Goal: Task Accomplishment & Management: Manage account settings

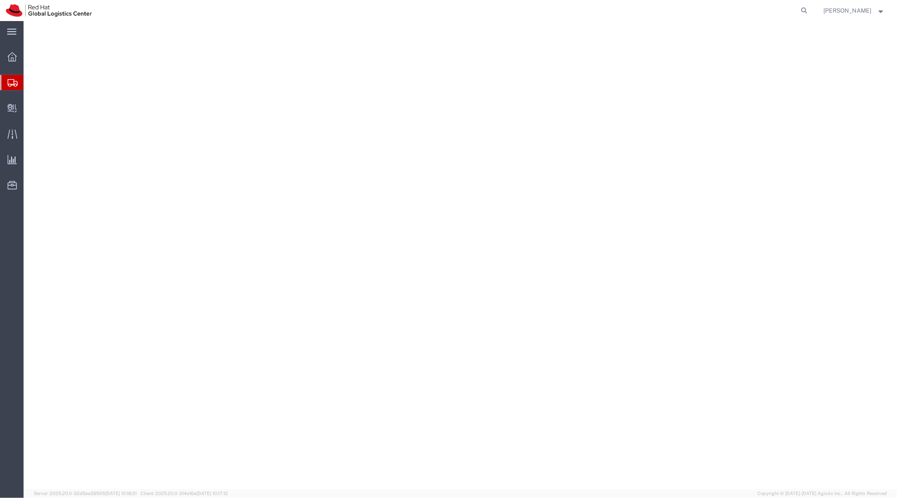
select select "YRPK"
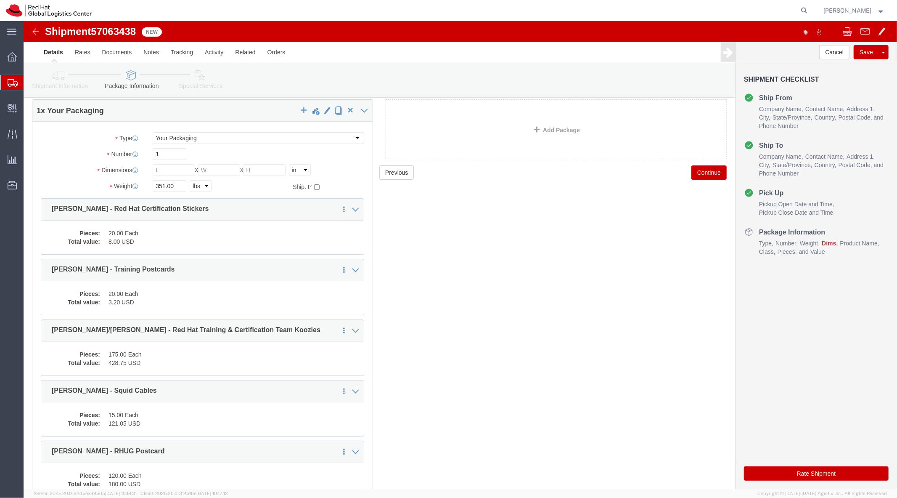
scroll to position [34, 0]
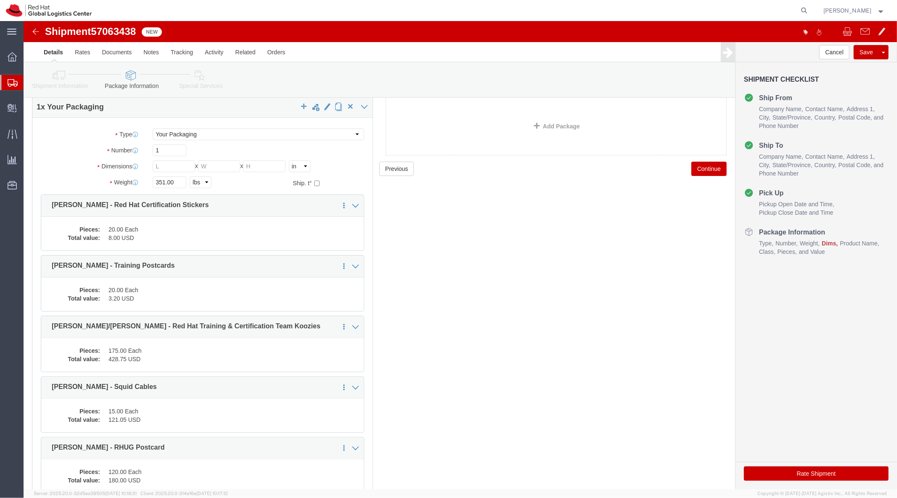
click at [0, 0] on span "Shipment Manager" at bounding box center [0, 0] width 0 height 0
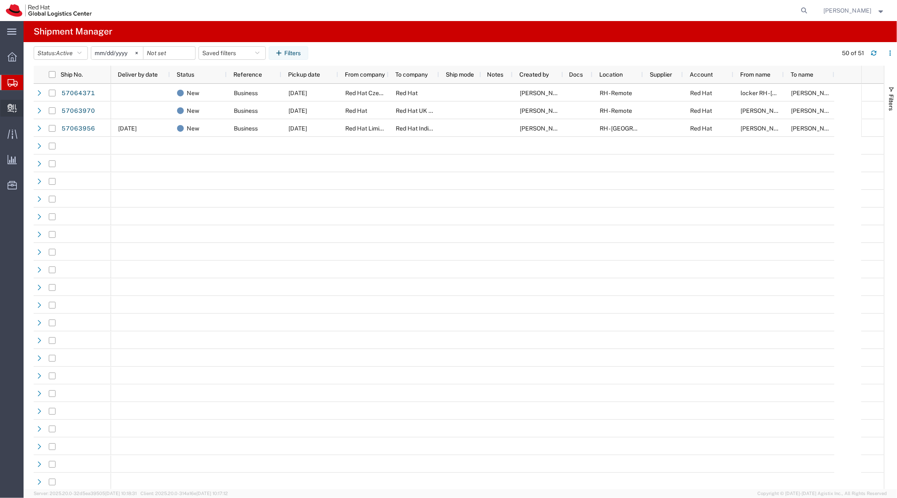
click at [0, 0] on span "Create Delivery" at bounding box center [0, 0] width 0 height 0
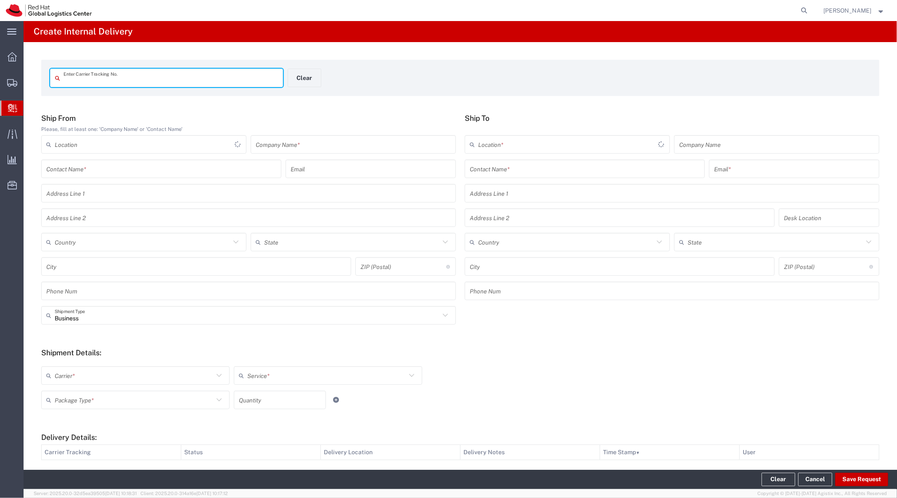
type input "1"
type input "1Z48594E0394030039"
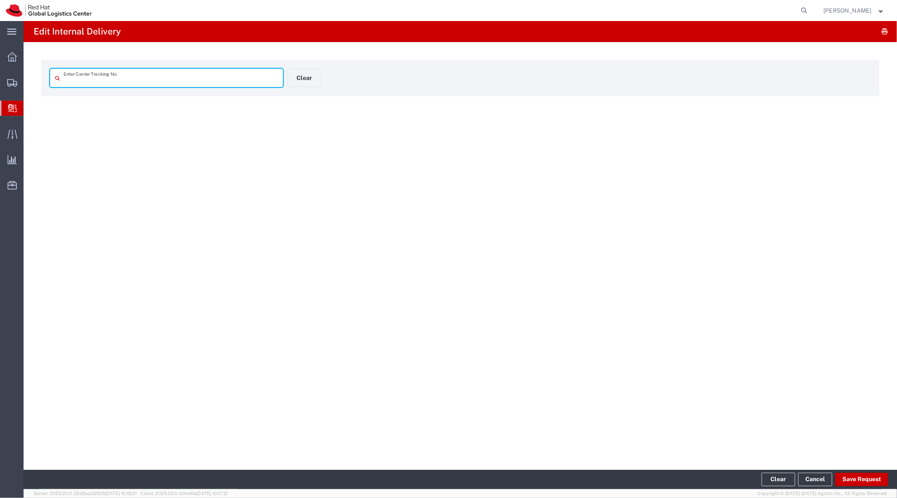
type input "1Z48594E0394030039"
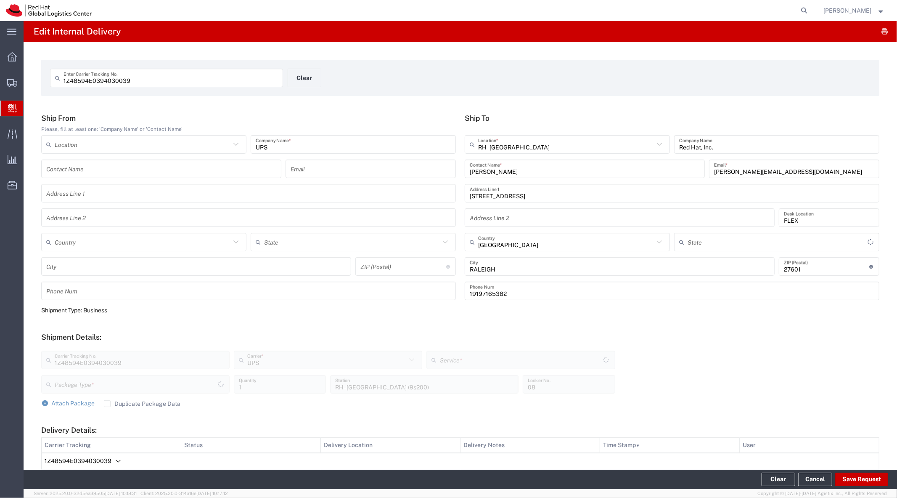
click at [208, 108] on div "1Z48594E0394030039 Enter Carrier Tracking No. Clear Ship From Please, fill at l…" at bounding box center [461, 450] width 874 height 816
type input "[US_STATE]"
type input "Envelope"
type input "Ground"
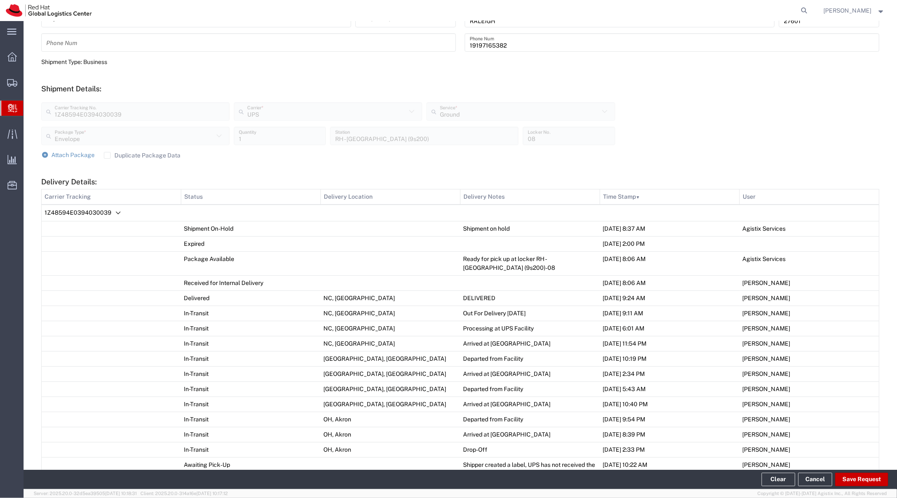
scroll to position [389, 0]
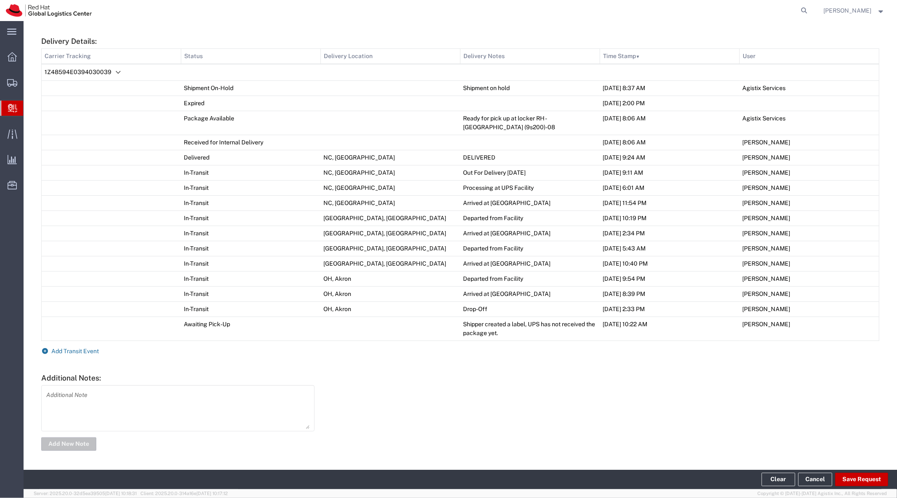
click at [91, 350] on span "Add Transit Event" at bounding box center [76, 350] width 48 height 7
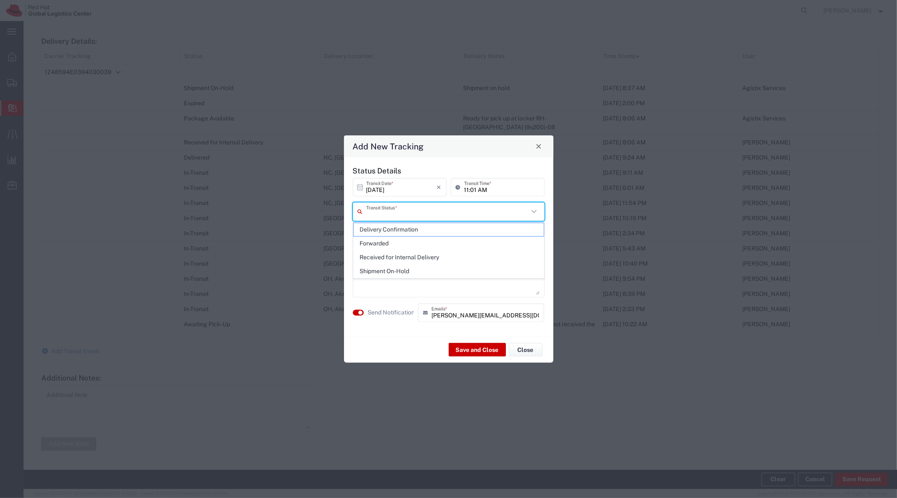
click at [485, 209] on input "text" at bounding box center [447, 211] width 162 height 15
click at [464, 229] on span "Delivery Confirmation" at bounding box center [449, 229] width 190 height 13
type input "Delivery Confirmation"
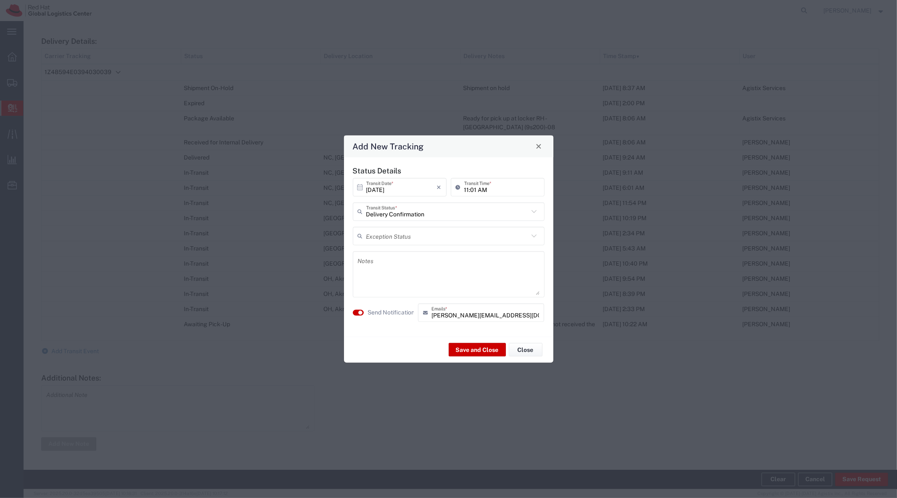
click at [392, 314] on label "Send Notification" at bounding box center [391, 312] width 47 height 9
click at [479, 347] on button "Save and Close" at bounding box center [477, 349] width 57 height 13
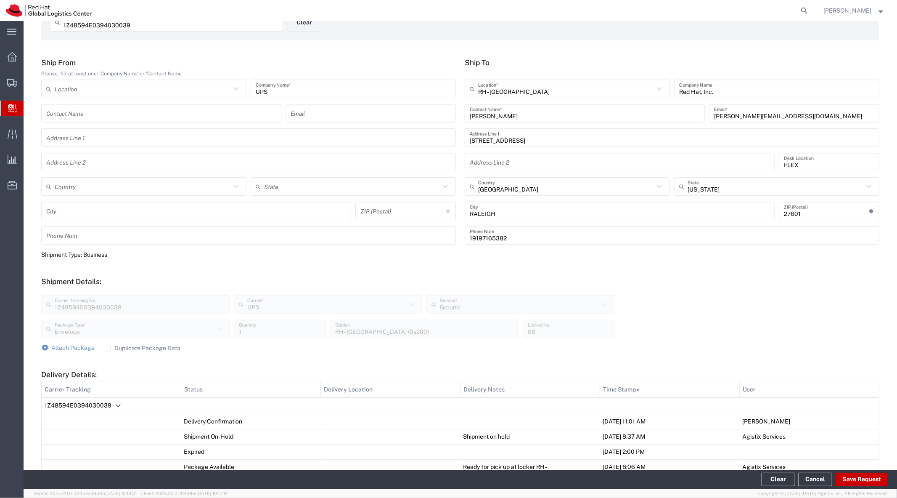
scroll to position [0, 0]
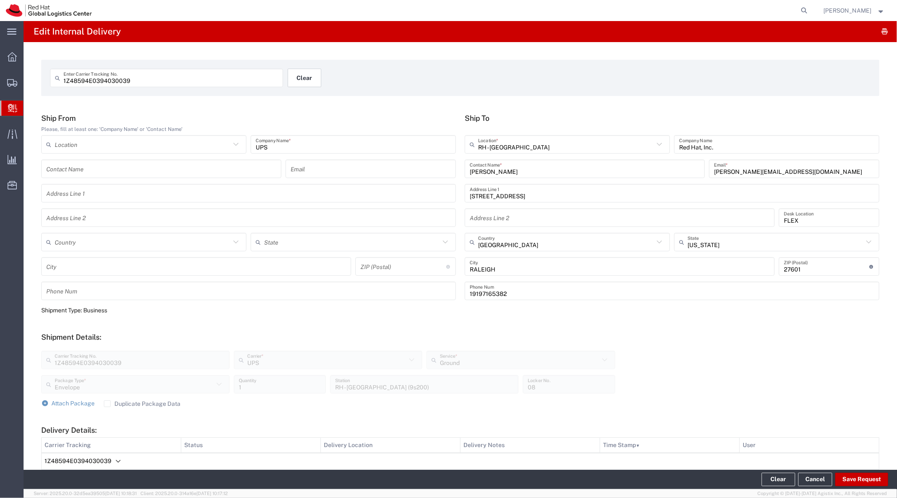
click at [310, 79] on button "Clear" at bounding box center [305, 78] width 34 height 19
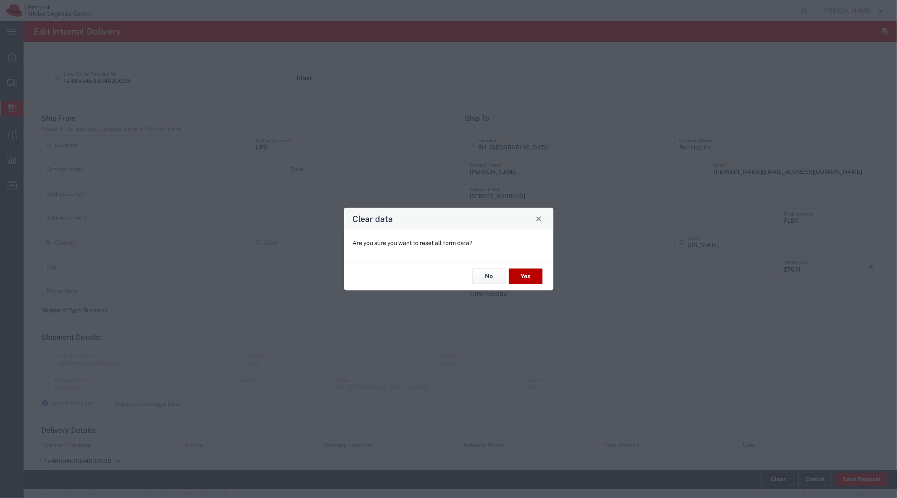
click at [526, 276] on button "Yes" at bounding box center [526, 276] width 34 height 16
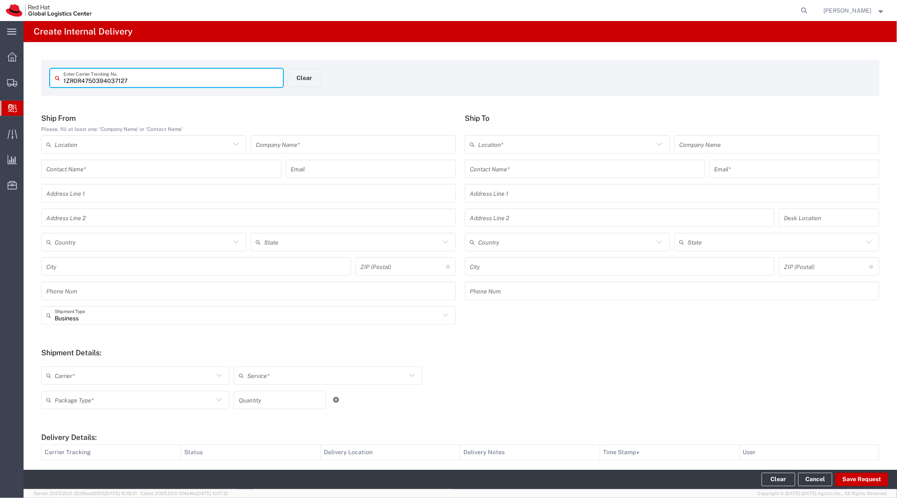
type input "1ZR0R4750394037127"
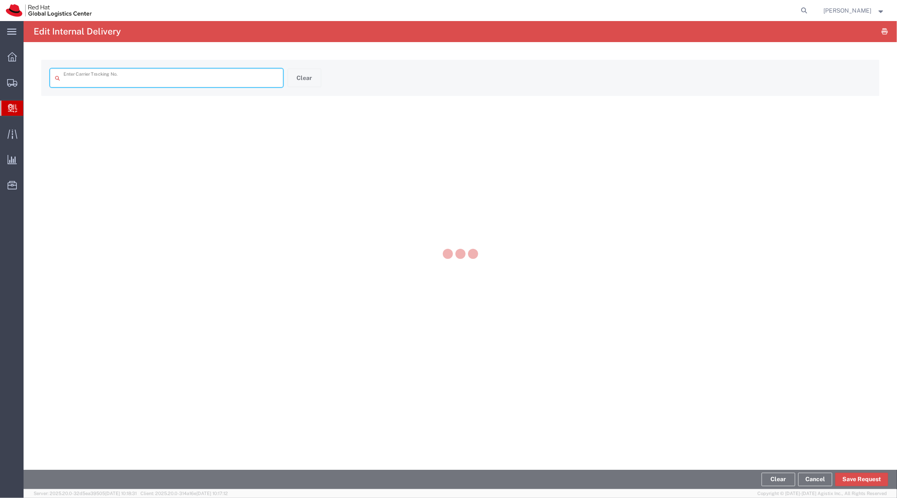
type input "1ZR0R4750394037127"
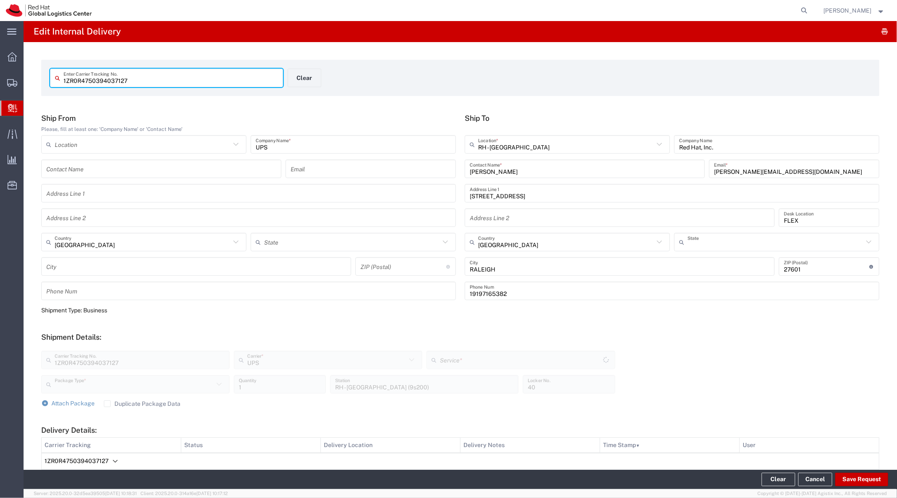
type input "[US_STATE]"
type input "Your Packaging"
type input "Ground"
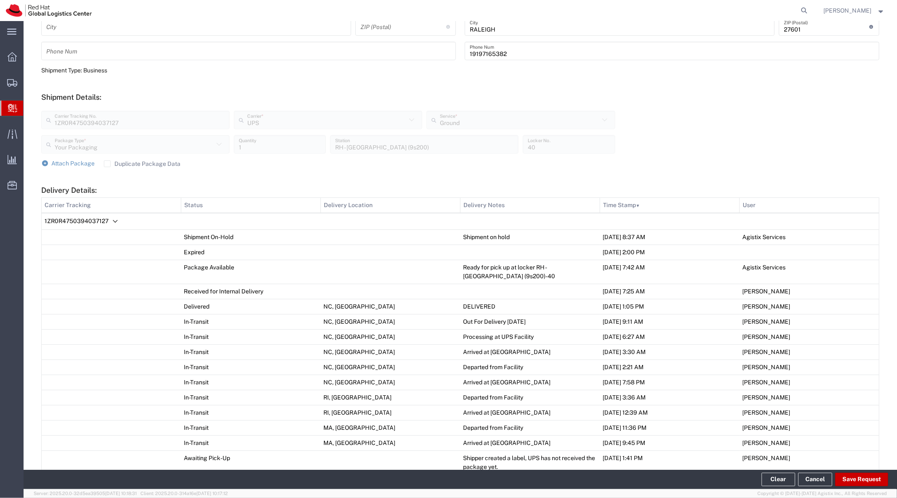
scroll to position [374, 0]
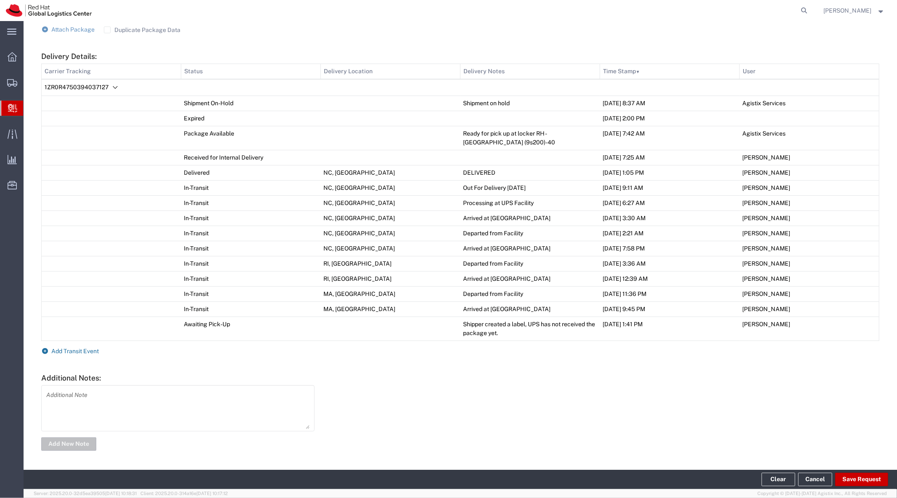
click at [76, 349] on span "Add Transit Event" at bounding box center [76, 350] width 48 height 7
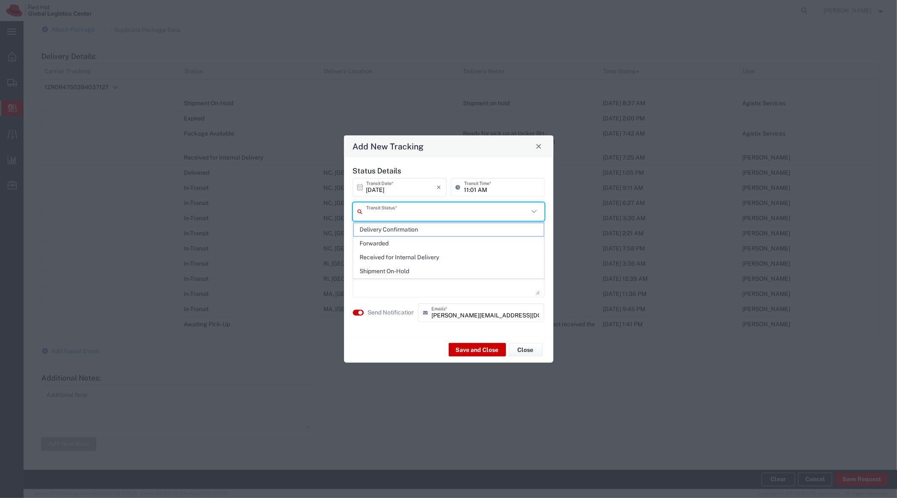
click at [444, 216] on input "text" at bounding box center [447, 211] width 162 height 15
click at [440, 227] on span "Delivery Confirmation" at bounding box center [449, 229] width 190 height 13
type input "Delivery Confirmation"
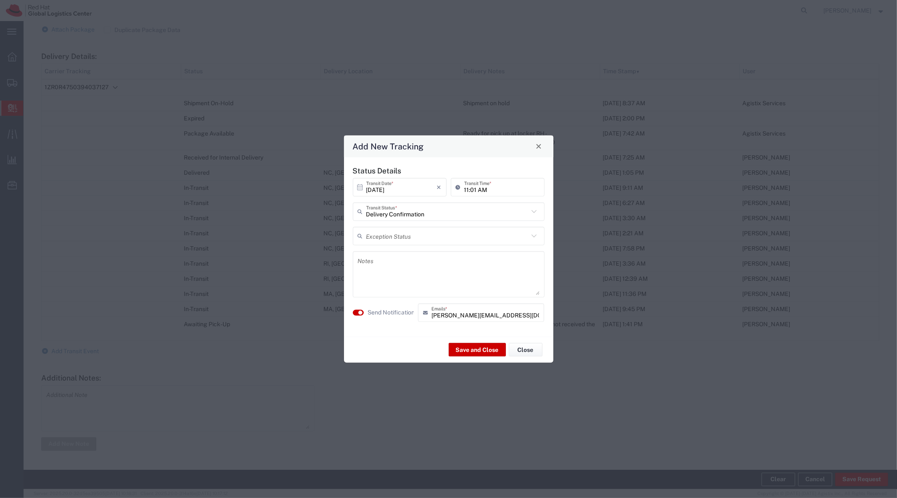
click at [401, 317] on agx-switch-control "Send Notification" at bounding box center [383, 312] width 65 height 19
click at [388, 302] on div "Status Details 10/08/2025 × Transit Date * Cancel Apply 11:01 AM Transit Time *…" at bounding box center [448, 247] width 201 height 162
click at [393, 310] on label "Send Notification" at bounding box center [391, 312] width 47 height 9
click at [460, 353] on button "Save and Close" at bounding box center [477, 349] width 57 height 13
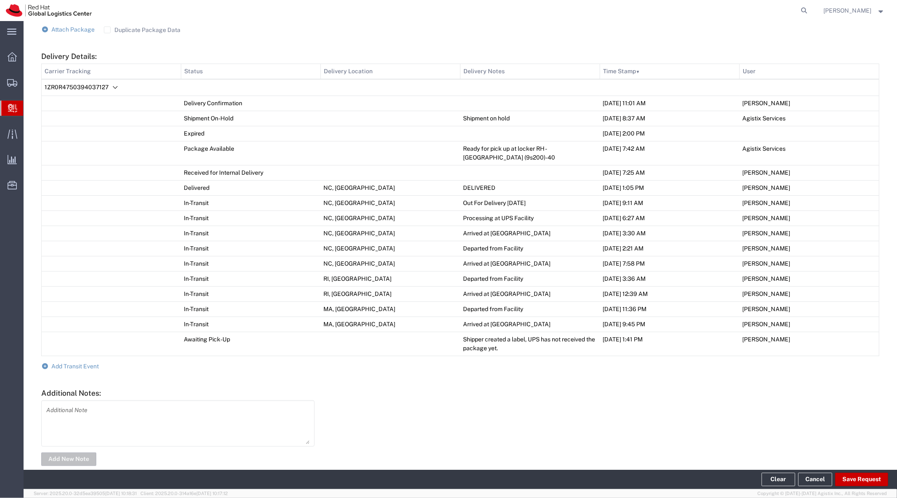
scroll to position [0, 0]
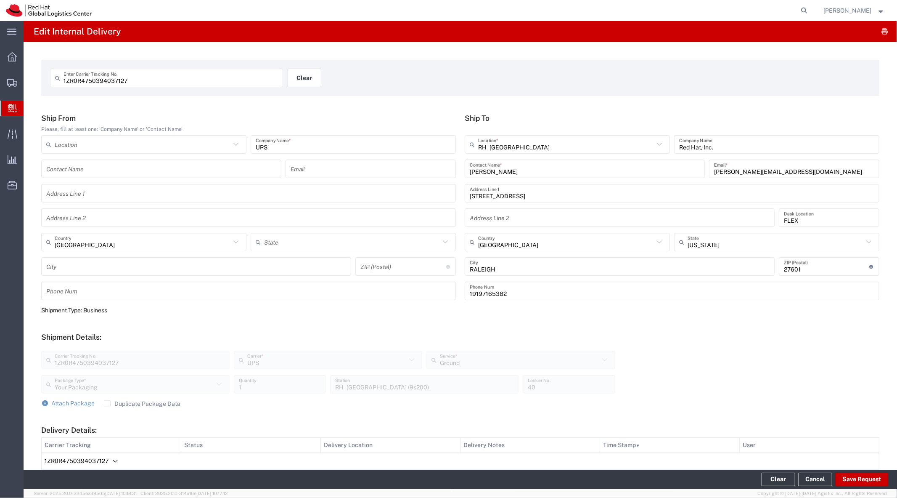
click at [299, 77] on button "Clear" at bounding box center [305, 78] width 34 height 19
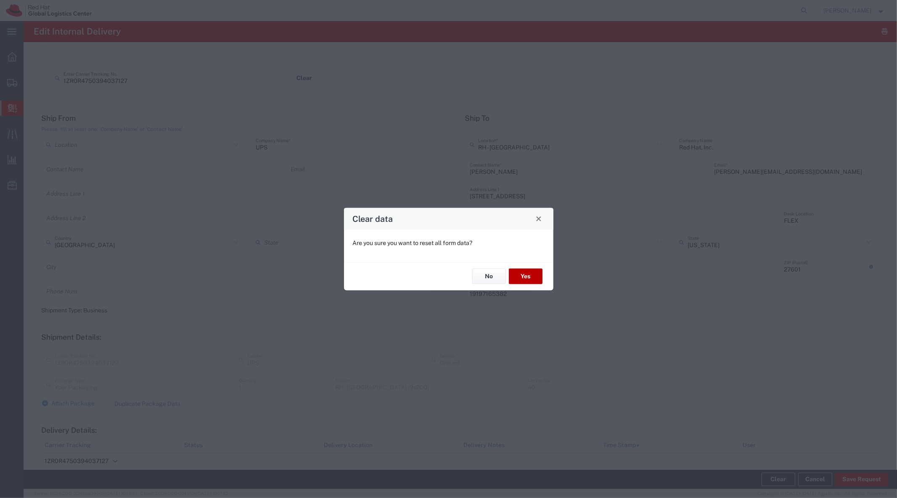
click at [529, 279] on button "Yes" at bounding box center [526, 276] width 34 height 16
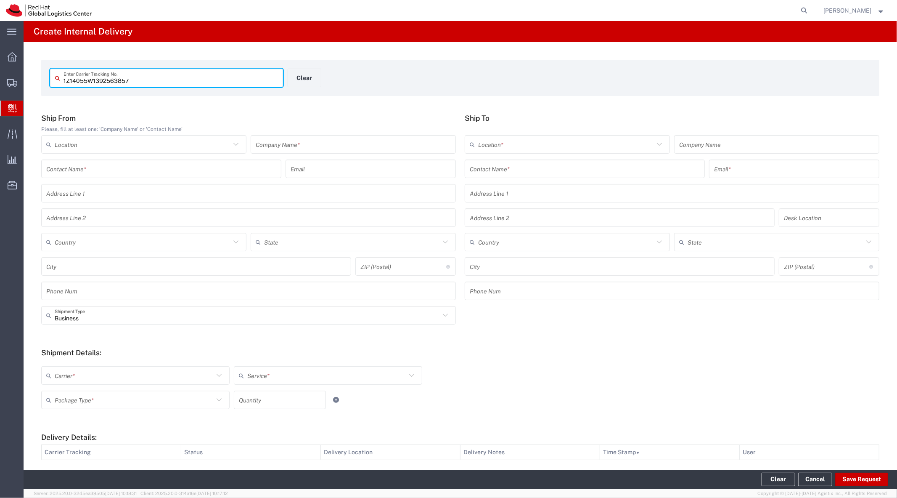
type input "1Z14055W1392563857"
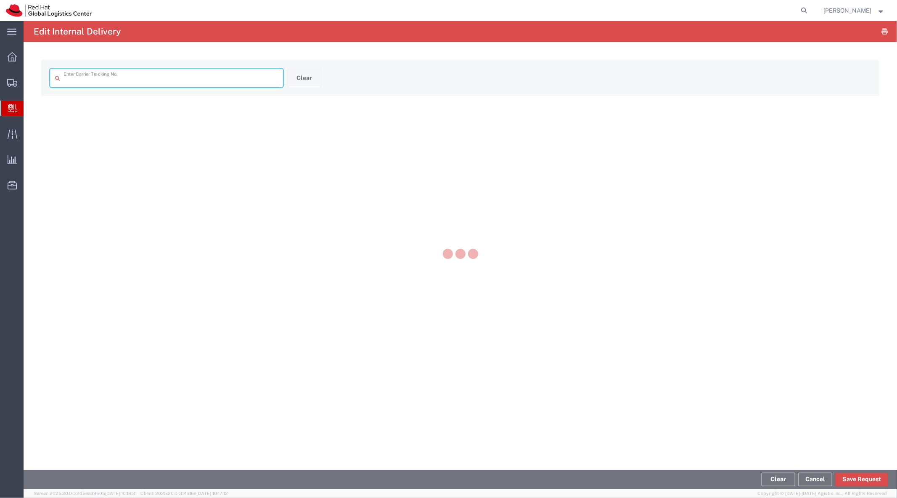
type input "1Z14055W1392563857"
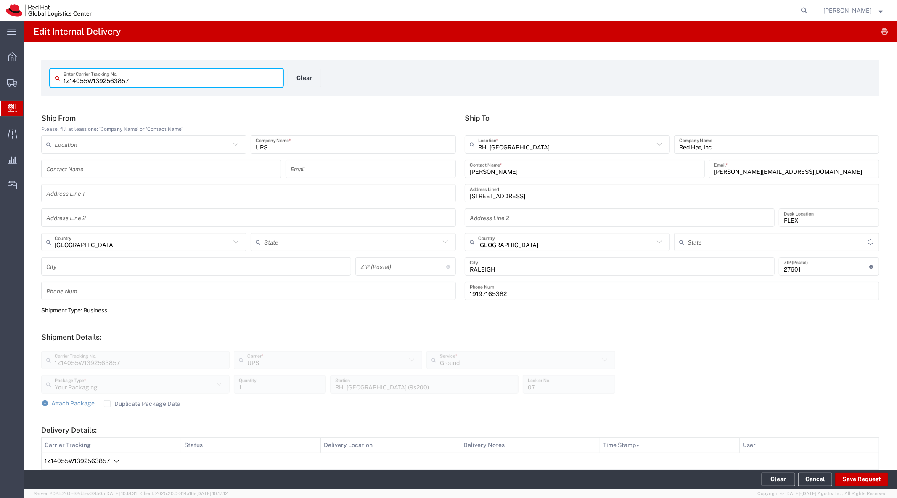
type input "[US_STATE]"
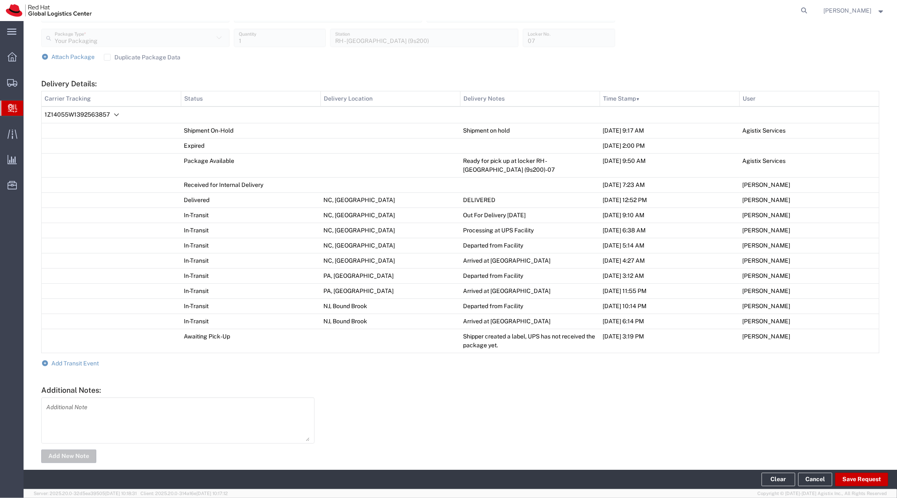
scroll to position [347, 0]
click at [858, 476] on button "Save Request" at bounding box center [861, 478] width 53 height 13
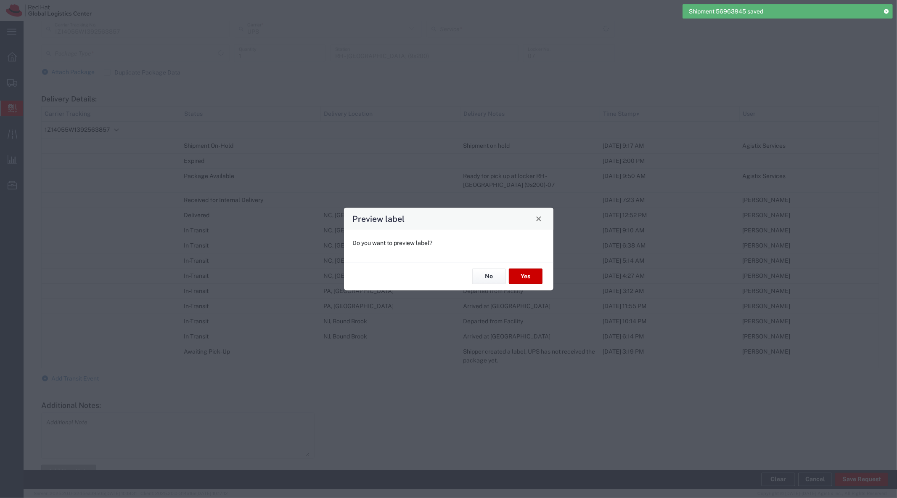
type input "Your Packaging"
type input "Ground"
click at [489, 275] on button "No" at bounding box center [489, 276] width 34 height 16
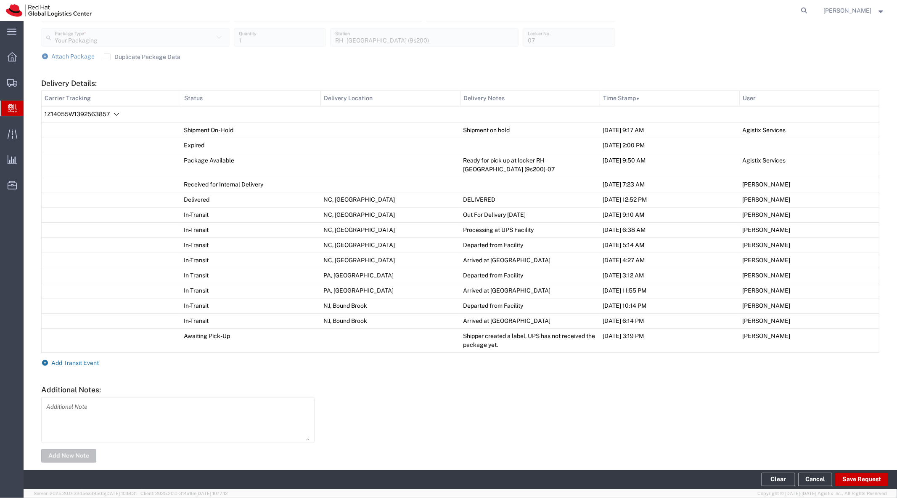
click at [79, 360] on span "Add Transit Event" at bounding box center [76, 362] width 48 height 7
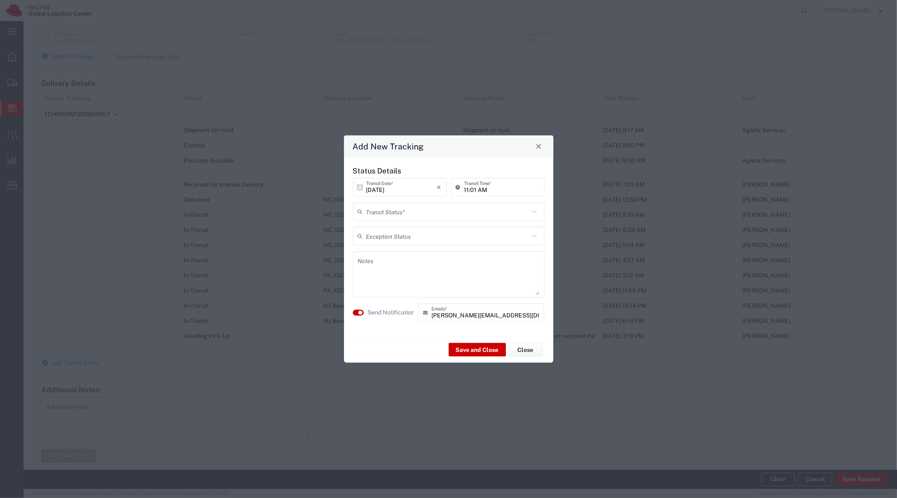
click at [441, 214] on input "text" at bounding box center [447, 211] width 162 height 15
click at [428, 230] on span "Delivery Confirmation" at bounding box center [449, 229] width 190 height 13
type input "Delivery Confirmation"
click at [379, 315] on label "Send Notification" at bounding box center [391, 312] width 47 height 9
click at [469, 354] on button "Save and Close" at bounding box center [477, 349] width 57 height 13
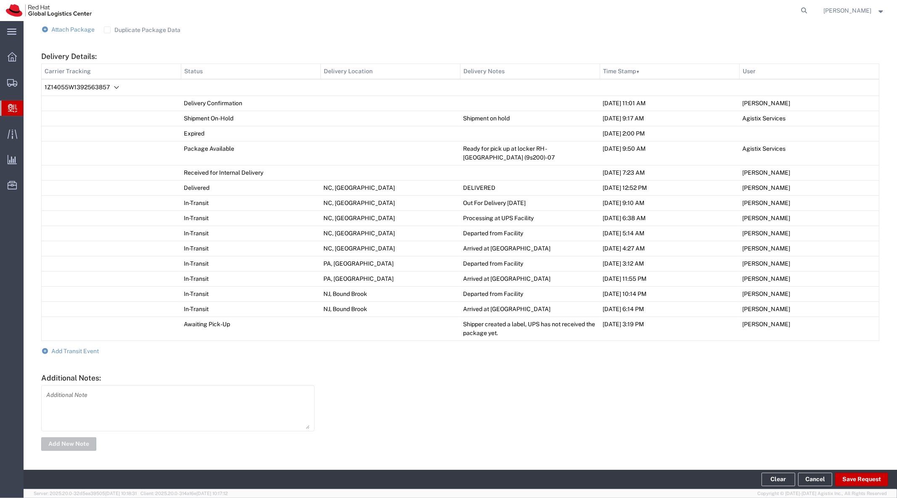
scroll to position [0, 0]
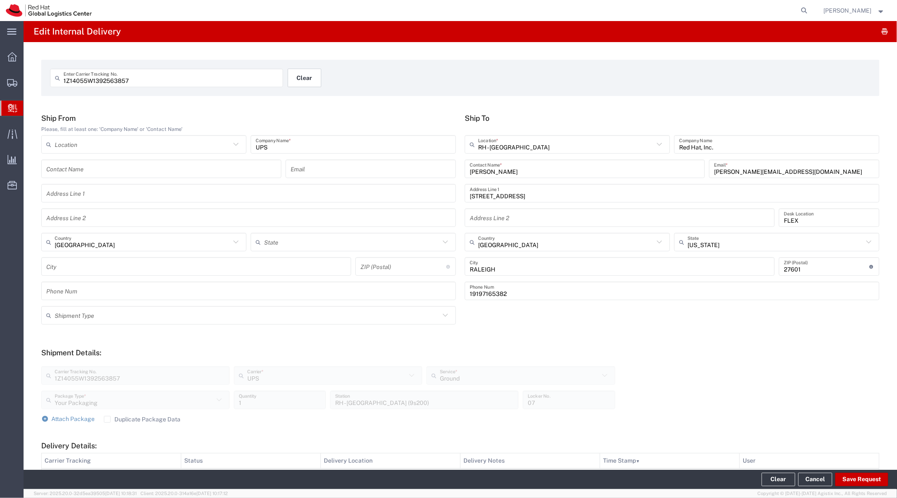
click at [292, 77] on button "Clear" at bounding box center [305, 78] width 34 height 19
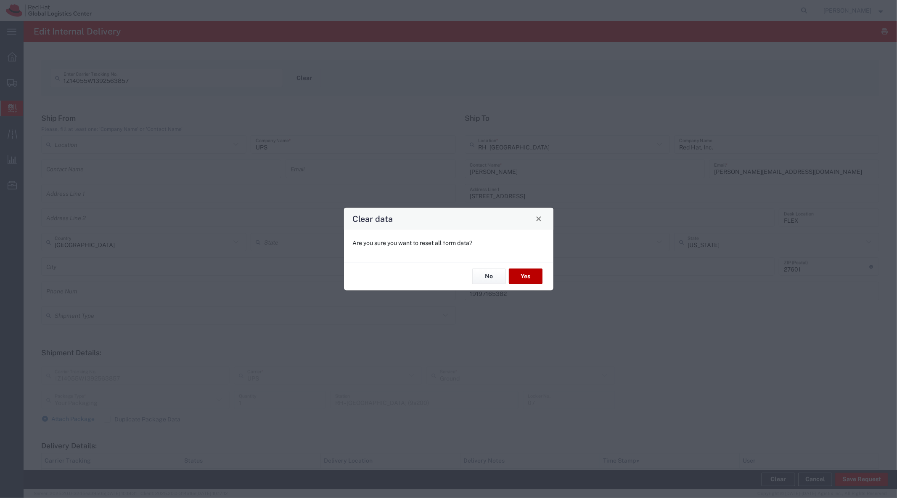
click at [514, 273] on button "Yes" at bounding box center [526, 276] width 34 height 16
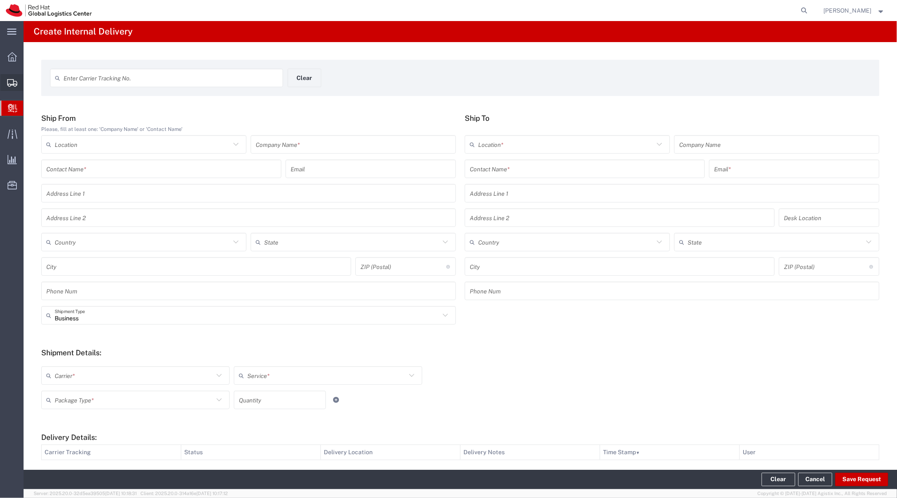
click at [0, 0] on span "Shipment Manager" at bounding box center [0, 0] width 0 height 0
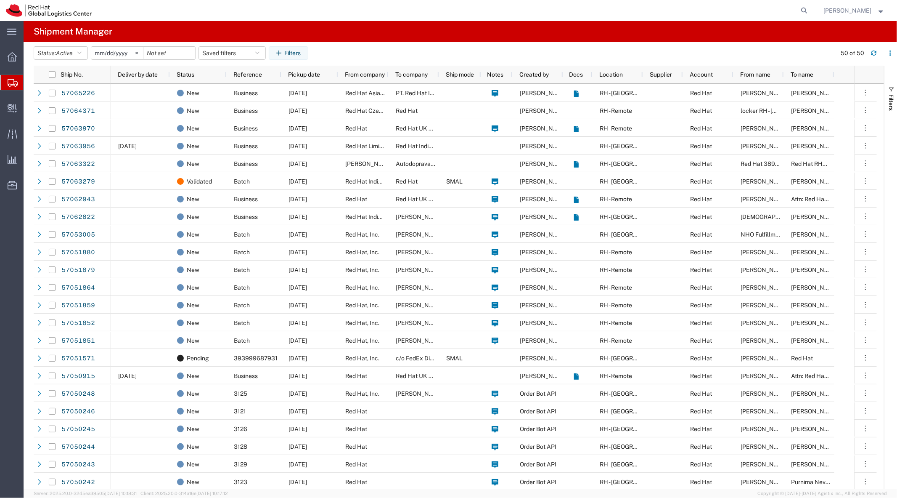
click at [0, 0] on span "Create Shipment" at bounding box center [0, 0] width 0 height 0
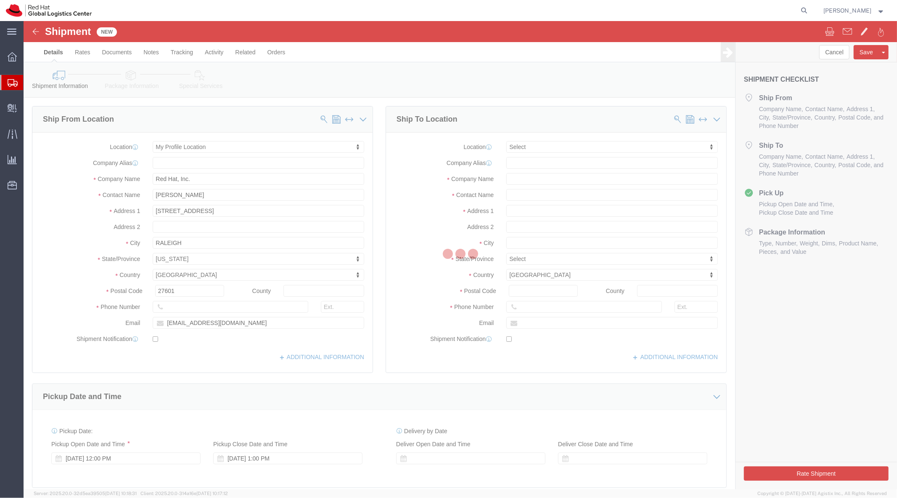
select select
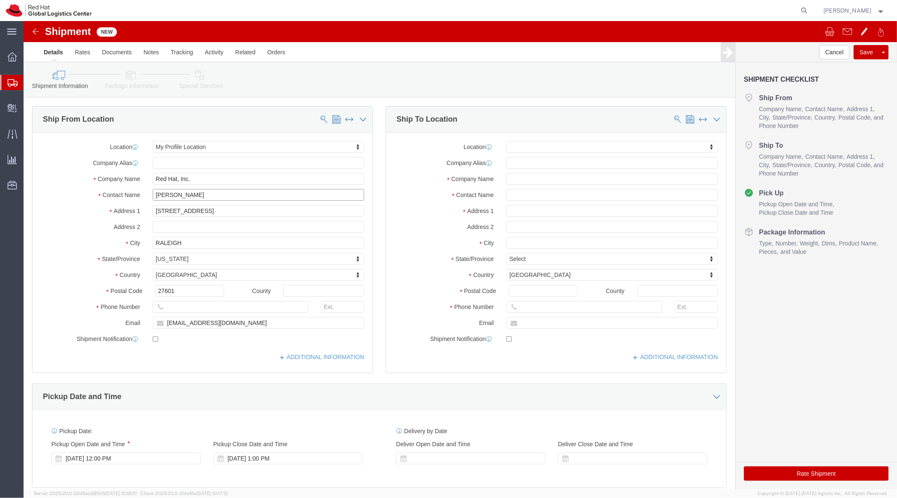
click input "[PERSON_NAME]"
type input "Kai Hill"
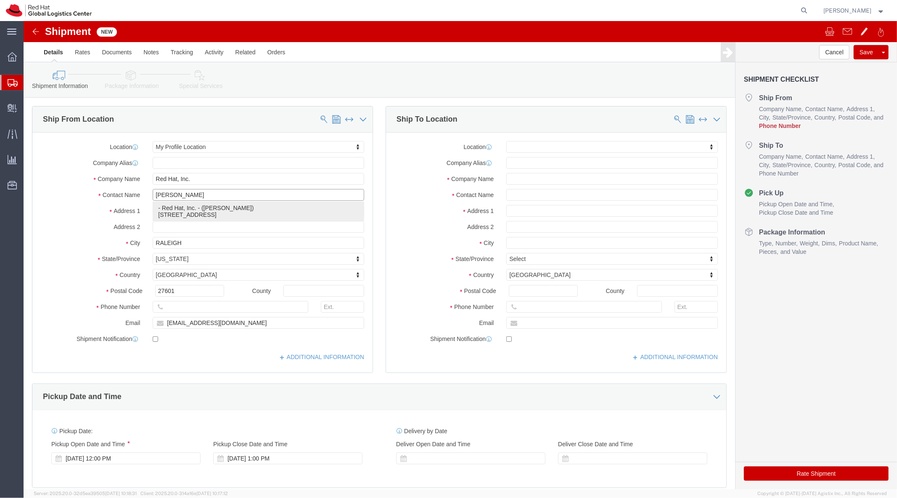
click p "- Red Hat, Inc. - (Kai Hill) 100 East Davie Street, FLEX, RALEIGH, NC, 27601, US"
select select "38014"
select select "NC"
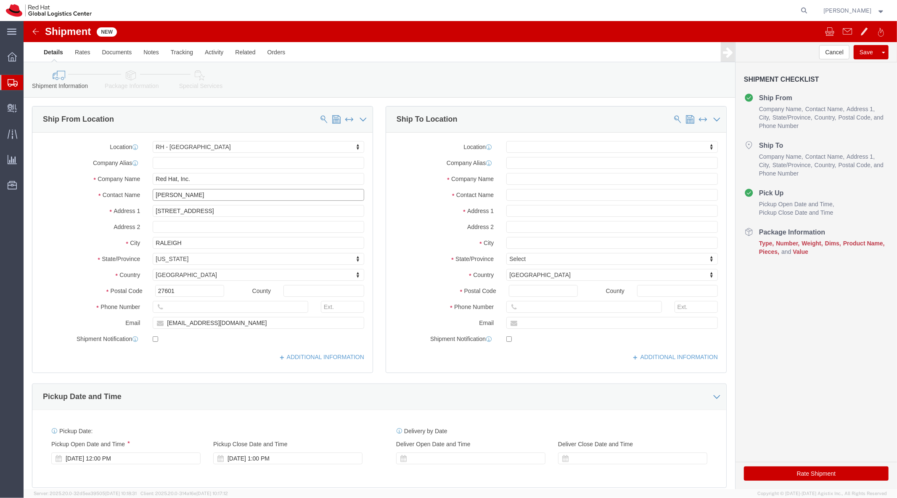
type input "Kai Hill"
click input "text"
type input "ExhibitSense"
type input "35 Lyman Street"
type input "Northborough"
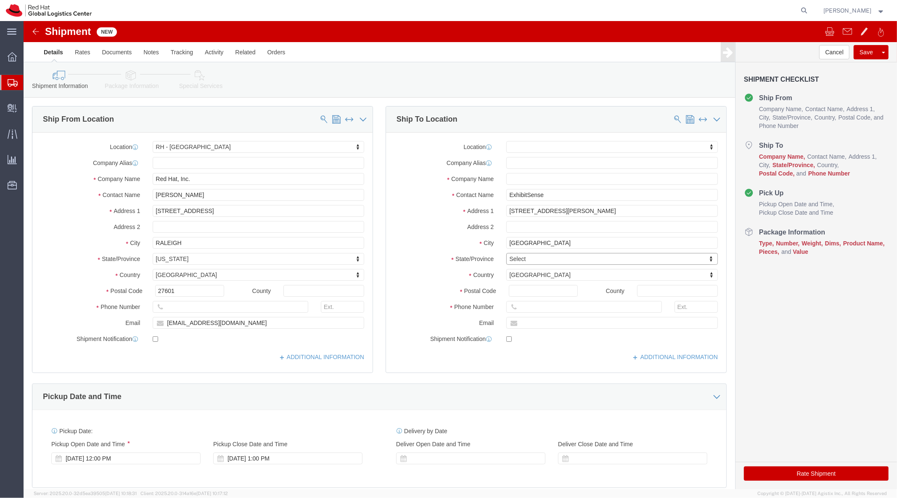
type input "M"
type input "Mass"
type input "01532"
type input "5084399012"
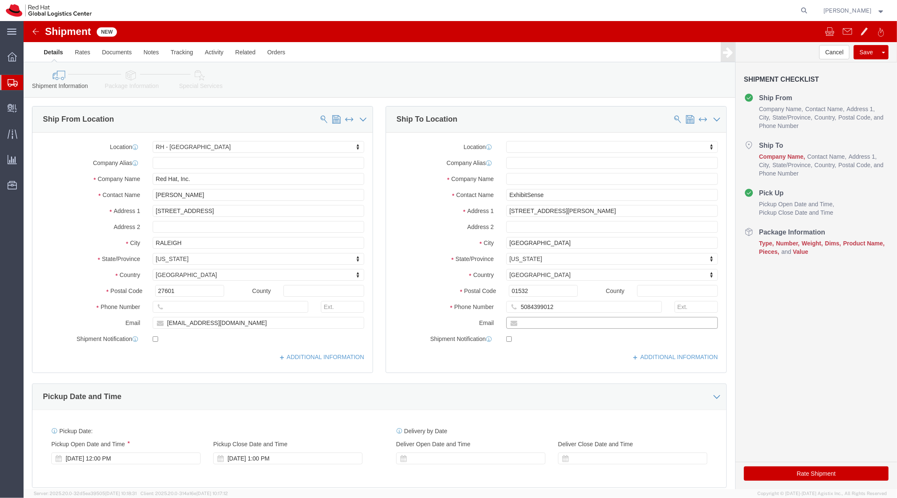
click input "text"
click input "solee@redhat.com"
type input "kahill@redhat.com"
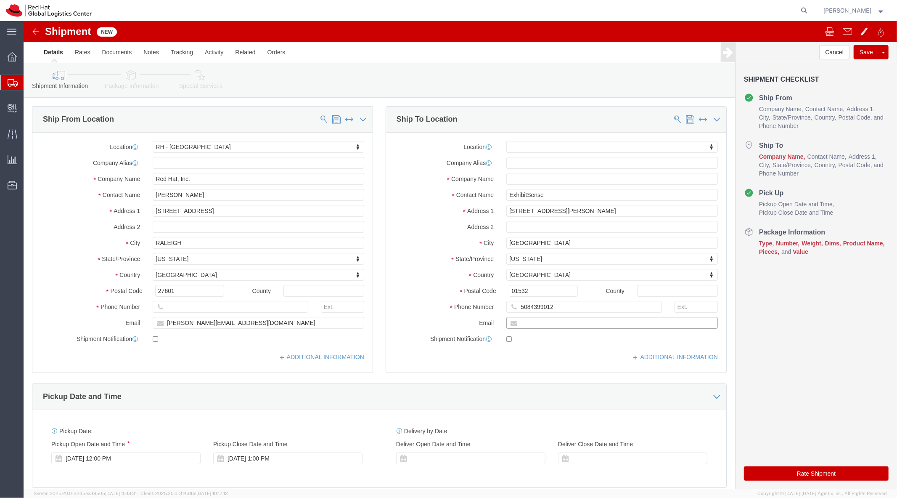
click input "text"
paste input "kahill@redhat.com"
type input "kahill@redhat.com"
click label
click input "checkbox"
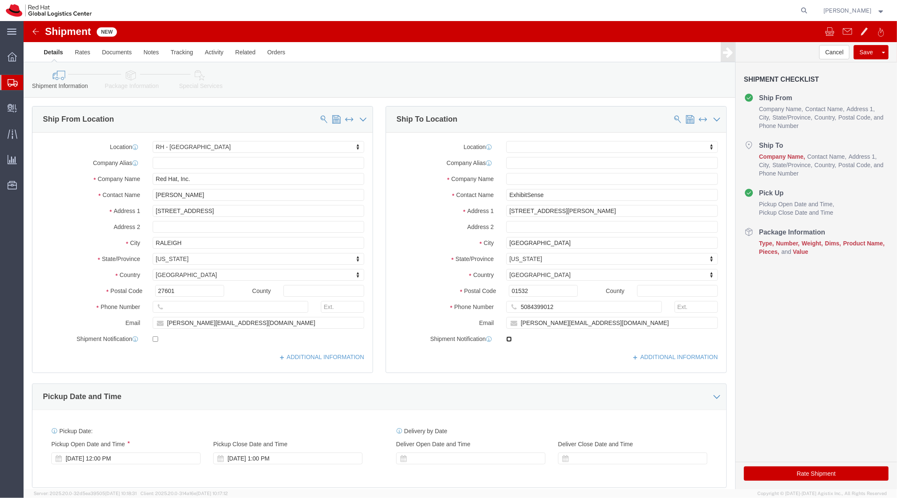
checkbox input "false"
click input "ExhibitSense"
click input "text"
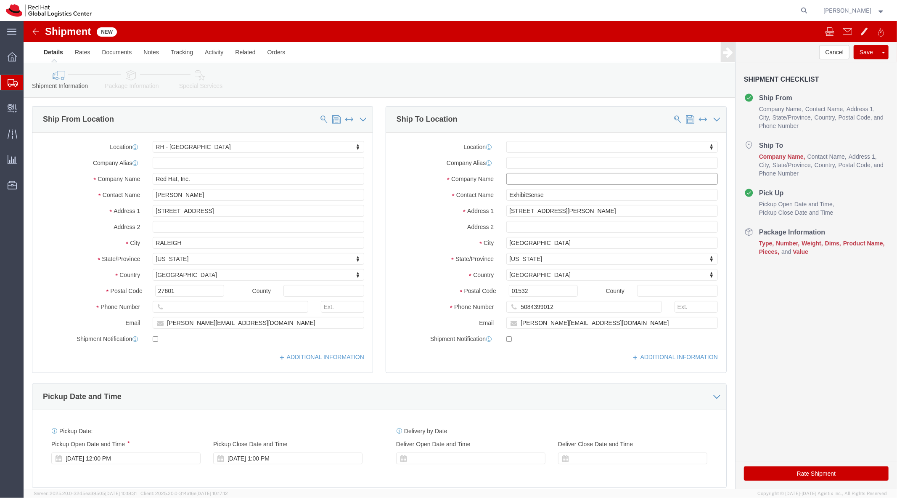
paste input "ExhibitSense"
type input "ExhibitSense"
click link "Package Information"
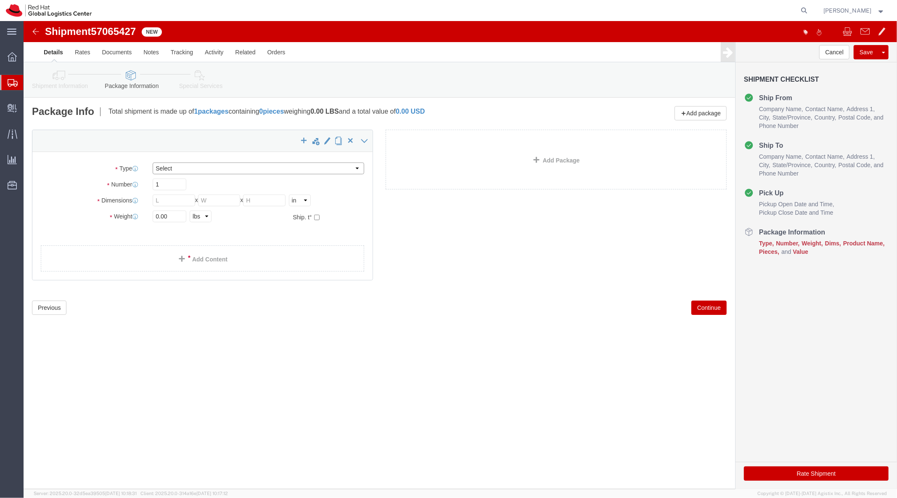
click select "Select Case(s) Crate(s) Envelope Large Box Medium Box PAK Skid(s) Small Box Sma…"
select select "YRPK"
click select "Select Case(s) Crate(s) Envelope Large Box Medium Box PAK Skid(s) Small Box Sma…"
click input "text"
type input "12"
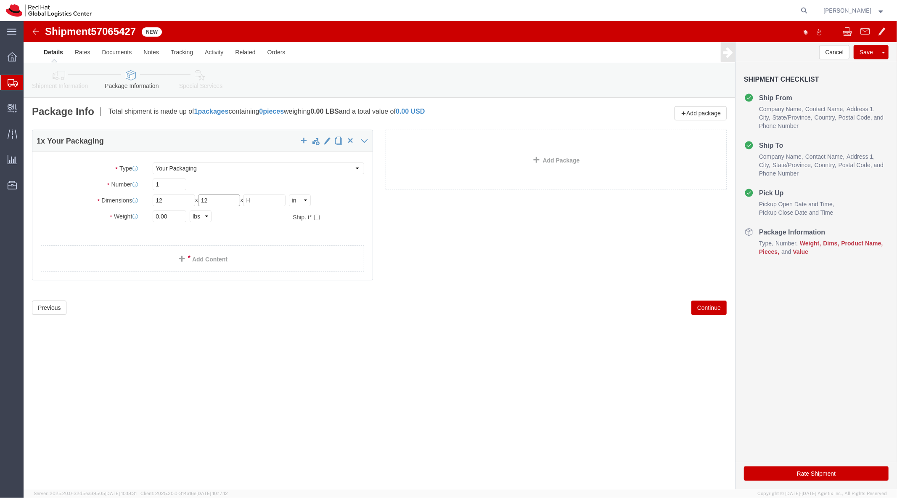
type input "12"
type input "16"
click link "Add Content"
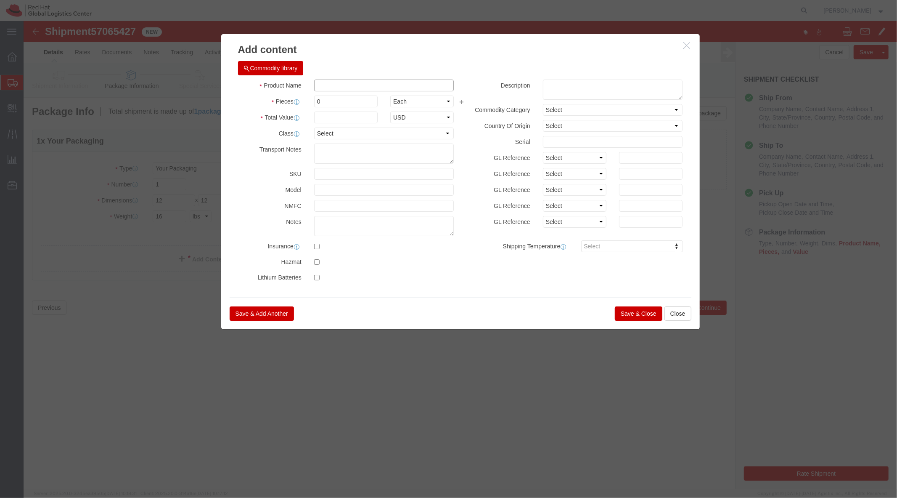
click input "text"
type input "Tablecloth"
type input "1"
type input "50"
click button "Save & Close"
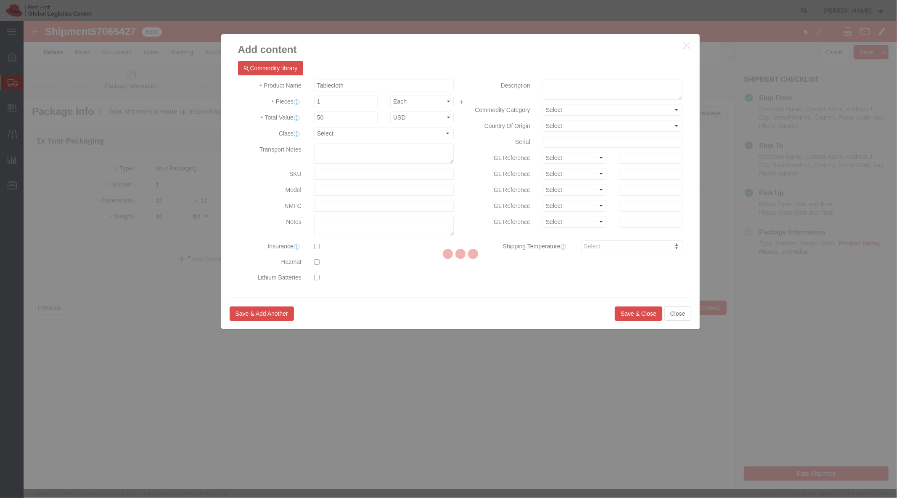
click at [625, 314] on div at bounding box center [461, 255] width 874 height 468
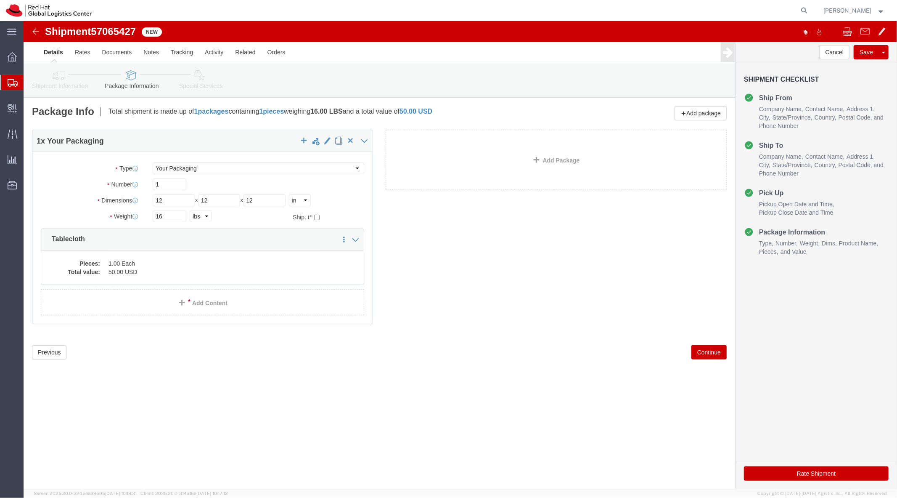
click link "Shipment Information"
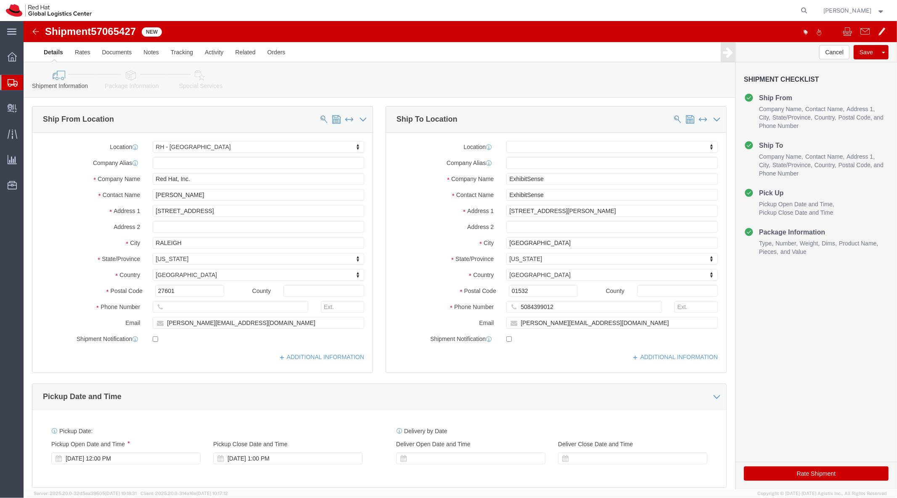
click icon
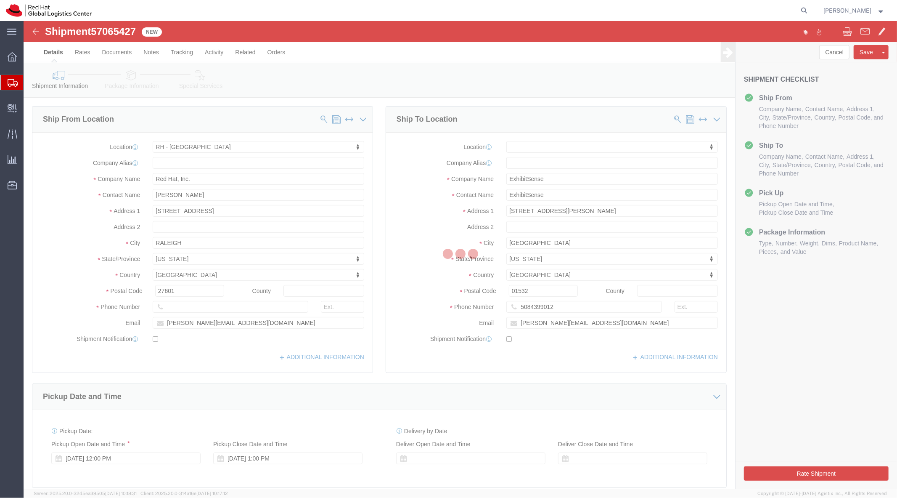
select select
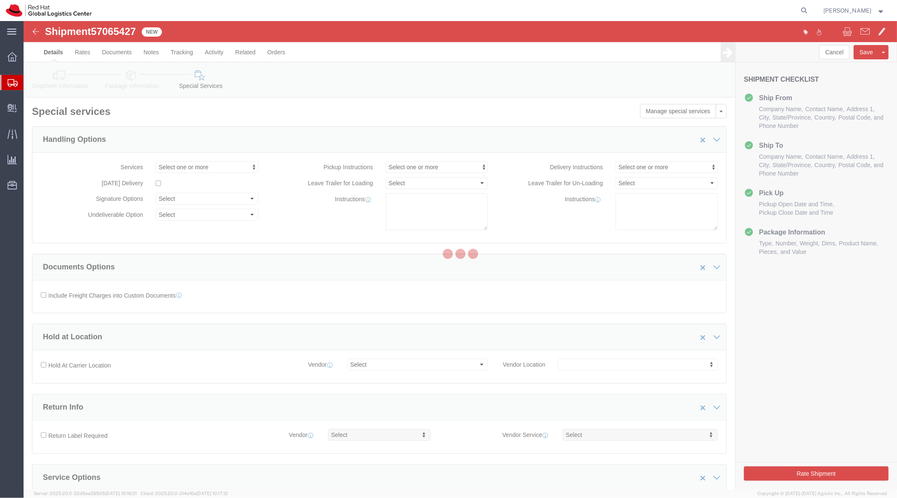
select select "COSTCENTER"
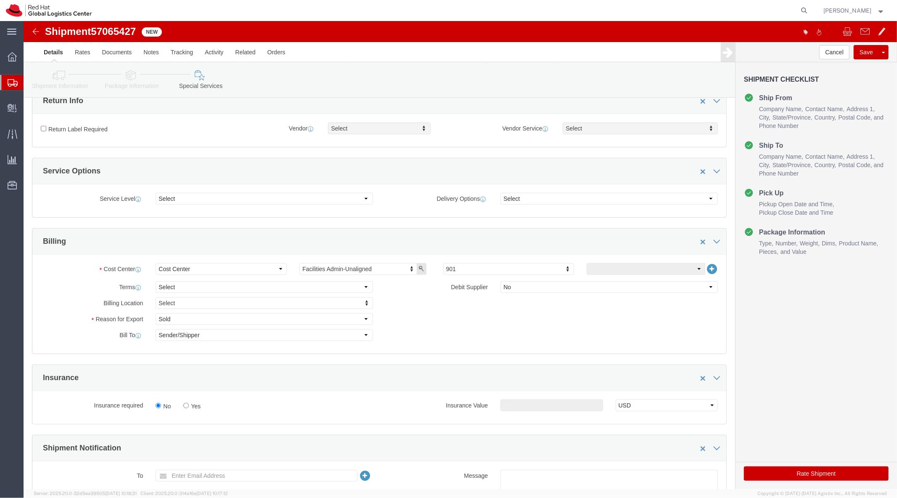
scroll to position [307, 0]
type input "823"
click button "Rate Shipment"
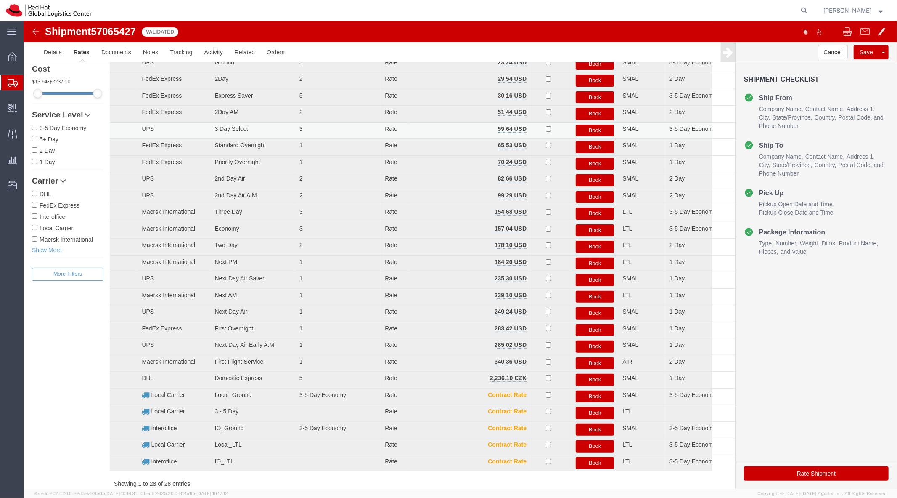
scroll to position [0, 0]
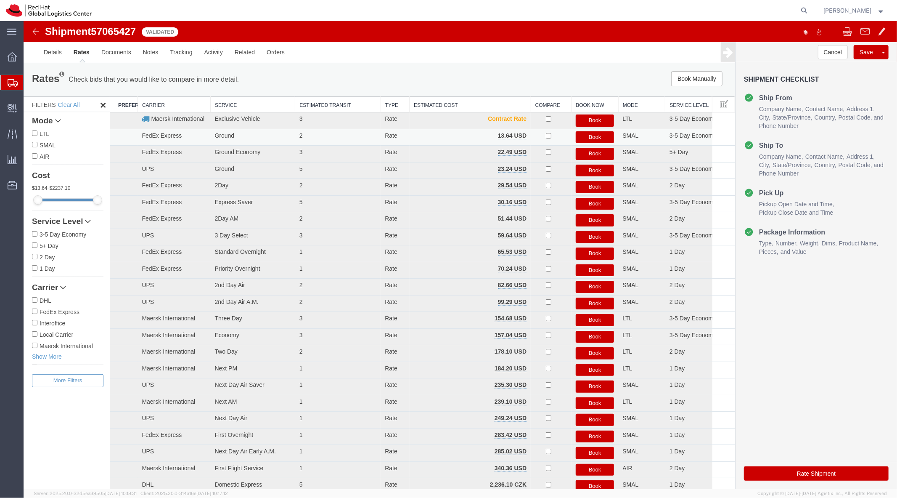
click at [599, 133] on button "Book" at bounding box center [594, 137] width 39 height 12
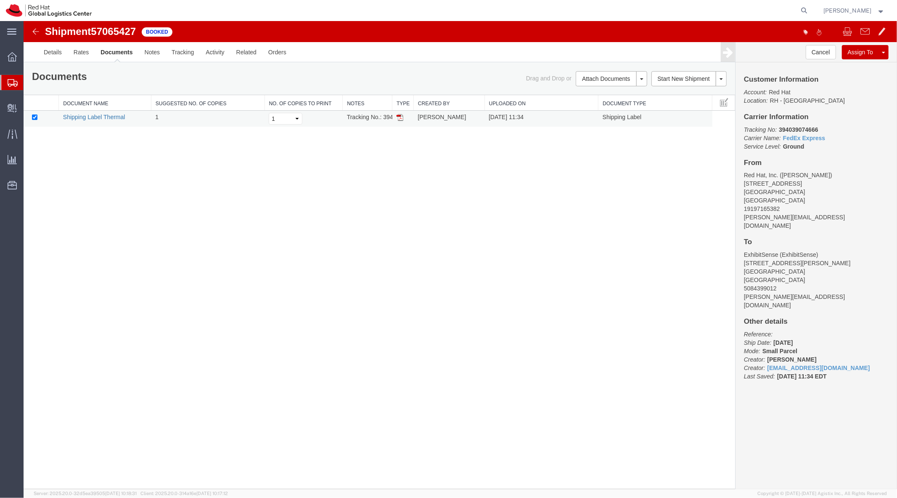
click at [106, 118] on link "Shipping Label Thermal" at bounding box center [94, 116] width 62 height 7
click at [33, 34] on img at bounding box center [35, 31] width 10 height 10
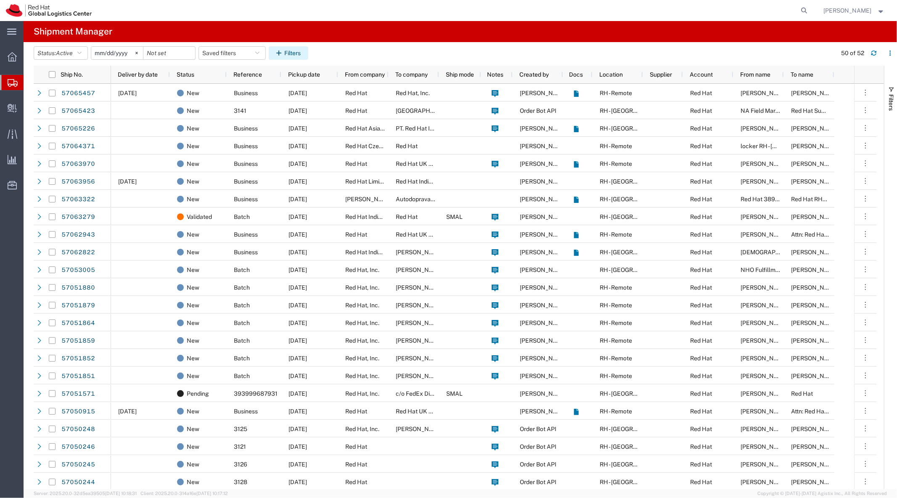
click at [284, 56] on icon "button" at bounding box center [280, 53] width 8 height 6
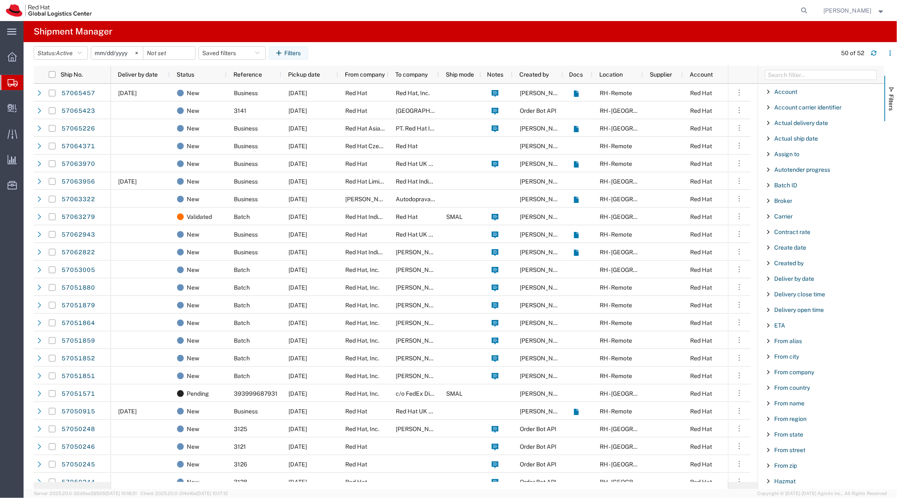
click at [785, 81] on div at bounding box center [821, 75] width 126 height 18
click at [781, 76] on input "Filter Columns Input" at bounding box center [821, 75] width 112 height 10
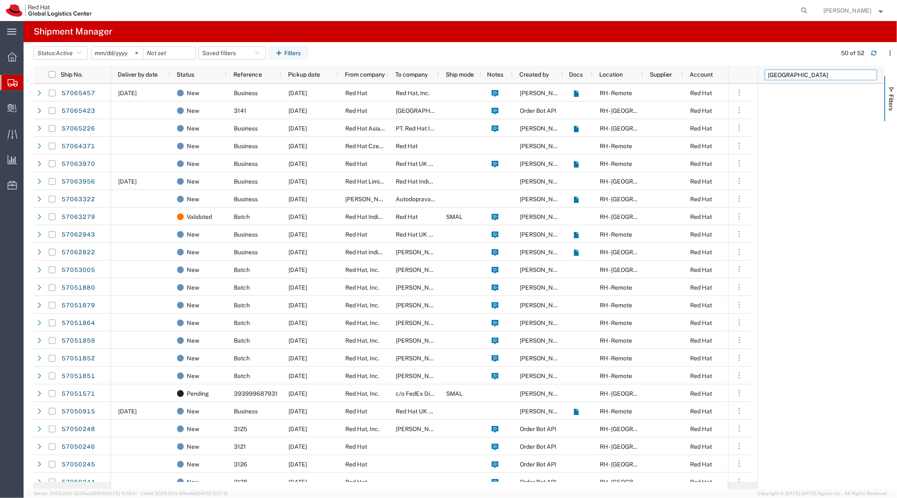
click at [781, 76] on input "canada" at bounding box center [821, 75] width 112 height 10
click at [786, 76] on input "canada" at bounding box center [821, 75] width 112 height 10
type input "to company"
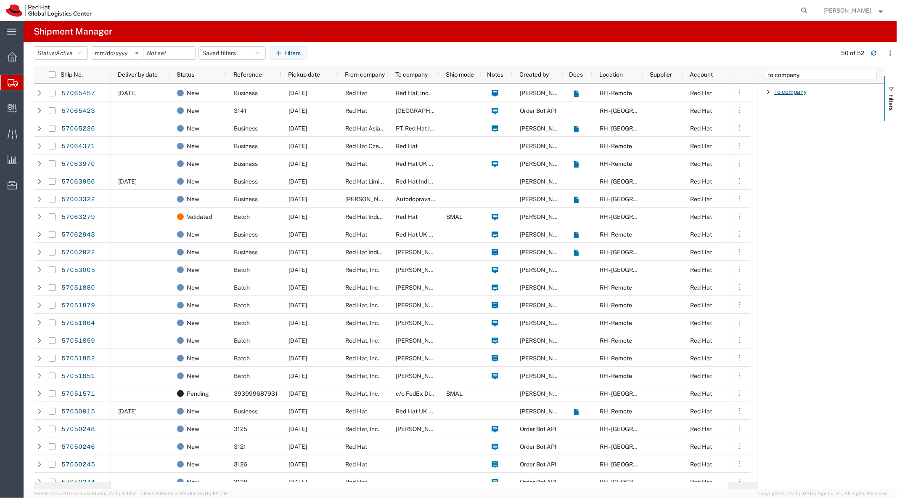
click at [784, 91] on span "To company" at bounding box center [790, 91] width 32 height 7
type input "canada"
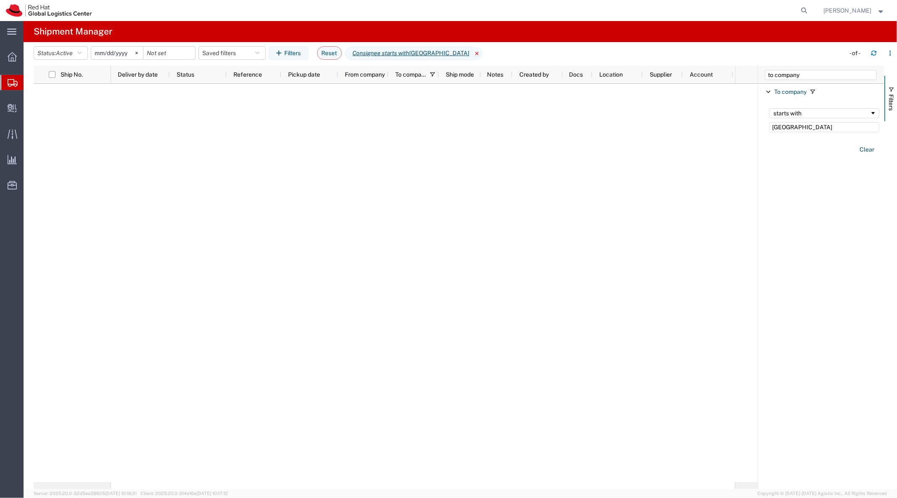
click at [473, 52] on icon at bounding box center [478, 53] width 10 height 13
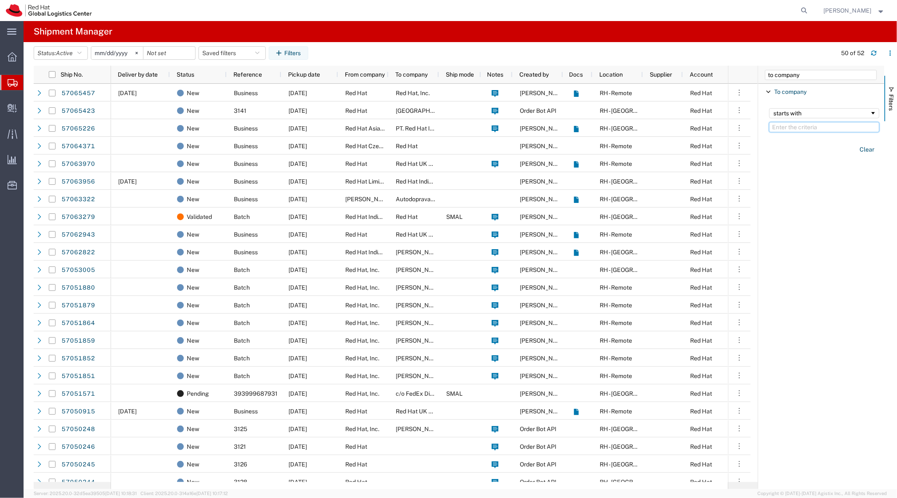
click at [777, 124] on input "Filter Value" at bounding box center [824, 127] width 110 height 10
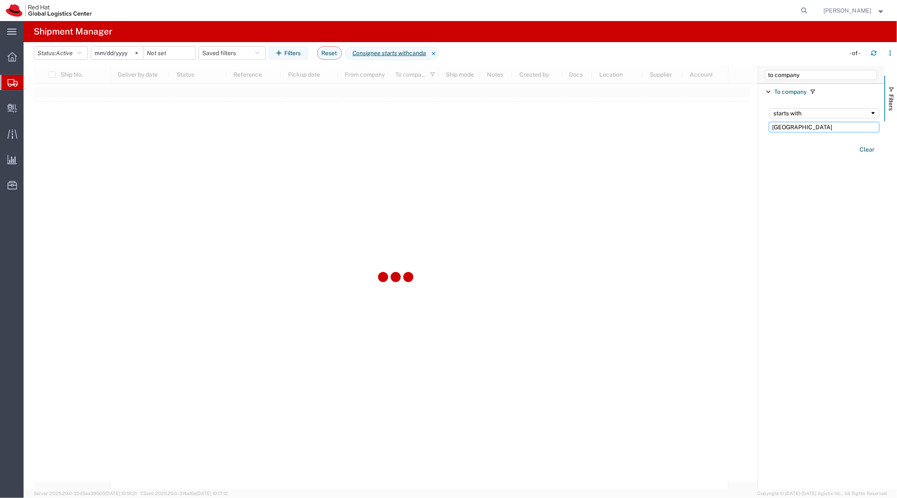
type input "canada"
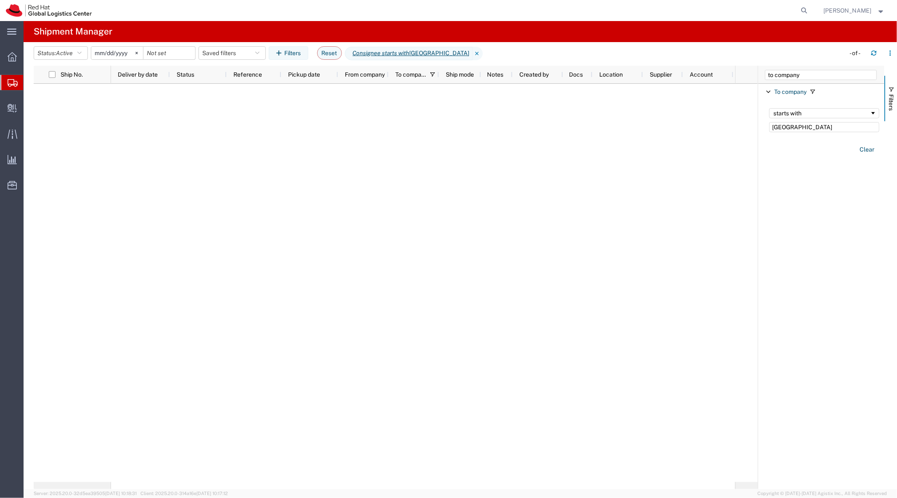
click at [69, 60] on agx-table-filter-chips "Status: Active Active All Approved Booked Canceled Delivered Denied New On Hold…" at bounding box center [437, 55] width 807 height 19
click at [62, 52] on span "Active" at bounding box center [64, 53] width 17 height 7
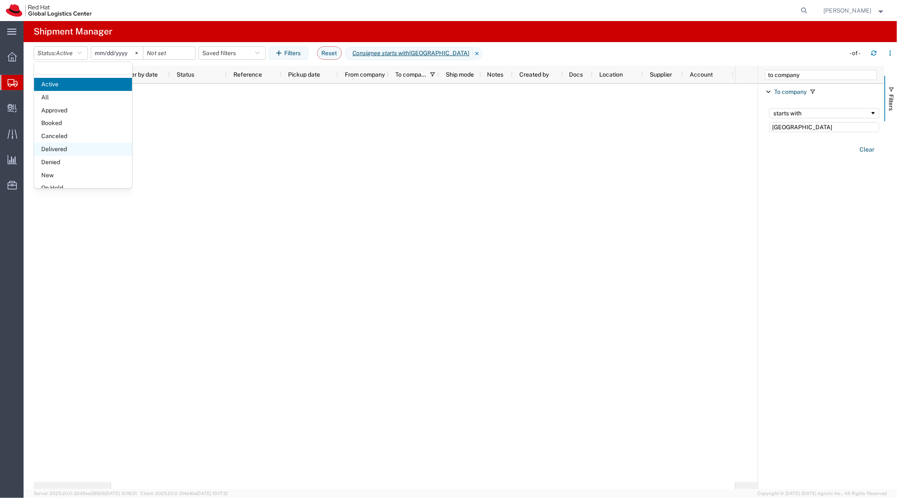
click at [79, 148] on span "Delivered" at bounding box center [83, 149] width 98 height 13
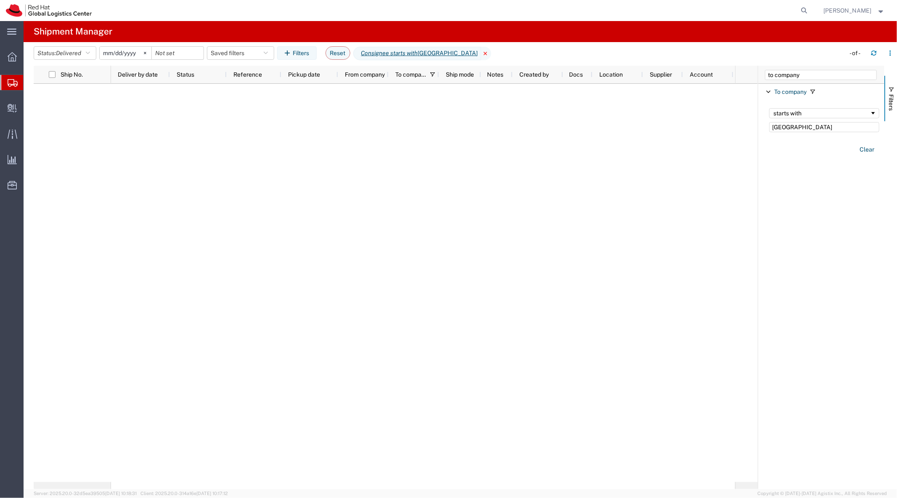
click at [481, 53] on icon at bounding box center [486, 53] width 10 height 13
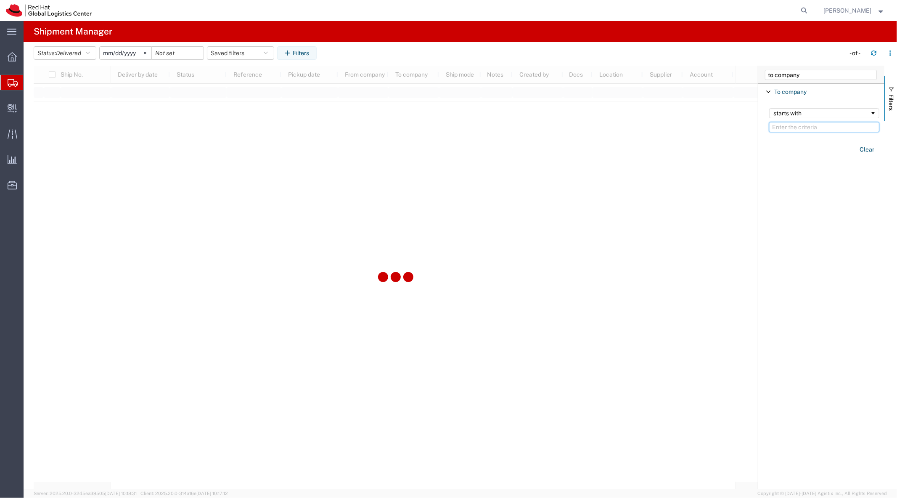
click at [784, 130] on input "Filter Value" at bounding box center [824, 127] width 110 height 10
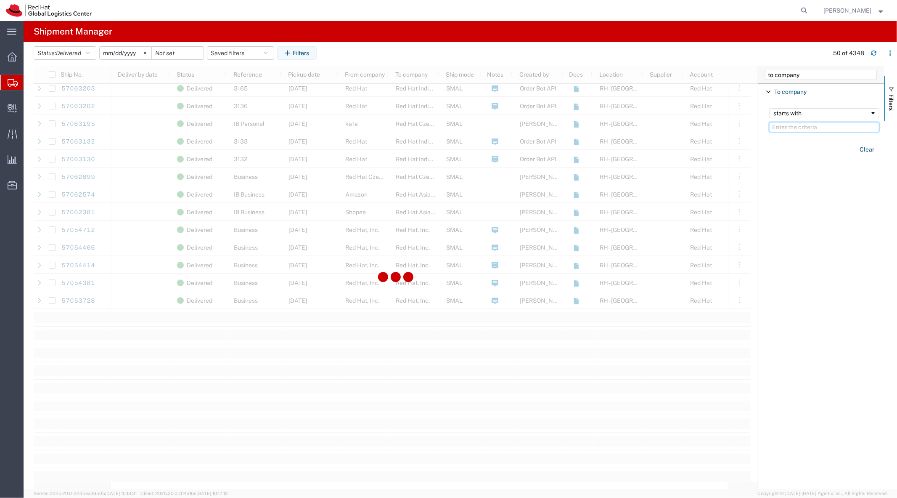
scroll to position [663, 0]
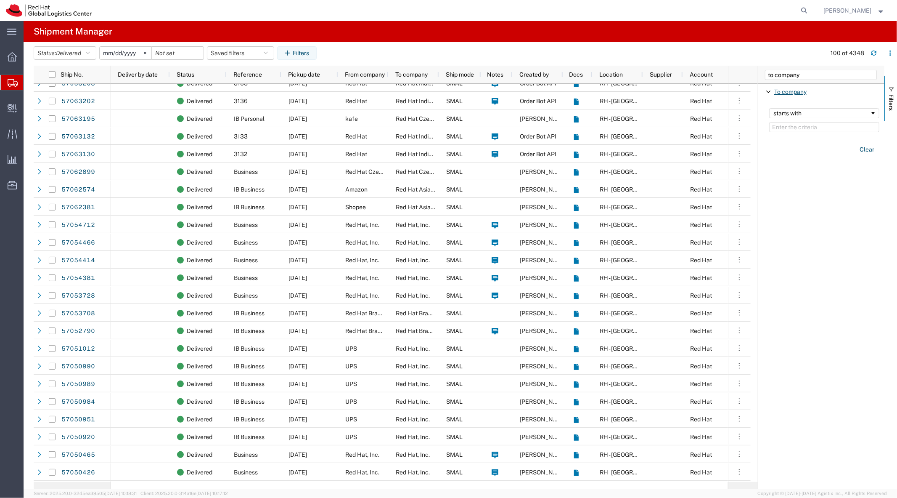
click at [776, 91] on span "To company" at bounding box center [790, 91] width 32 height 7
click at [784, 75] on input "to company" at bounding box center [821, 75] width 112 height 10
type input "to"
click at [792, 185] on span "To state" at bounding box center [784, 185] width 21 height 7
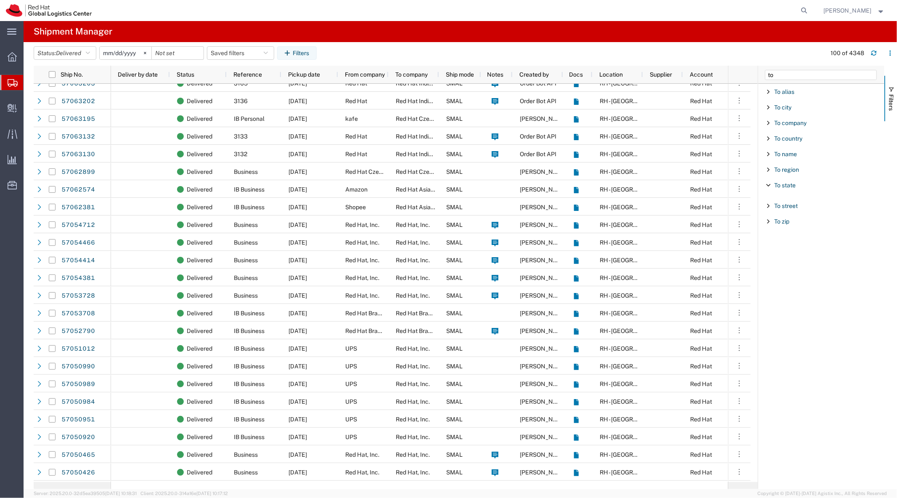
click at [767, 184] on span "Filter List 9 Filters" at bounding box center [768, 185] width 7 height 7
click at [783, 170] on span "To region" at bounding box center [786, 169] width 25 height 7
click at [779, 168] on span "To region" at bounding box center [786, 169] width 25 height 7
click at [778, 106] on span "To city" at bounding box center [782, 107] width 17 height 7
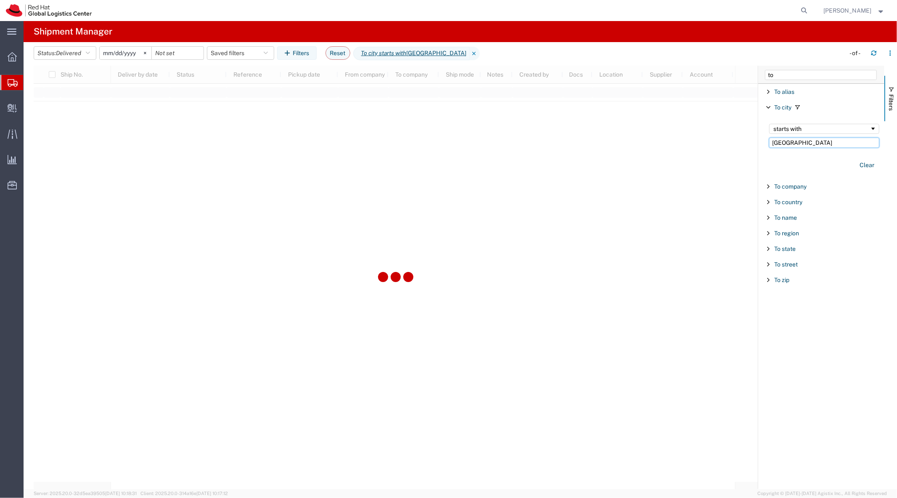
type input "ottawa"
click at [128, 59] on input "[DATE]" at bounding box center [126, 53] width 52 height 13
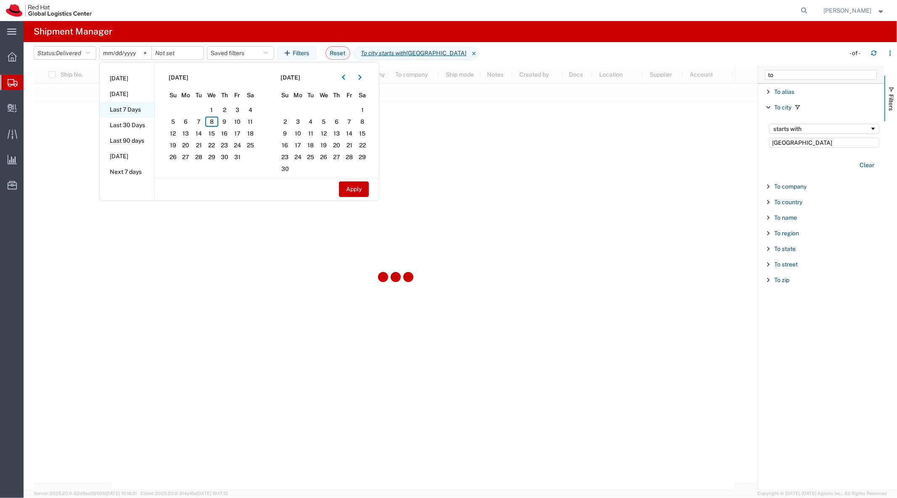
click at [135, 111] on li "Last 7 Days" at bounding box center [127, 110] width 55 height 16
type input "2025-10-02"
type input "2025-10-08"
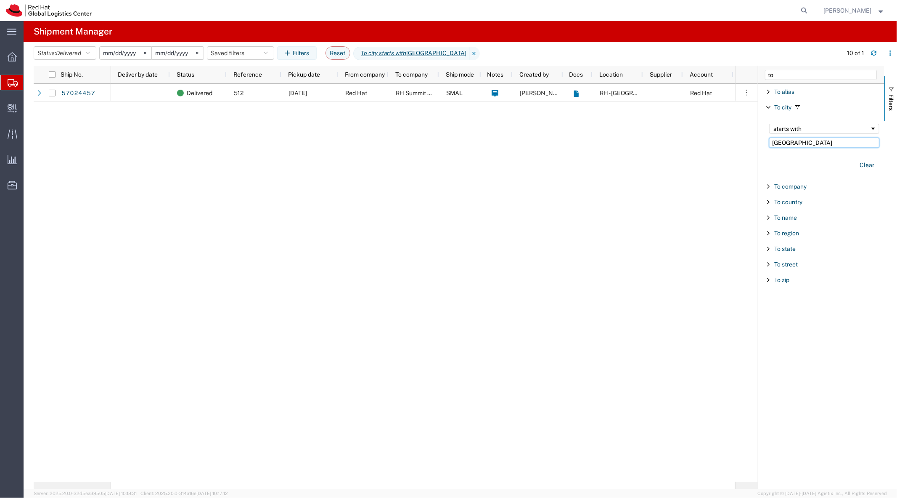
click at [794, 143] on input "ottawa" at bounding box center [824, 143] width 110 height 10
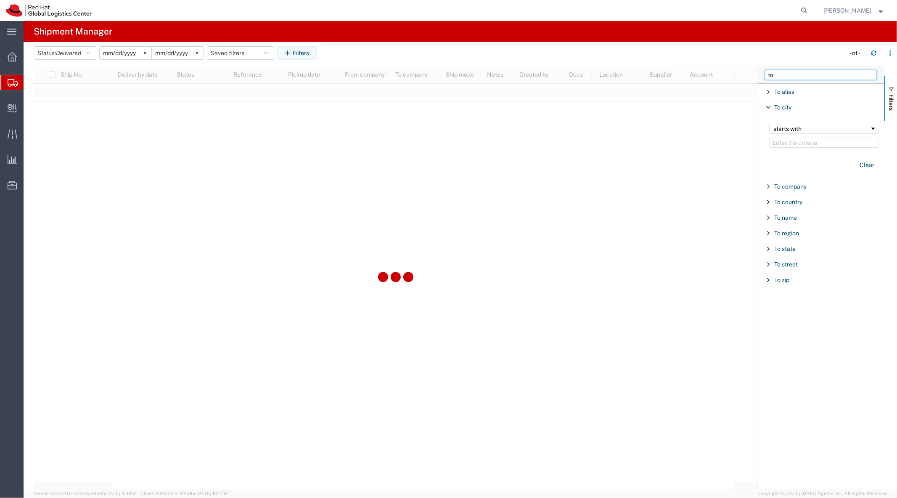
click at [784, 70] on input "to" at bounding box center [821, 75] width 112 height 10
type input "ref"
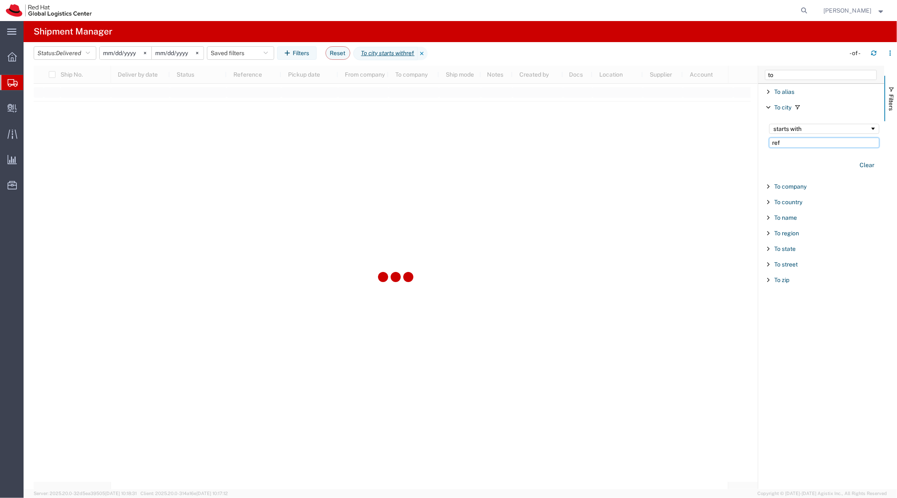
click at [781, 74] on input "to" at bounding box center [821, 75] width 112 height 10
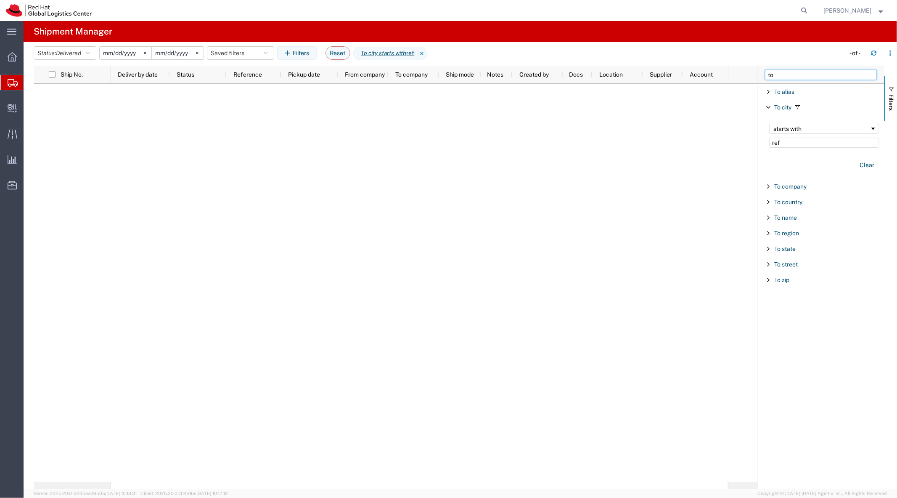
click at [781, 74] on input "to" at bounding box center [821, 75] width 112 height 10
type input "ref"
click at [787, 106] on span "Reference" at bounding box center [788, 107] width 29 height 7
type input "3096"
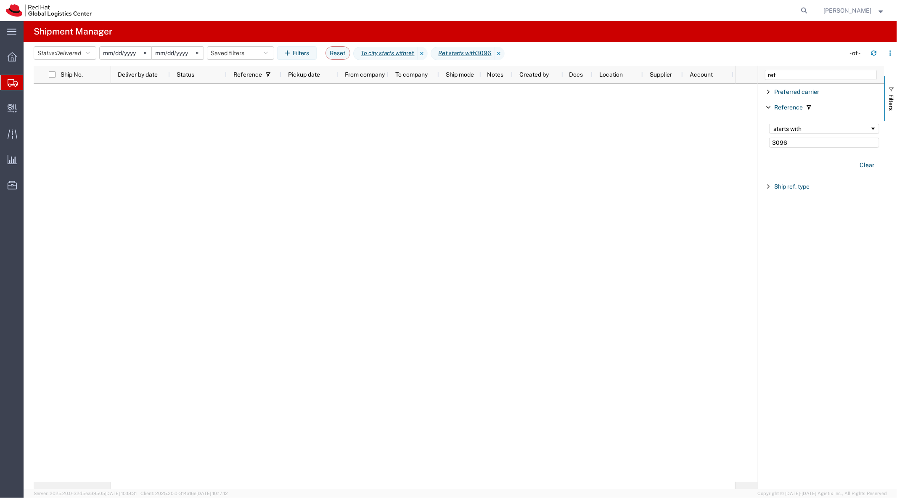
click at [124, 50] on input "2025-10-02" at bounding box center [126, 53] width 52 height 13
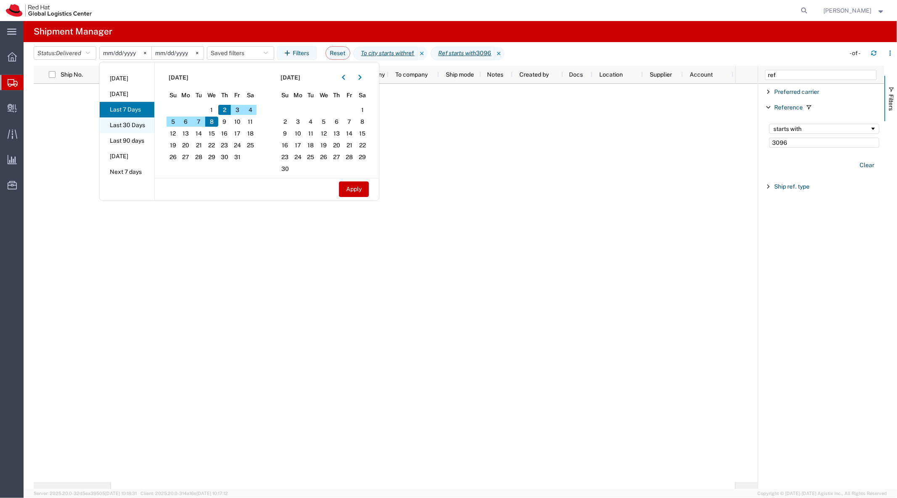
click at [144, 119] on li "Last 30 Days" at bounding box center [127, 125] width 55 height 16
type input "2025-09-09"
type input "2025-10-08"
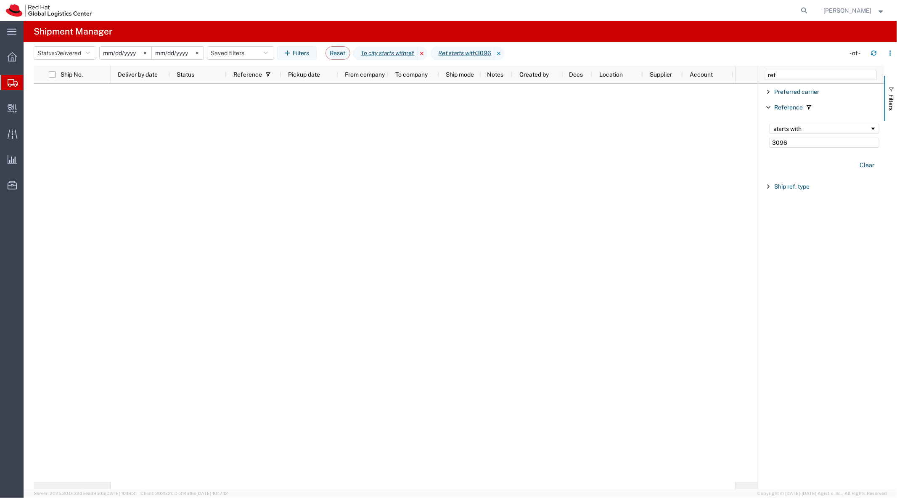
click at [428, 53] on icon at bounding box center [423, 53] width 10 height 13
click at [125, 53] on input "2025-09-09" at bounding box center [126, 53] width 52 height 13
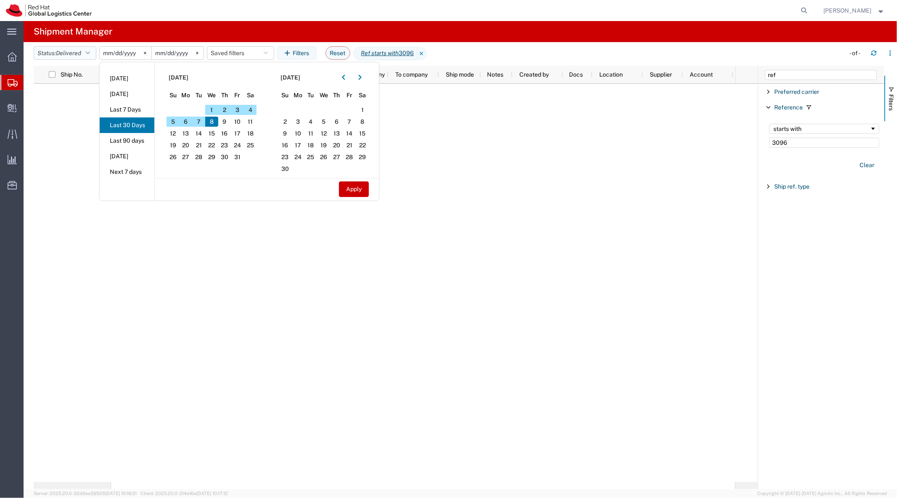
click at [85, 51] on button "Status: Delivered" at bounding box center [65, 52] width 63 height 13
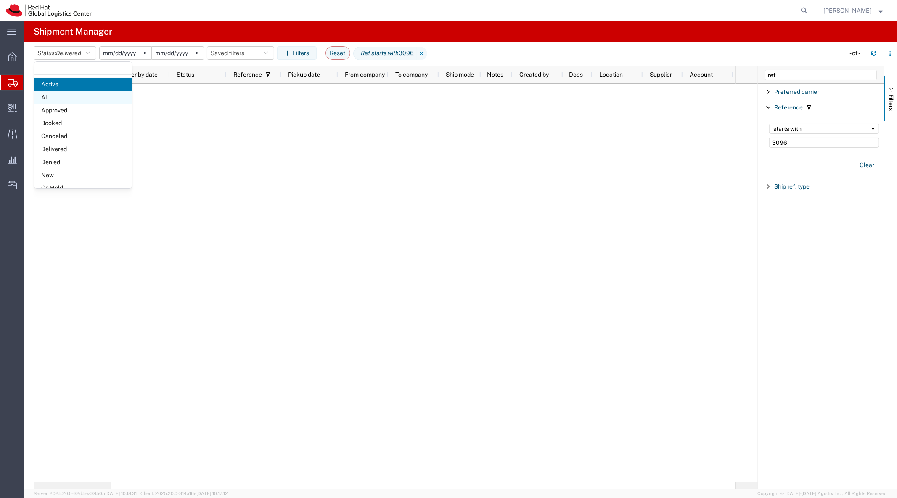
click at [74, 99] on span "All" at bounding box center [83, 97] width 98 height 13
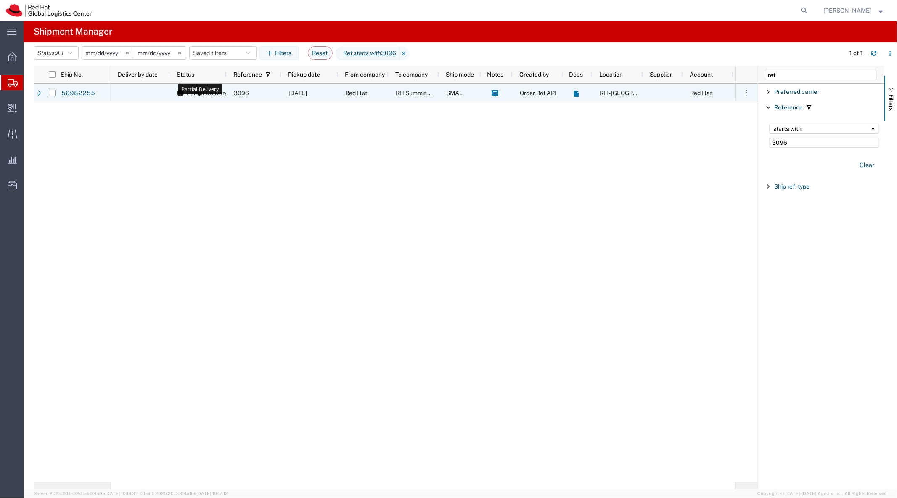
click at [209, 93] on span "Partial Delivery" at bounding box center [207, 93] width 41 height 18
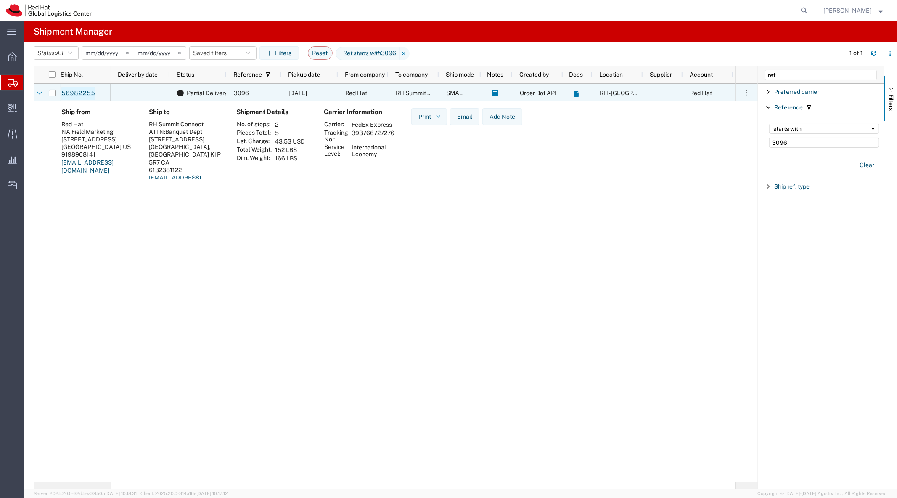
click at [83, 96] on link "56982255" at bounding box center [78, 93] width 34 height 13
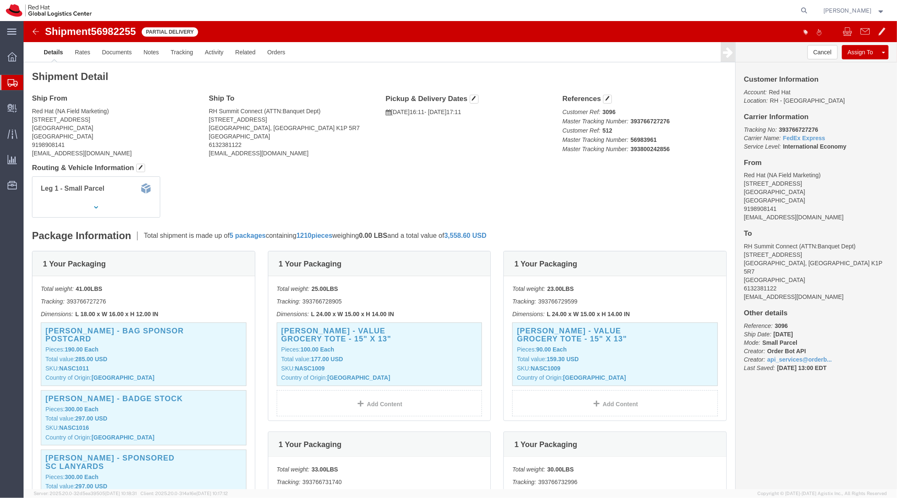
click b "393766727276"
copy b "393766727276"
click link "Notes"
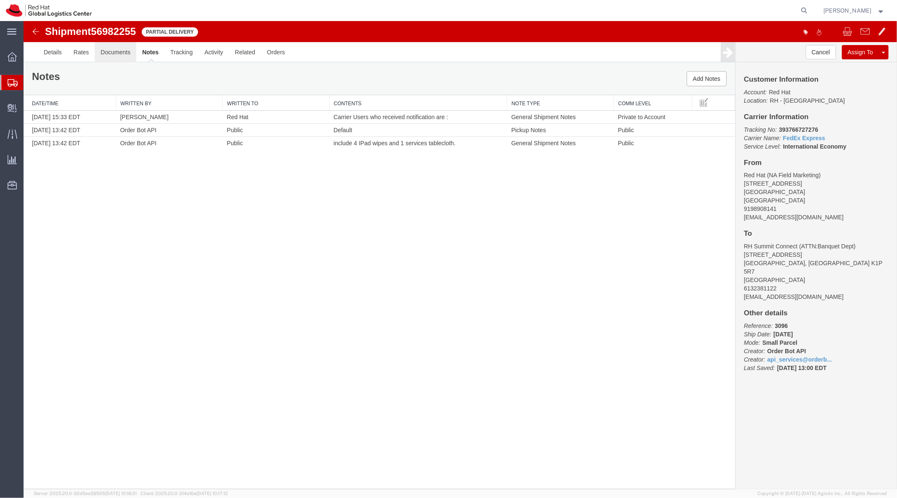
click at [118, 52] on link "Documents" at bounding box center [115, 52] width 42 height 20
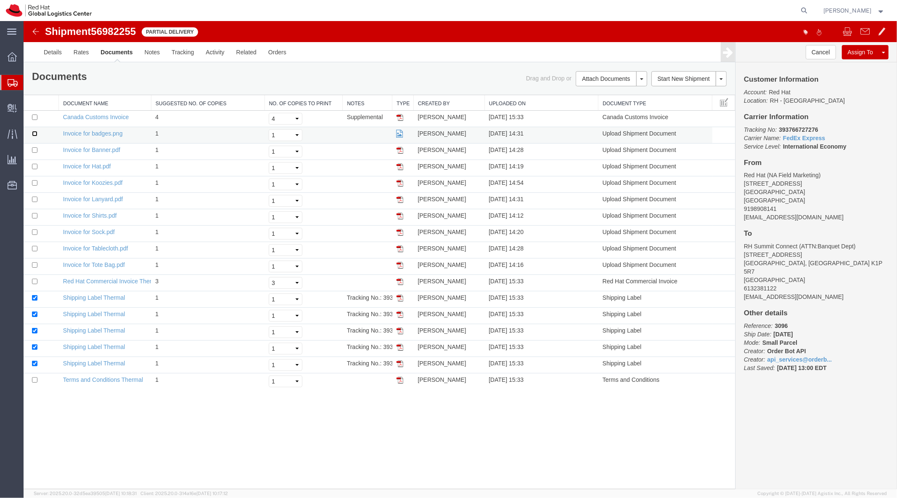
click at [34, 130] on input "checkbox" at bounding box center [34, 132] width 5 height 5
checkbox input "true"
click at [32, 152] on input "checkbox" at bounding box center [34, 149] width 5 height 5
checkbox input "true"
click at [35, 166] on input "checkbox" at bounding box center [34, 165] width 5 height 5
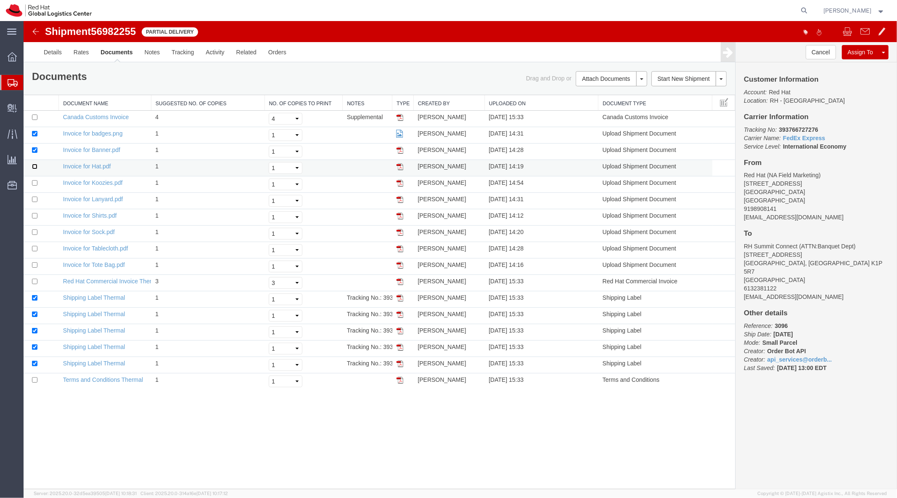
checkbox input "true"
click at [34, 183] on input "checkbox" at bounding box center [34, 182] width 5 height 5
checkbox input "true"
drag, startPoint x: 291, startPoint y: 79, endPoint x: 295, endPoint y: 76, distance: 4.9
click at [291, 79] on div "Documents Ship Label Format: Plain Thermal" at bounding box center [202, 77] width 354 height 13
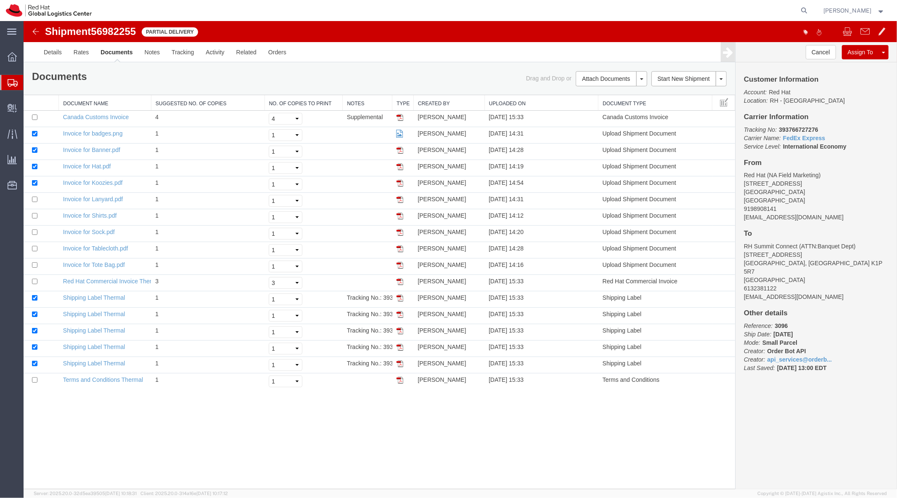
click at [0, 0] on span "Shipment Manager" at bounding box center [0, 0] width 0 height 0
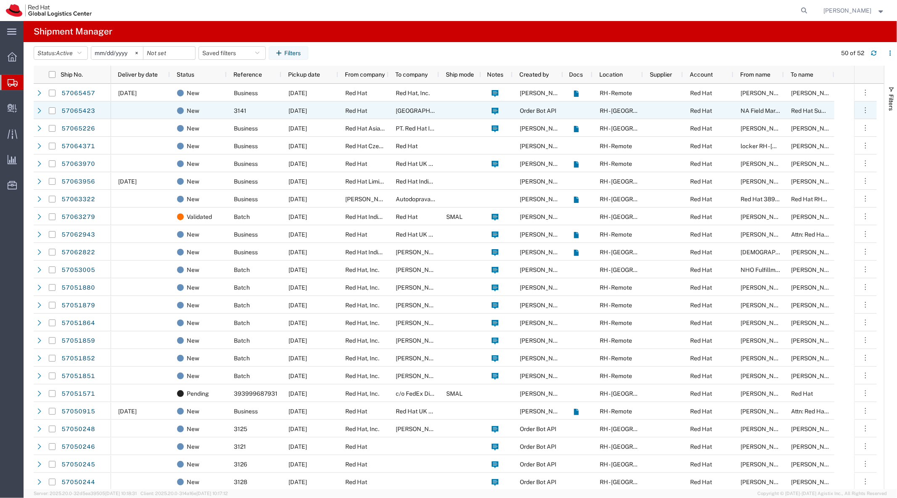
click at [270, 106] on div "3141" at bounding box center [254, 110] width 55 height 18
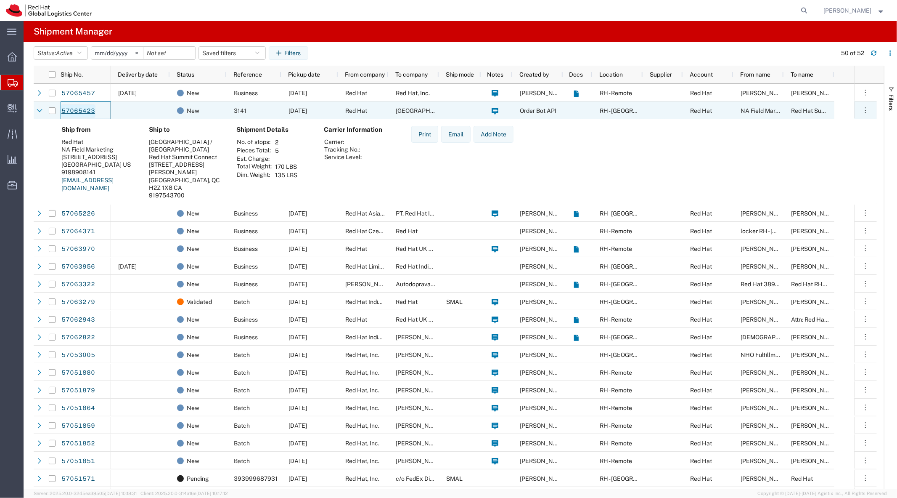
click at [84, 108] on link "57065423" at bounding box center [78, 110] width 34 height 13
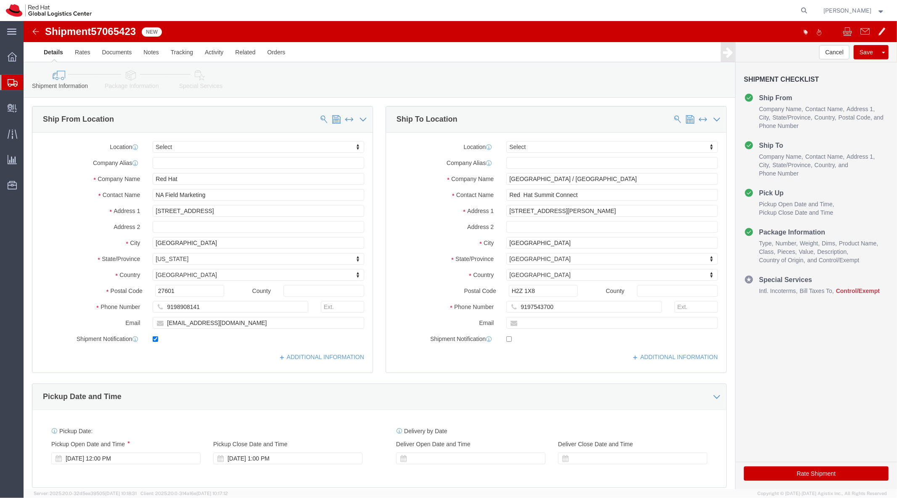
select select
click link "Package Information"
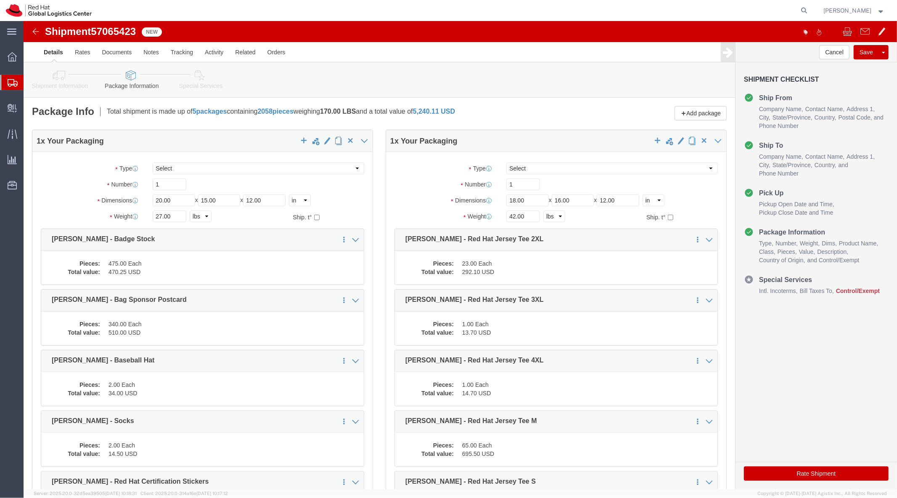
click icon
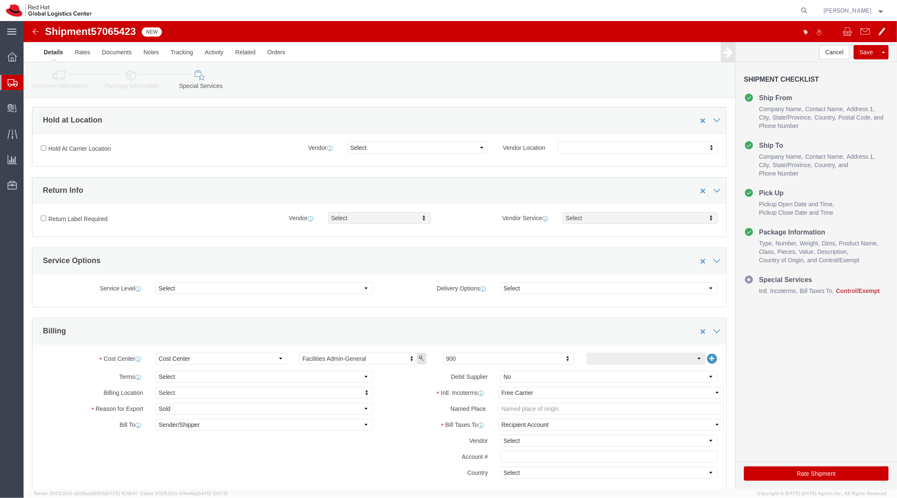
scroll to position [217, 0]
type input "512"
click link "Package Information"
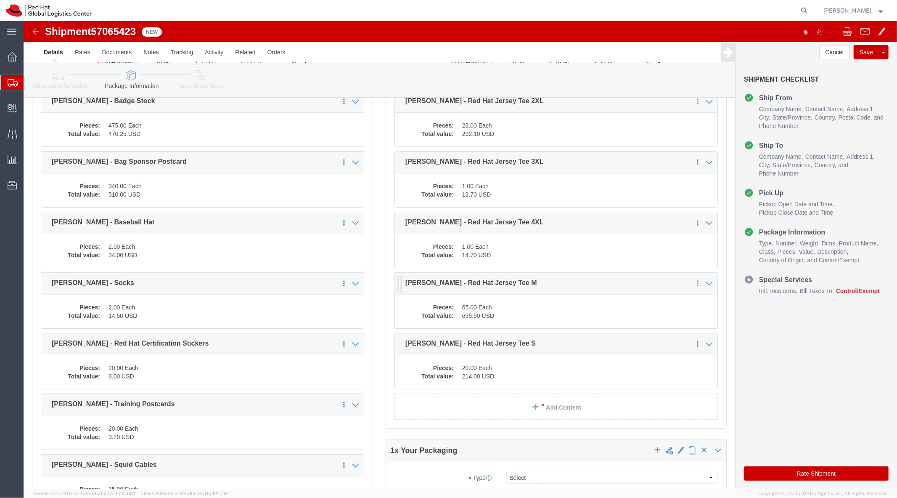
scroll to position [138, 0]
click link "Documents"
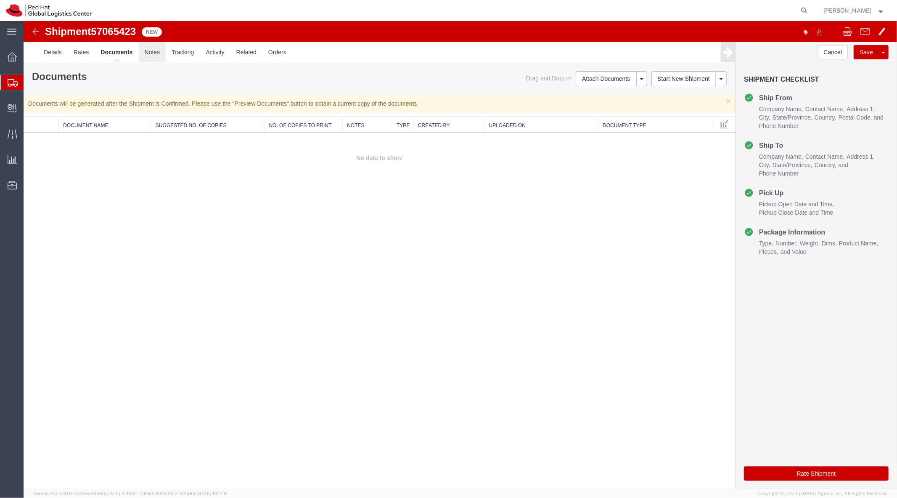
click at [147, 50] on link "Notes" at bounding box center [151, 52] width 27 height 20
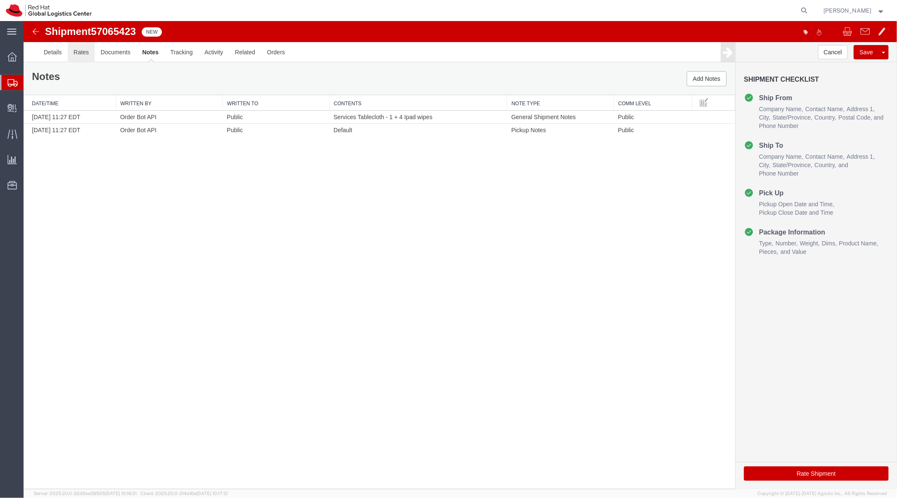
click at [73, 53] on link "Rates" at bounding box center [80, 52] width 27 height 20
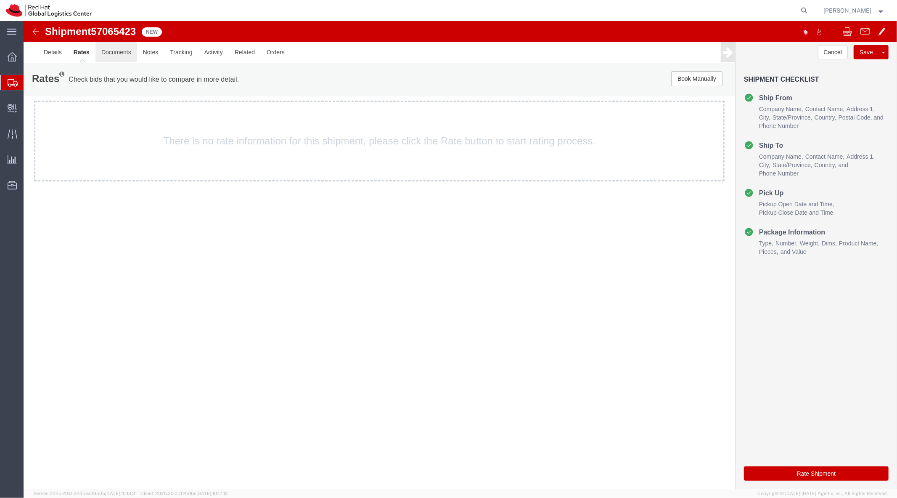
click at [113, 51] on link "Documents" at bounding box center [116, 52] width 42 height 20
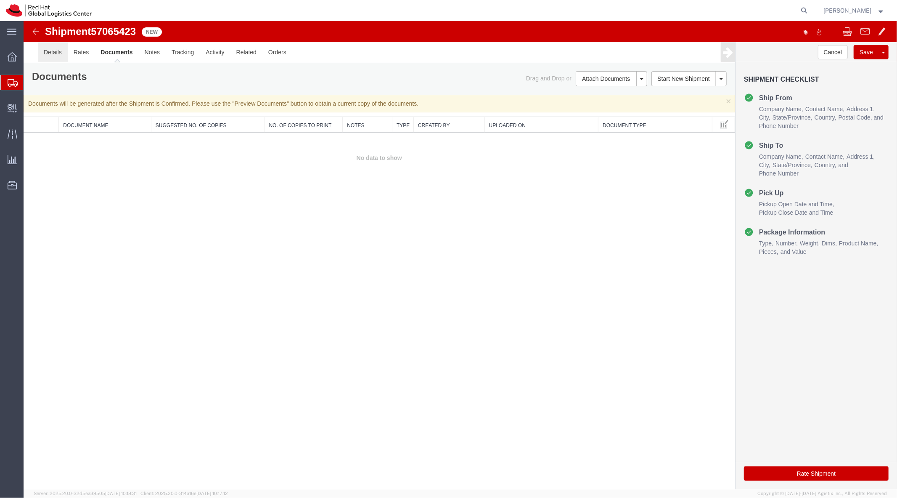
click at [46, 57] on link "Details" at bounding box center [52, 52] width 30 height 20
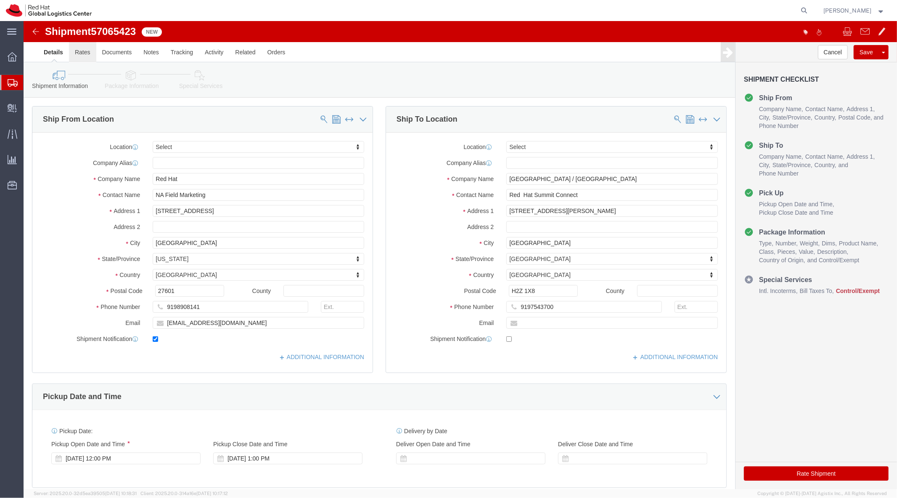
click link "Rates"
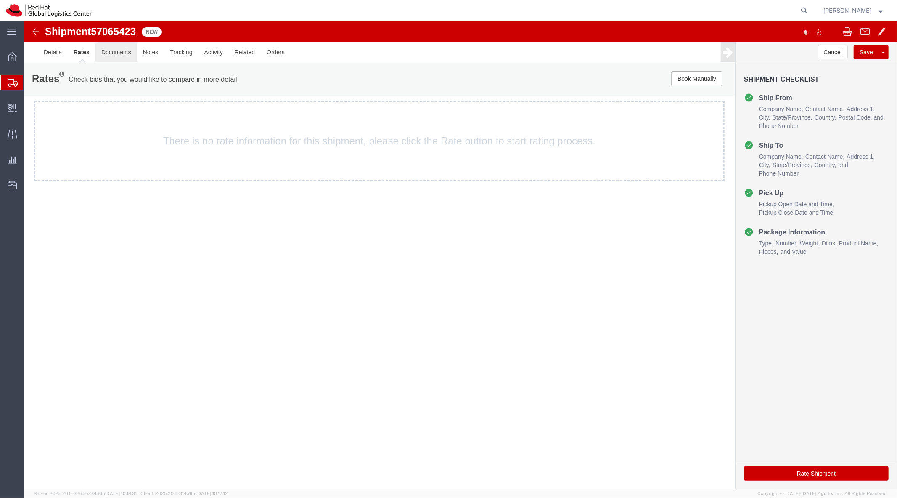
click at [119, 54] on link "Documents" at bounding box center [116, 52] width 42 height 20
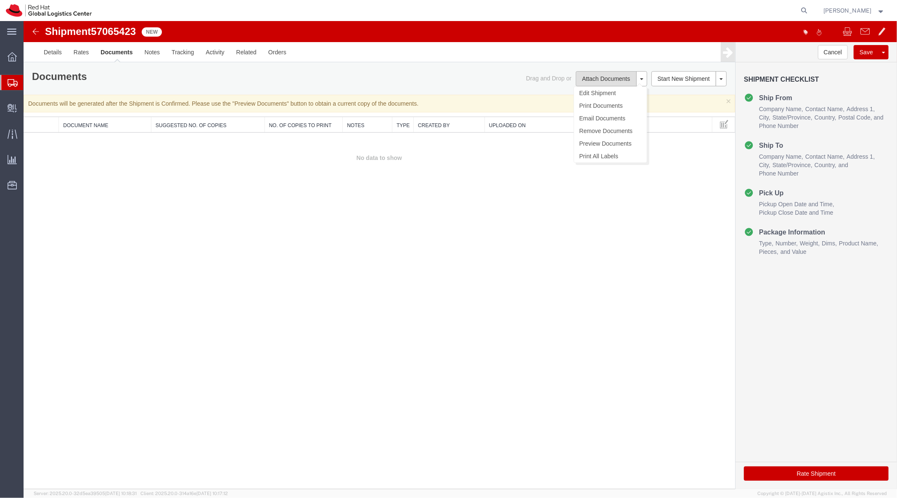
click at [622, 80] on button "Attach Documents" at bounding box center [605, 78] width 61 height 15
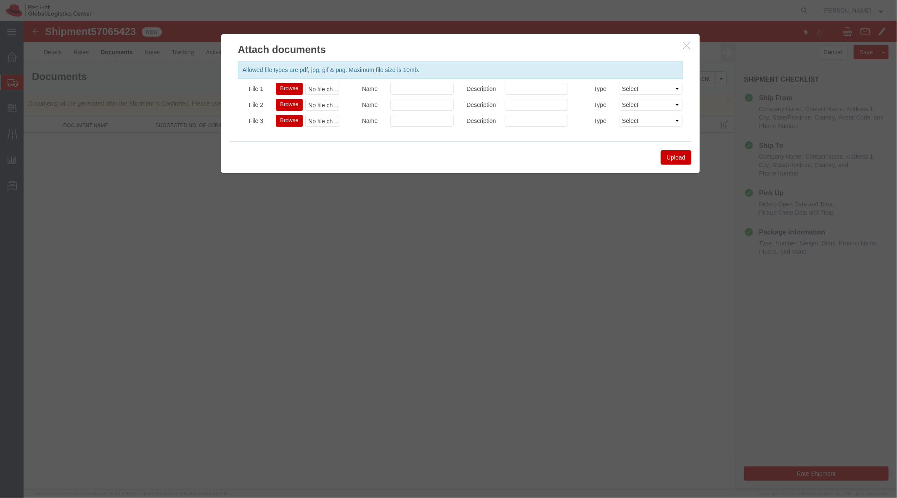
click at [295, 88] on button "Browse" at bounding box center [289, 88] width 27 height 12
type input "C:\fakepath\Invoice for Koozies.pdf"
click at [295, 105] on button "Browse" at bounding box center [289, 104] width 27 height 12
type input "C:\fakepath\Invoice for Lanyard.pdf"
click at [281, 120] on button "Browse" at bounding box center [289, 120] width 27 height 12
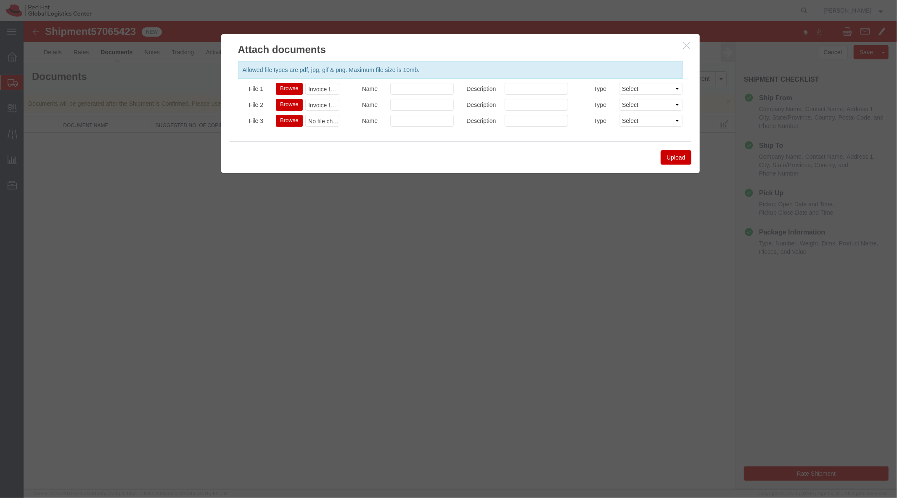
type input "C:\fakepath\Invoice for badges.png"
click at [669, 150] on button "Upload" at bounding box center [675, 157] width 30 height 14
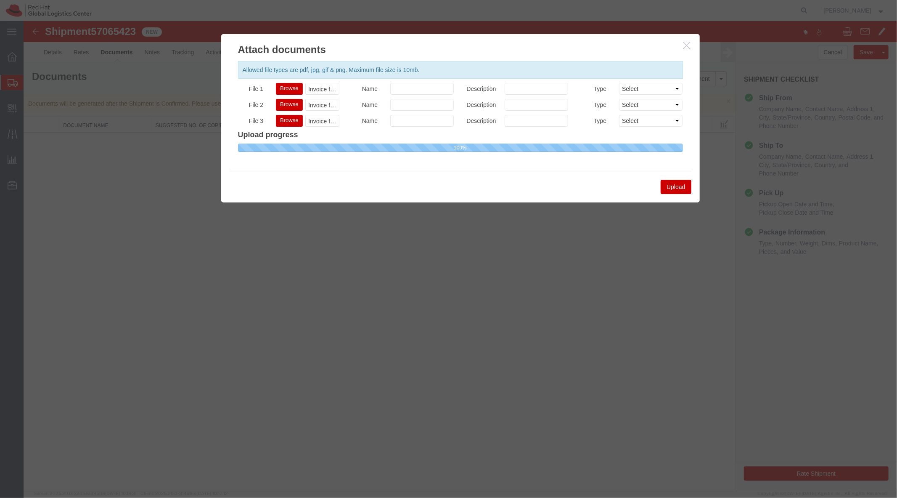
select select
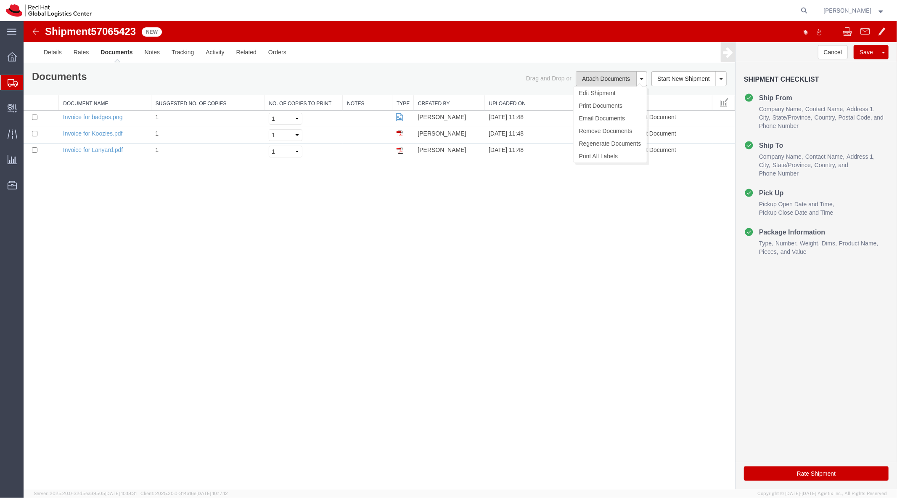
click at [589, 80] on button "Attach Documents" at bounding box center [605, 78] width 61 height 15
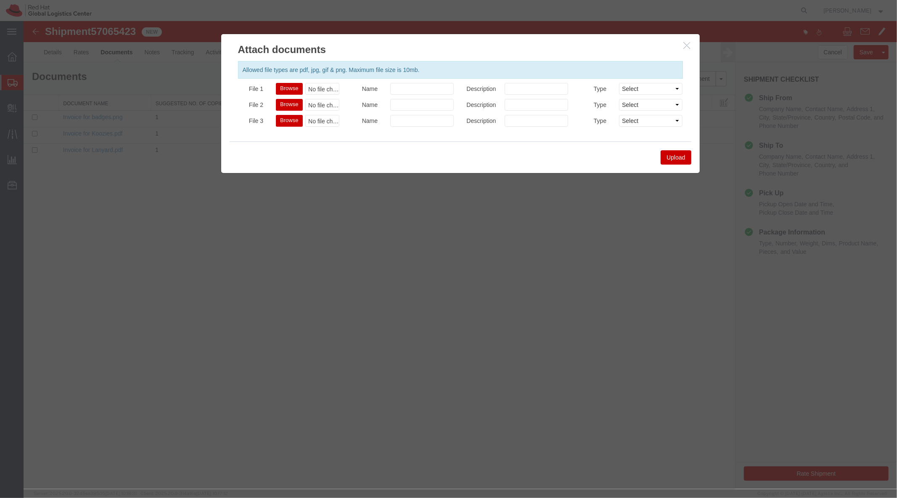
click at [299, 87] on button "Browse" at bounding box center [289, 88] width 27 height 12
type input "C:\fakepath\Invoice for Tablecloth.pdf"
click at [288, 106] on button "Browse" at bounding box center [289, 104] width 27 height 12
type input "C:\fakepath\Invoice for Banner.pdf"
click at [289, 122] on button "Browse" at bounding box center [289, 120] width 27 height 12
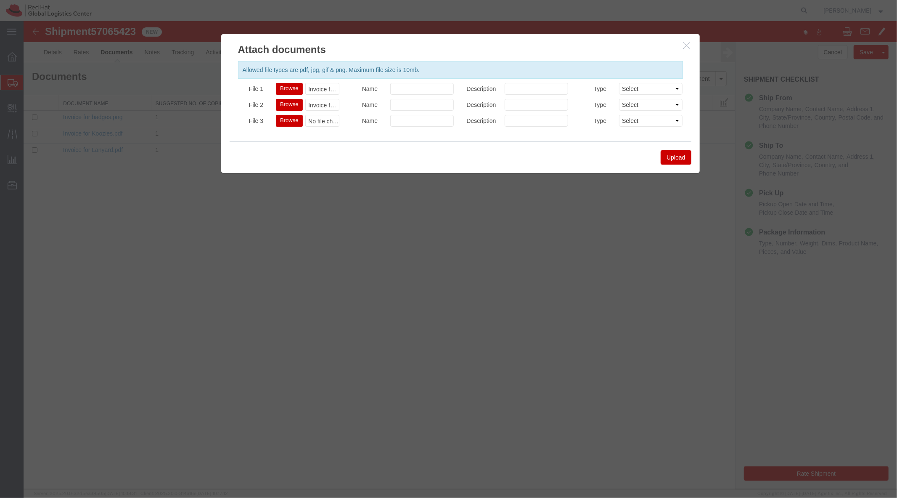
type input "C:\fakepath\Invoice for Sock.pdf"
click at [670, 151] on button "Upload" at bounding box center [675, 157] width 30 height 14
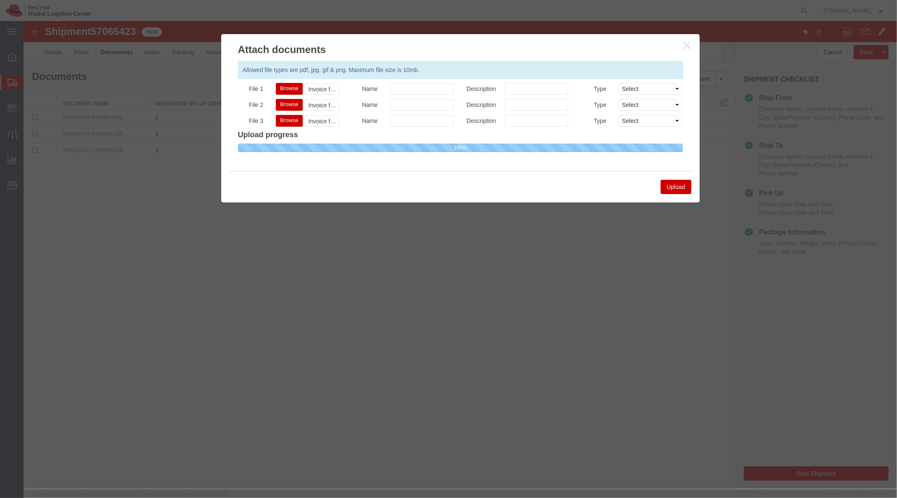
select select
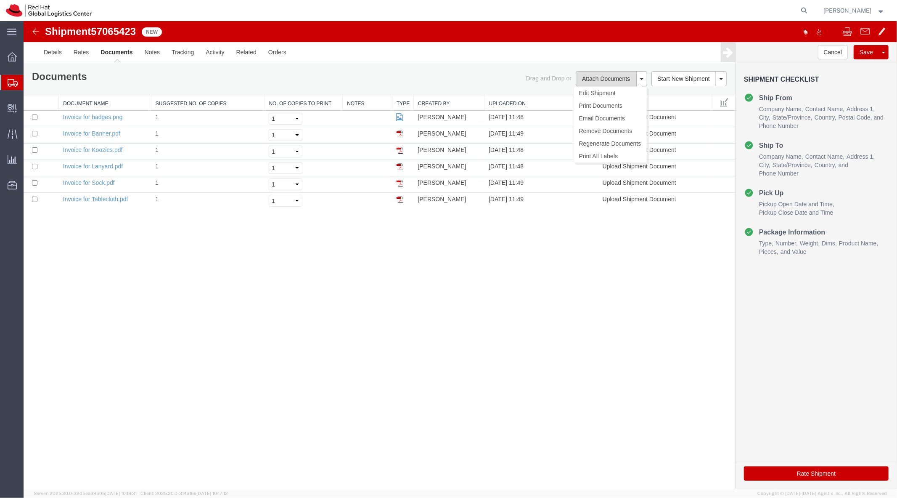
click at [613, 82] on button "Attach Documents" at bounding box center [605, 78] width 61 height 15
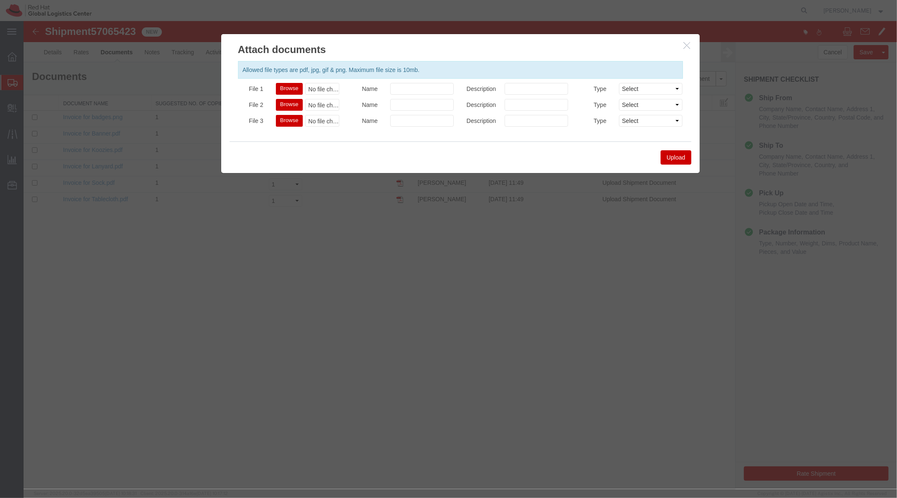
click at [293, 90] on button "Browse" at bounding box center [289, 88] width 27 height 12
type input "C:\fakepath\Invoice for Hat.pdf"
click at [289, 99] on button "Browse" at bounding box center [289, 104] width 27 height 12
type input "C:\fakepath\Invoice for Tote Bag.pdf"
click at [283, 126] on button "Browse" at bounding box center [289, 120] width 27 height 12
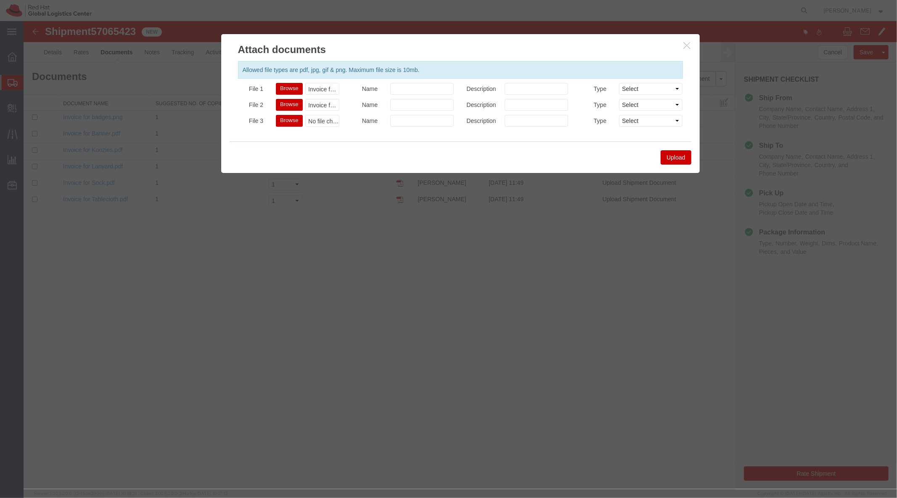
type input "C:\fakepath\Invoice for Shirts.pdf"
click at [672, 153] on button "Upload" at bounding box center [675, 157] width 30 height 14
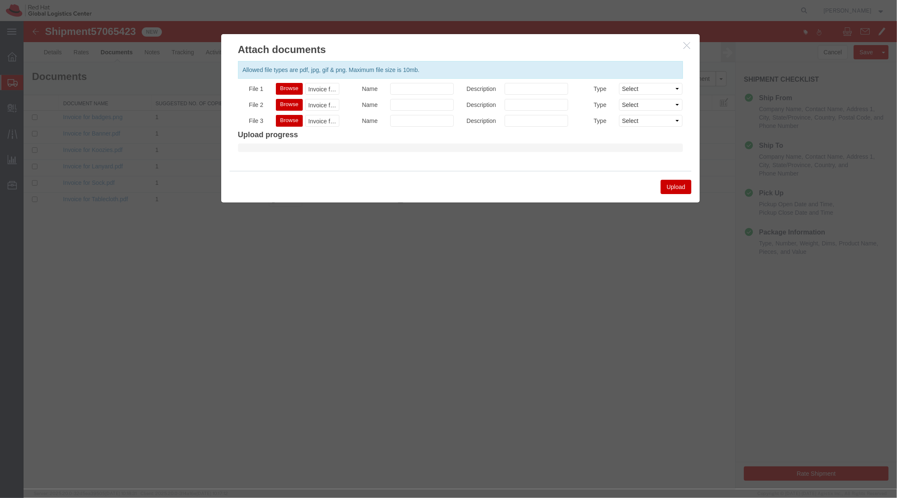
select select
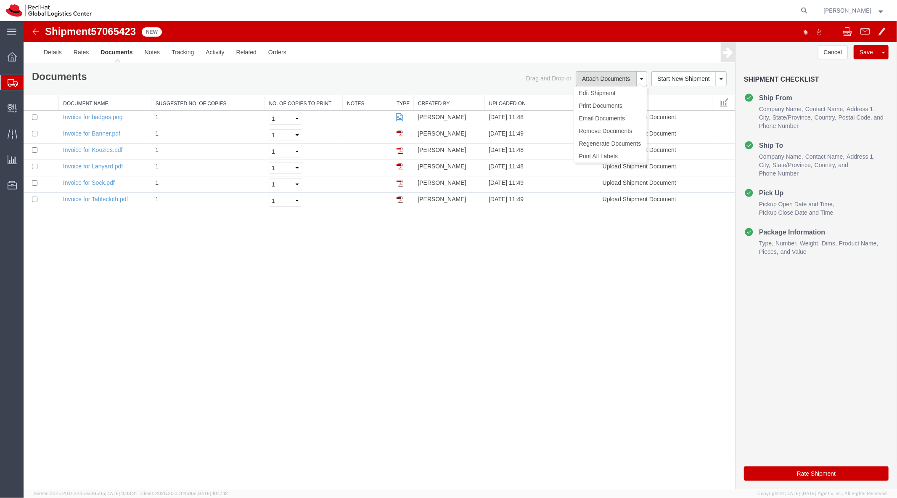
click at [621, 81] on button "Attach Documents" at bounding box center [605, 78] width 61 height 15
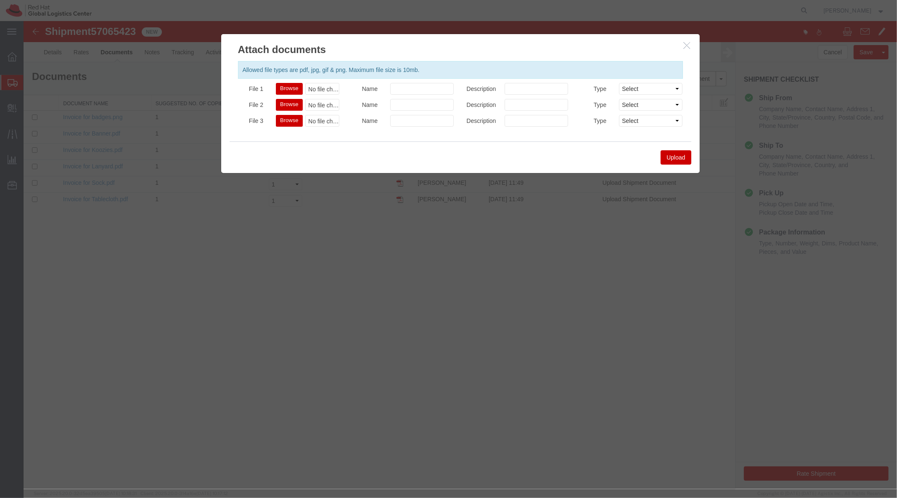
click at [294, 87] on button "Browse" at bounding box center [289, 88] width 27 height 12
type input "C:\fakepath\Invoice for Hat.pdf"
click at [292, 105] on button "Browse" at bounding box center [289, 104] width 27 height 12
type input "C:\fakepath\Invoice for Shirts.pdf"
click at [286, 121] on button "Browse" at bounding box center [289, 120] width 27 height 12
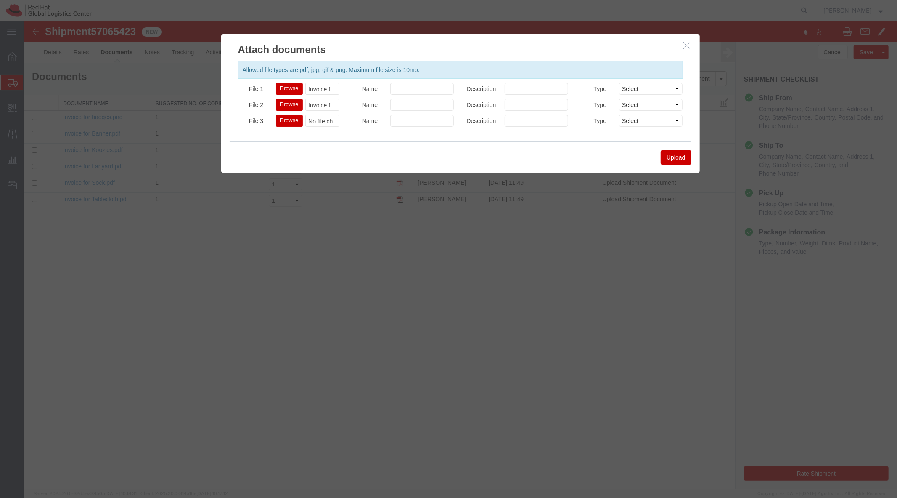
click at [684, 164] on div "Upload" at bounding box center [460, 157] width 462 height 32
click at [679, 159] on button "Upload" at bounding box center [675, 157] width 30 height 14
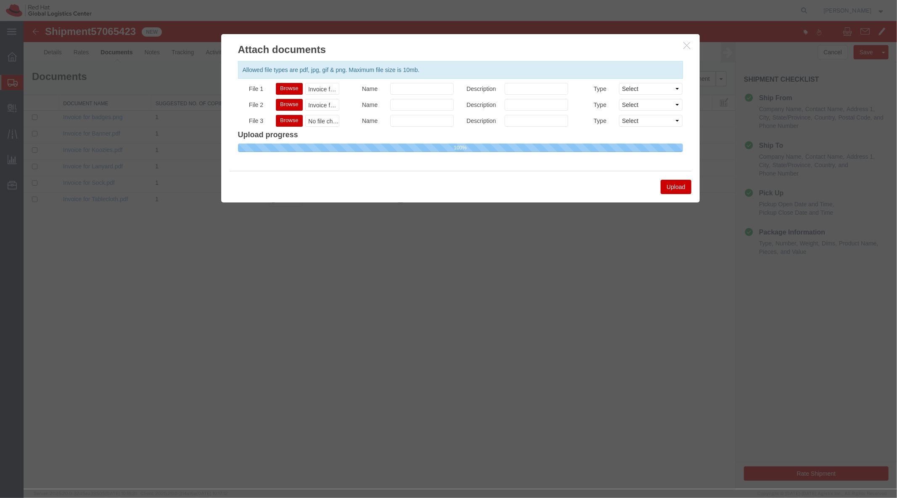
select select
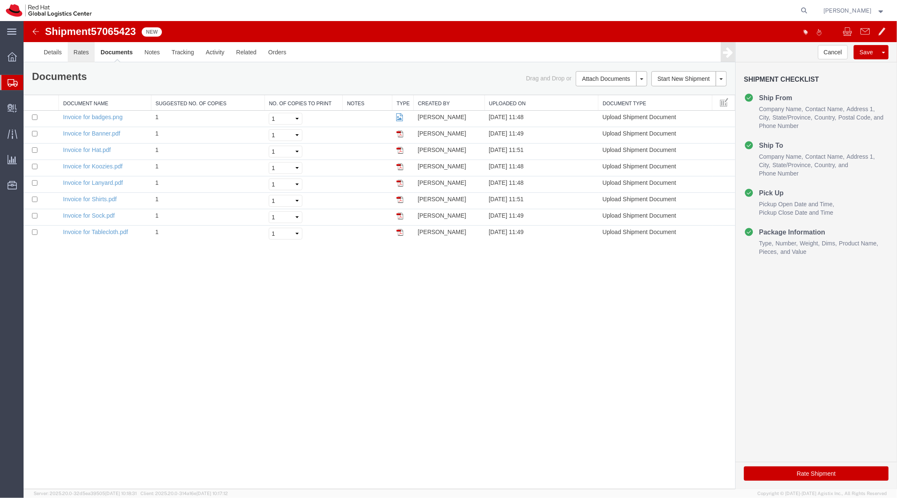
click at [80, 53] on link "Rates" at bounding box center [80, 52] width 27 height 20
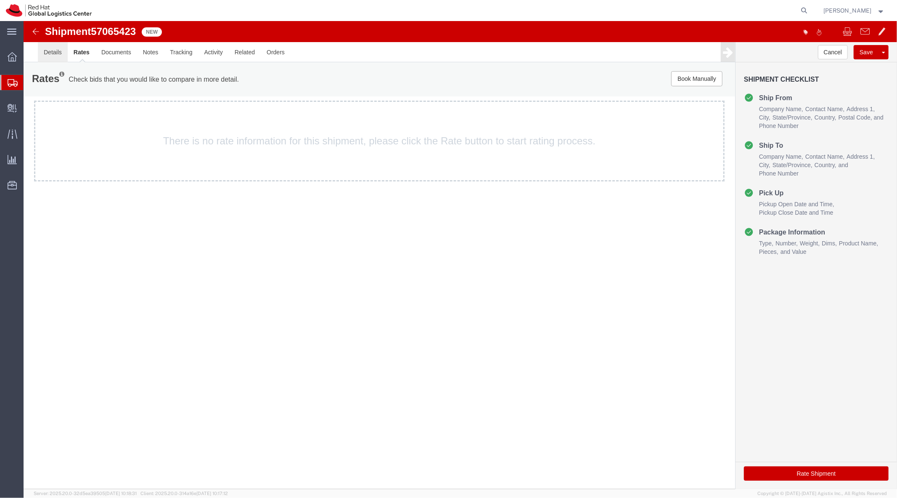
click at [45, 50] on link "Details" at bounding box center [52, 52] width 30 height 20
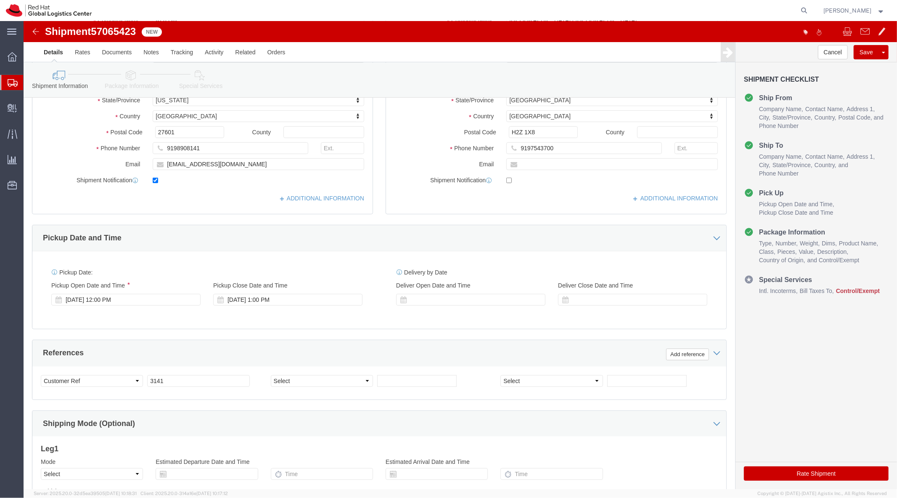
scroll to position [160, 0]
click icon
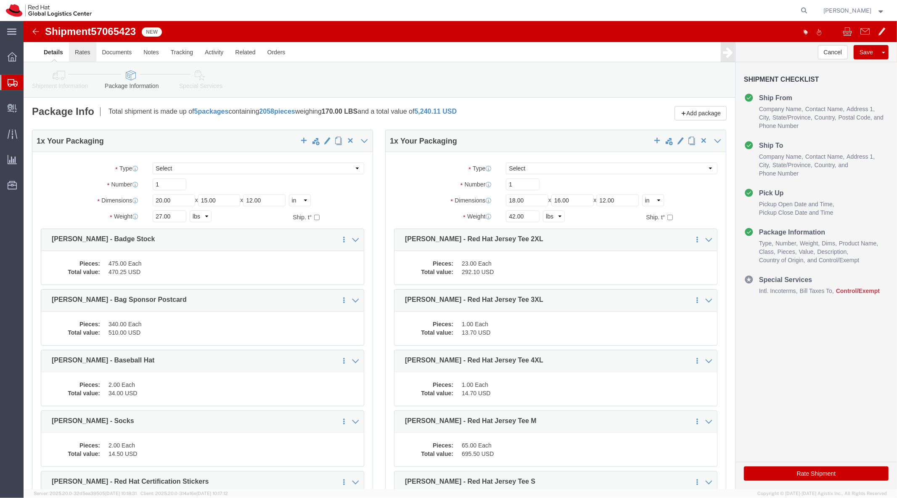
click link "Rates"
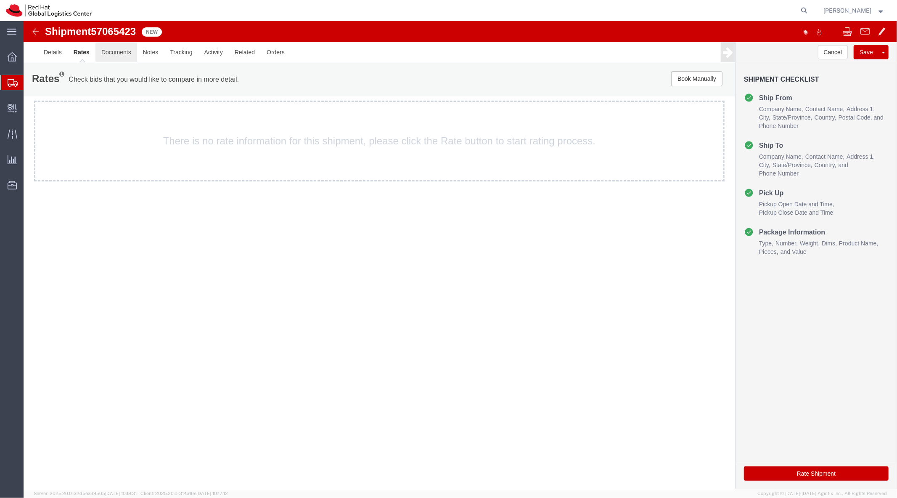
click at [117, 53] on link "Documents" at bounding box center [116, 52] width 42 height 20
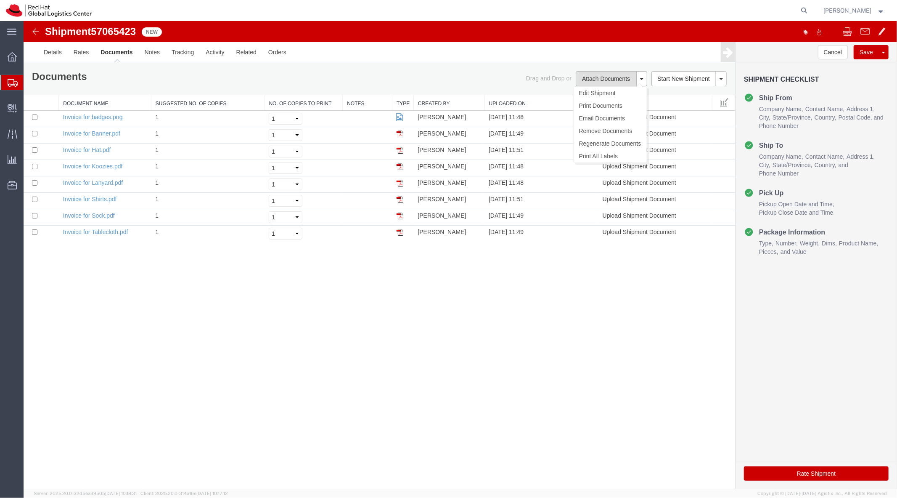
click at [616, 79] on button "Attach Documents" at bounding box center [605, 78] width 61 height 15
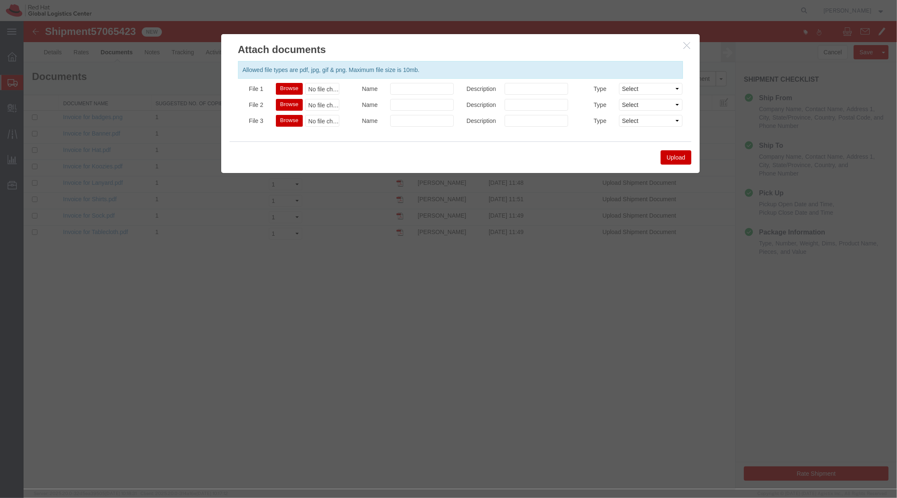
click at [290, 82] on button "Browse" at bounding box center [289, 88] width 27 height 12
click at [676, 154] on button "Upload" at bounding box center [675, 157] width 30 height 14
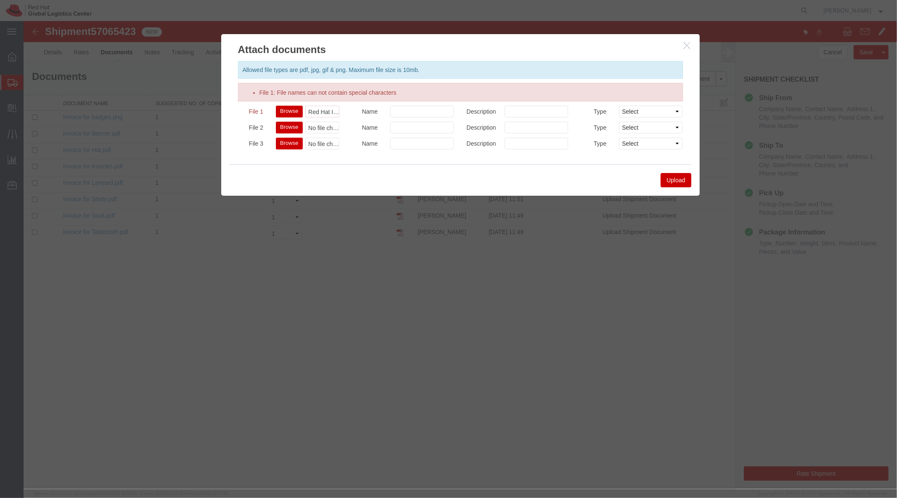
click at [287, 109] on button "Browse" at bounding box center [289, 111] width 27 height 12
type input "C:\fakepath\Rhugpostcard.pdf"
click at [668, 177] on button "Upload" at bounding box center [675, 179] width 30 height 14
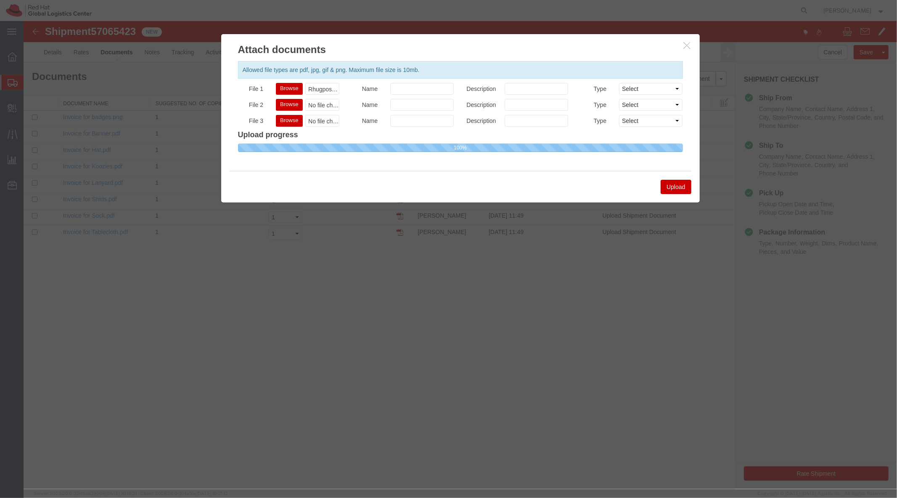
select select
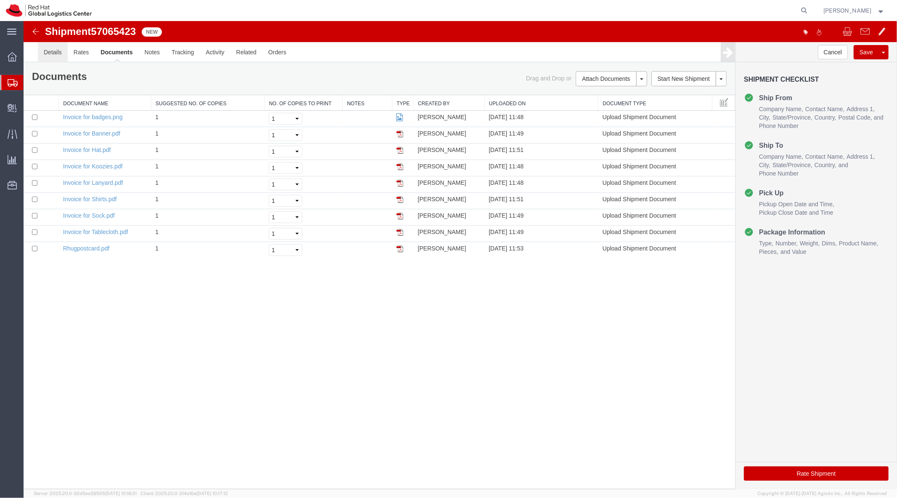
click at [48, 56] on link "Details" at bounding box center [52, 52] width 30 height 20
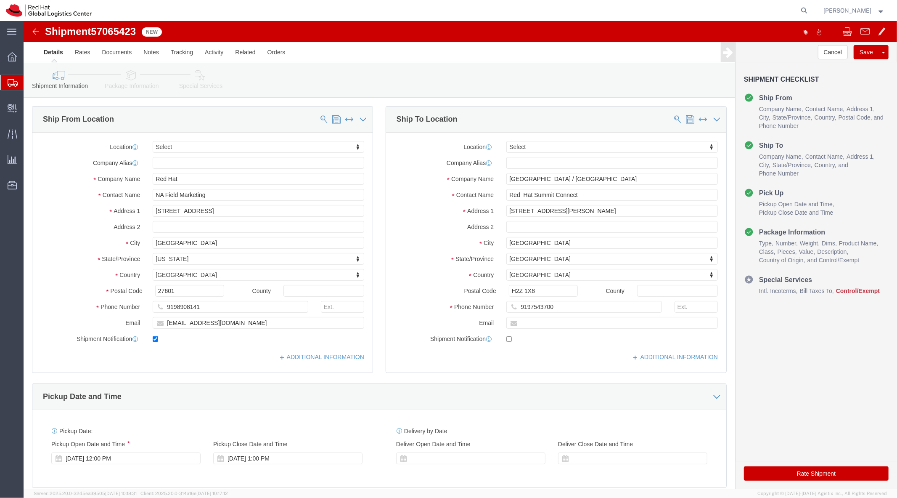
click div "Location Select Select My Profile Location RH - Amsterdam - MSO RH - Amsterdam …"
click input "[EMAIL_ADDRESS][DOMAIN_NAME]"
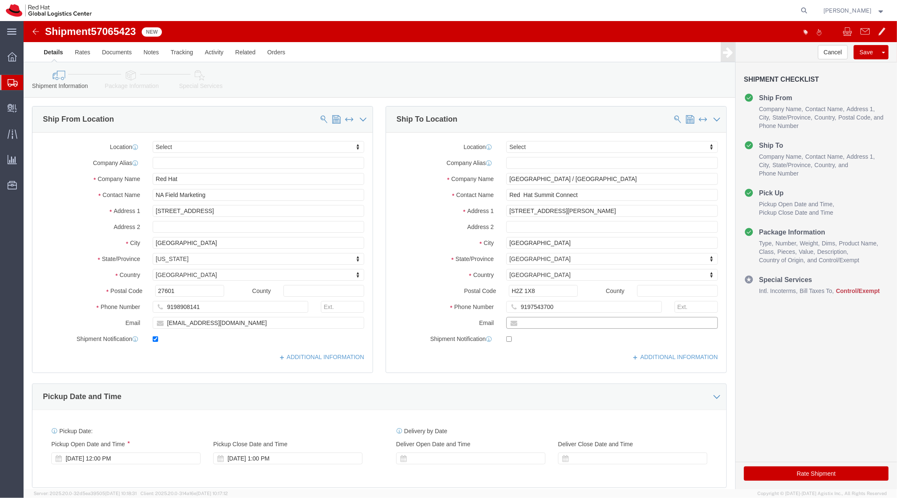
click input "text"
paste input "[EMAIL_ADDRESS][DOMAIN_NAME]"
type input "[EMAIL_ADDRESS][DOMAIN_NAME]"
click input "checkbox"
click label
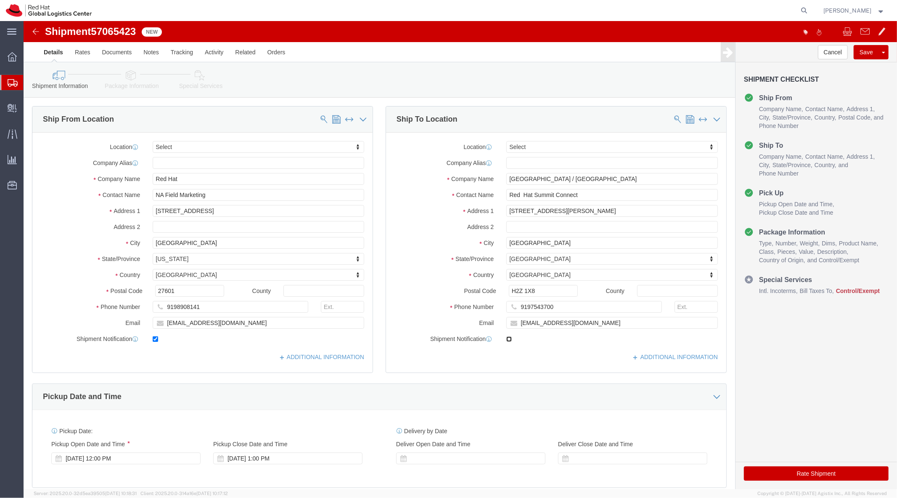
click input "checkbox"
checkbox input "true"
click icon
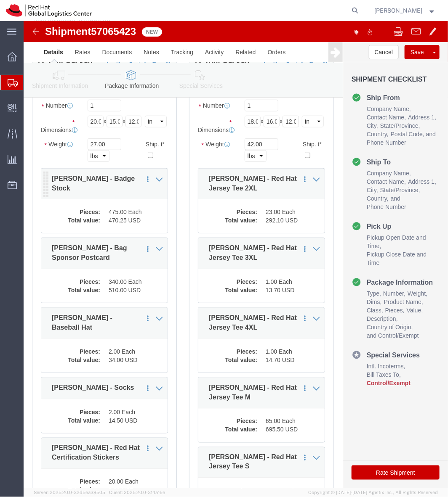
scroll to position [102, 0]
click dd "470.25 USD"
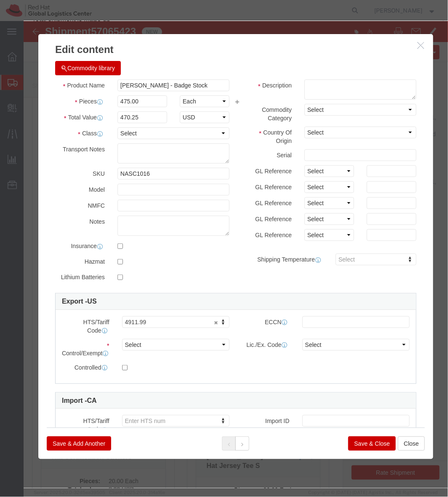
scroll to position [2, 0]
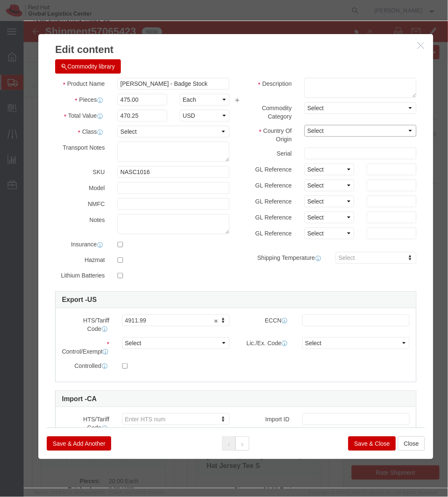
click select "Select Afghanistan Åland Islands Albania Algeria American Samoa Andorra Angola …"
select select "US"
click select "Select Afghanistan Åland Islands Albania Algeria American Samoa Andorra Angola …"
click button "Save & Close"
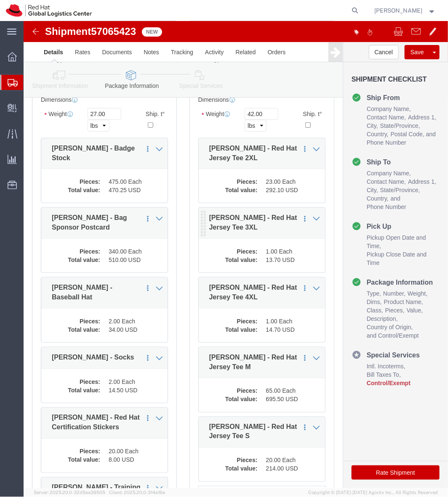
scroll to position [132, 0]
click dd "340.00 Each"
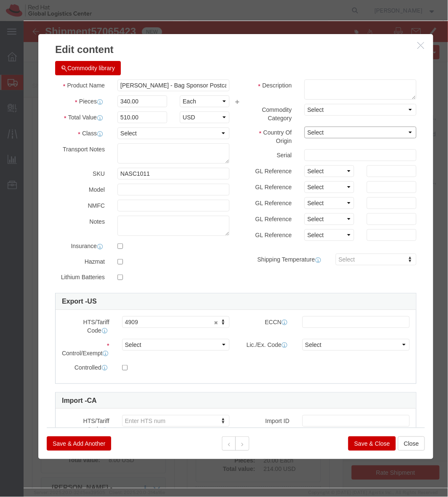
click select "Select Afghanistan Åland Islands Albania Algeria American Samoa Andorra Angola …"
select select "US"
click select "Select Afghanistan Åland Islands Albania Algeria American Samoa Andorra Angola …"
click button "Save & Close"
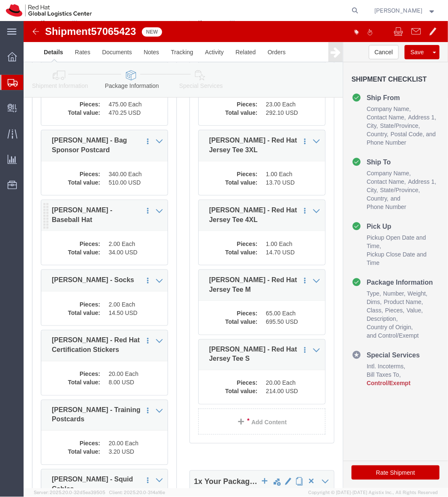
scroll to position [212, 0]
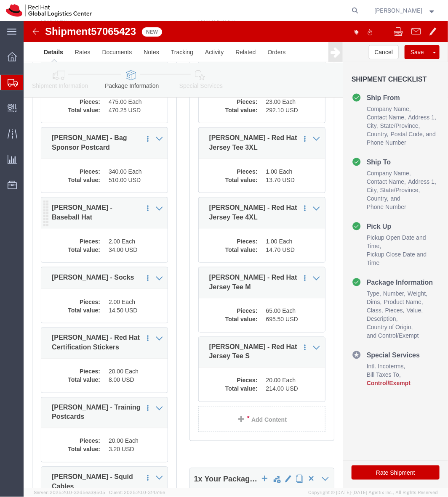
click dt "Total value:"
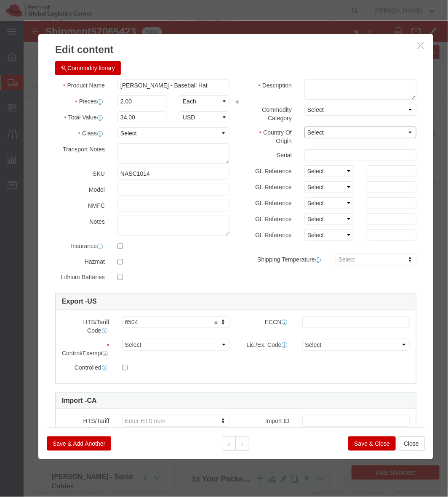
click select "Select Afghanistan Åland Islands Albania Algeria American Samoa Andorra Angola …"
select select "US"
click select "Select Afghanistan Åland Islands Albania Algeria American Samoa Andorra Angola …"
click button "Save & Close"
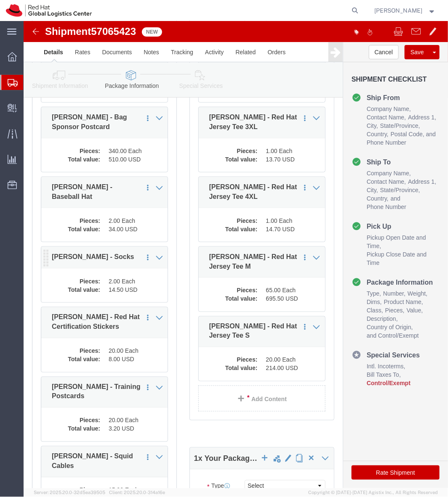
scroll to position [233, 0]
click dd "2.00 Each"
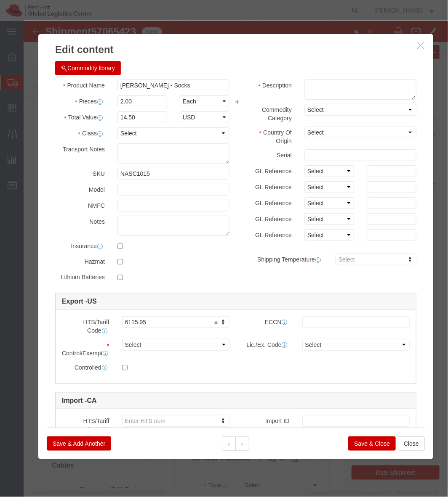
click button "Save & Close"
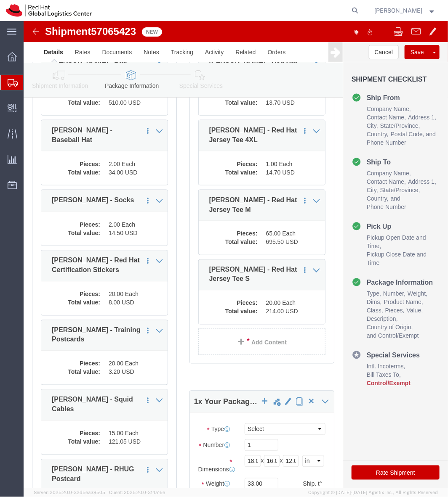
scroll to position [291, 0]
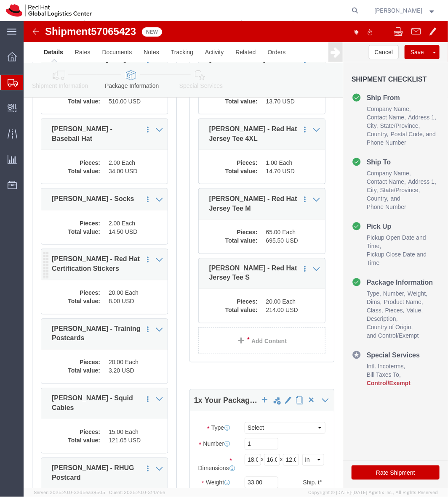
click dt "Total value:"
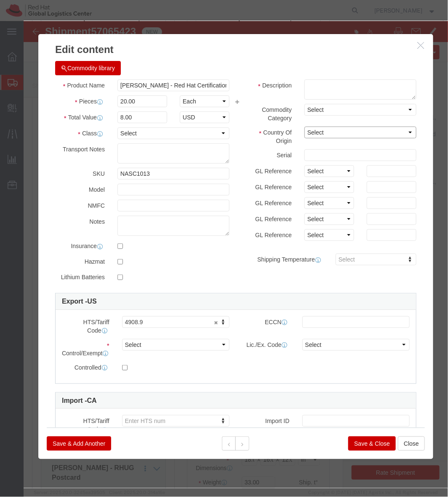
click select "Select Afghanistan Åland Islands Albania Algeria American Samoa Andorra Angola …"
click label "Country Of Origin"
click select "Select Afghanistan Åland Islands Albania Algeria American Samoa Andorra Angola …"
select select "US"
click select "Select Afghanistan Åland Islands Albania Algeria American Samoa Andorra Angola …"
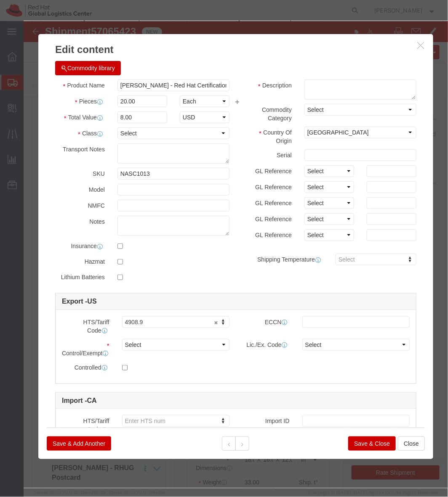
click button "Save & Close"
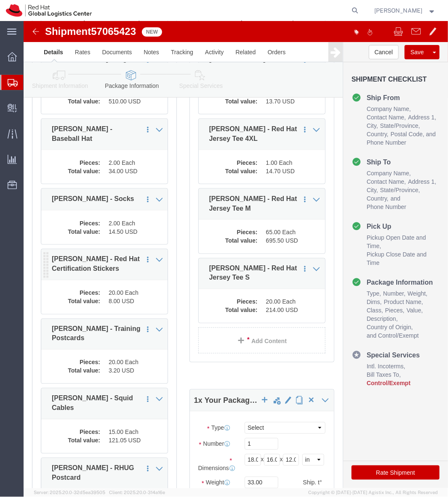
click div "Pieces: 20.00 Each Total value: 8.00 USD"
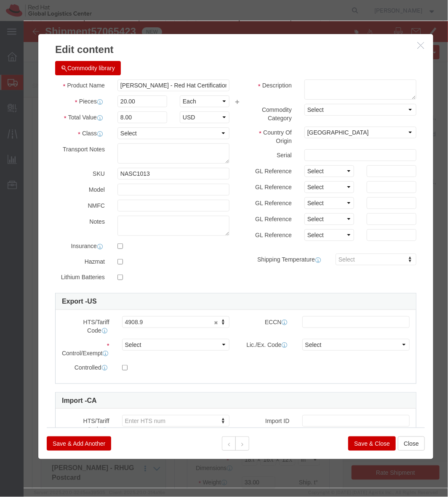
click button "button"
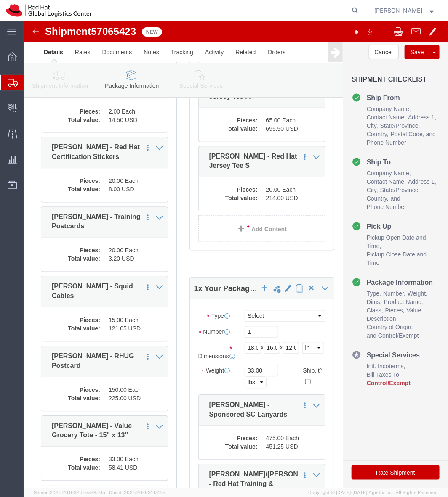
scroll to position [403, 0]
click dd "15.00 Each"
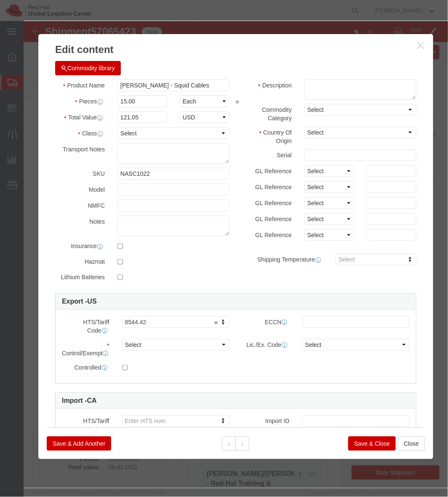
click icon "button"
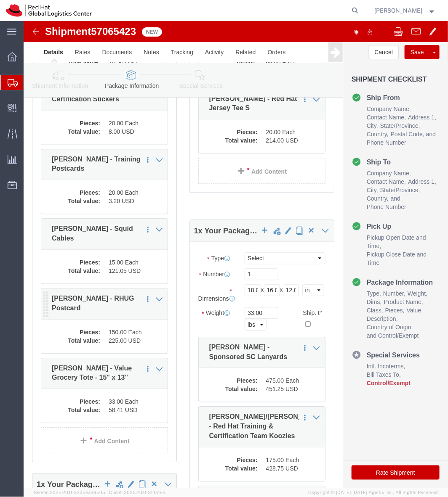
scroll to position [461, 0]
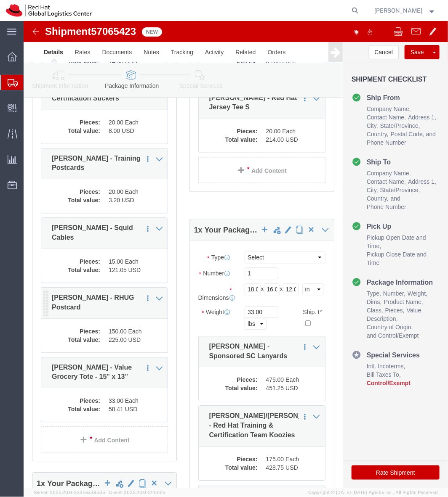
click dl "Pieces: 150.00 Each Total value: 225.00 USD"
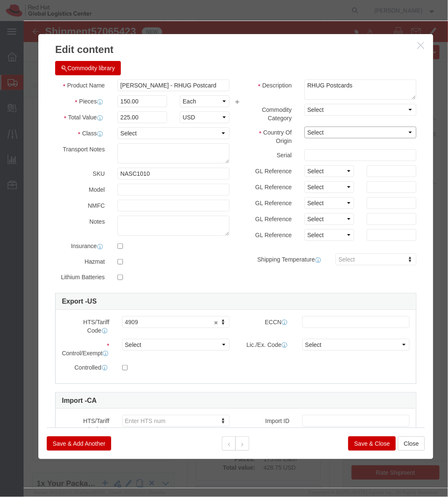
click select "Select Afghanistan Åland Islands Albania Algeria American Samoa Andorra Angola …"
select select "US"
click select "Select Afghanistan Åland Islands Albania Algeria American Samoa Andorra Angola …"
click div "Save & Add Another Save & Close Close"
drag, startPoint x: 344, startPoint y: 414, endPoint x: 331, endPoint y: 426, distance: 17.6
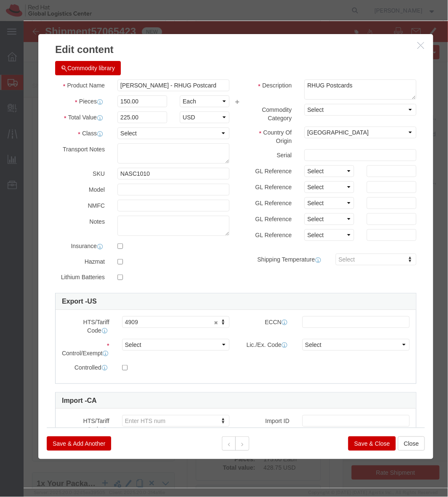
click button "Save & Close"
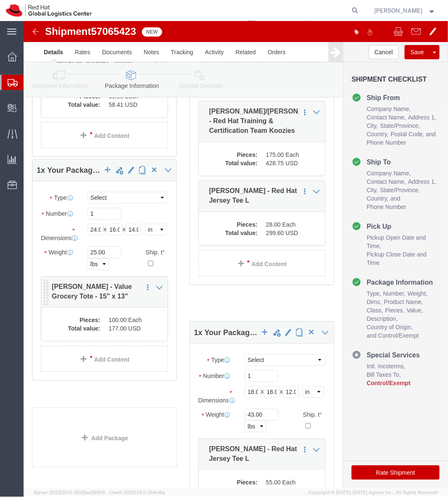
scroll to position [763, 0]
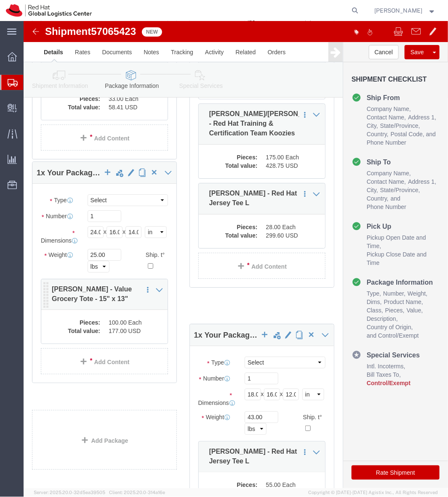
click div "Pieces: 100.00 Each Total value: 177.00 USD"
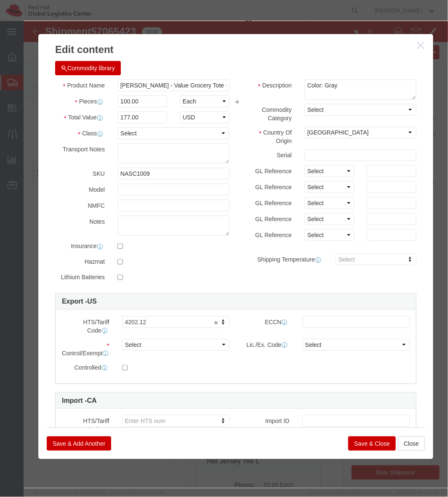
click button "Save & Close"
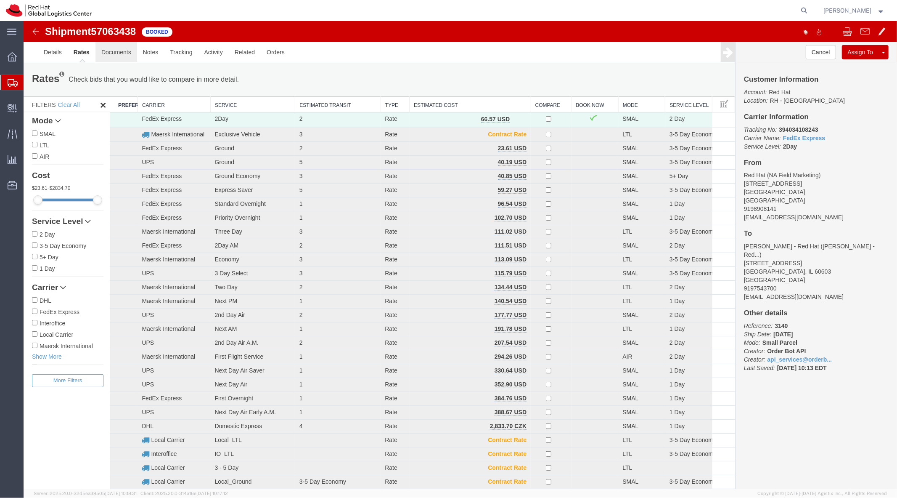
click at [114, 58] on link "Documents" at bounding box center [116, 52] width 42 height 20
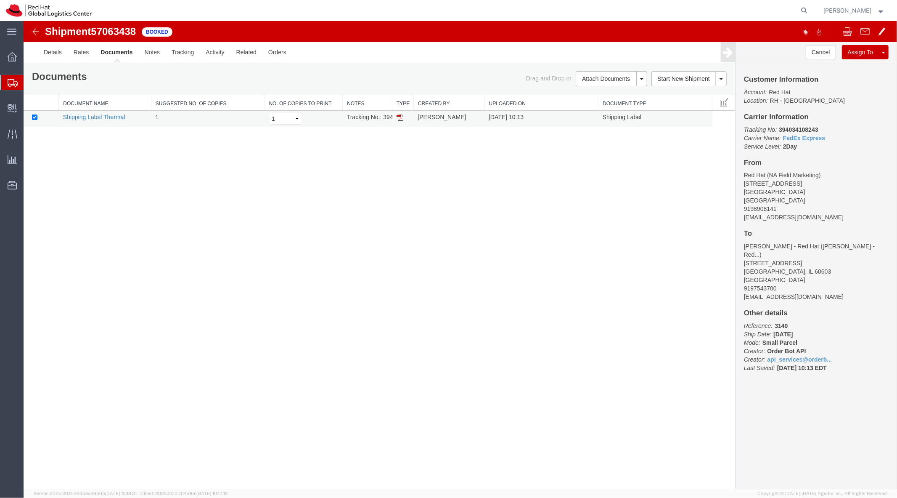
click at [107, 118] on link "Shipping Label Thermal" at bounding box center [94, 116] width 62 height 7
click at [150, 51] on link "Notes" at bounding box center [151, 52] width 27 height 20
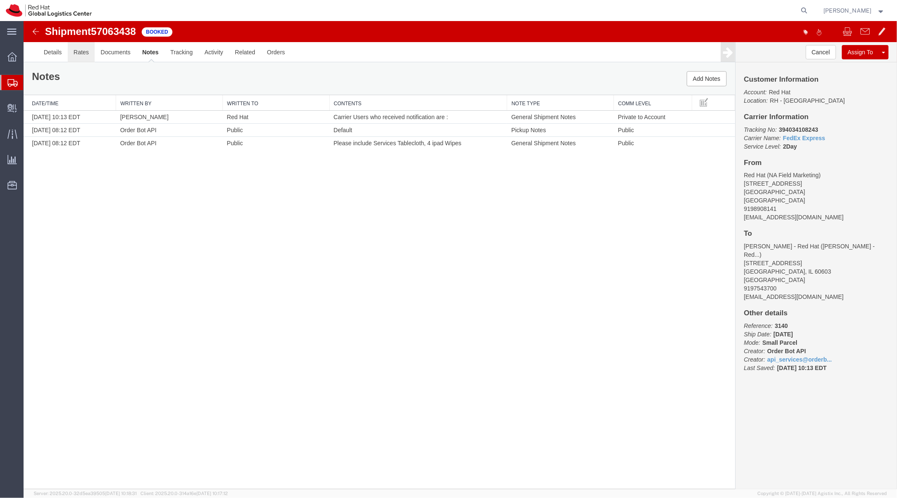
click at [84, 56] on link "Rates" at bounding box center [80, 52] width 27 height 20
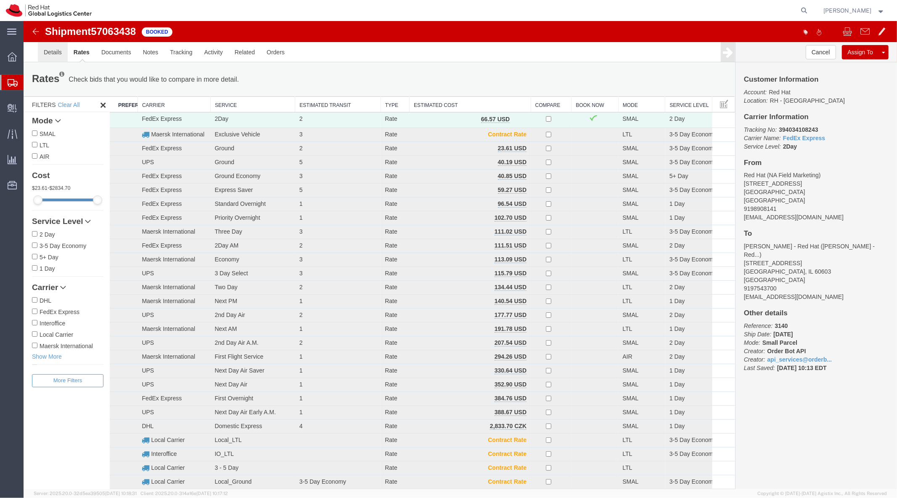
click at [48, 57] on link "Details" at bounding box center [52, 52] width 30 height 20
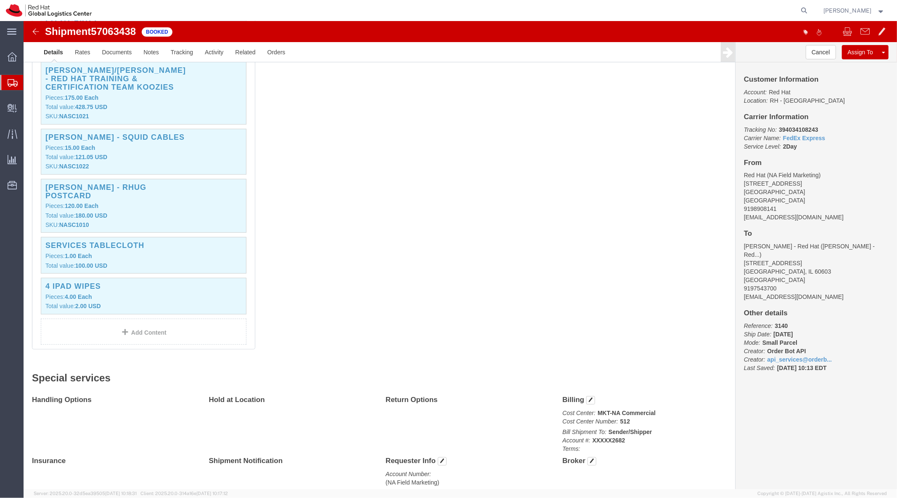
scroll to position [386, 0]
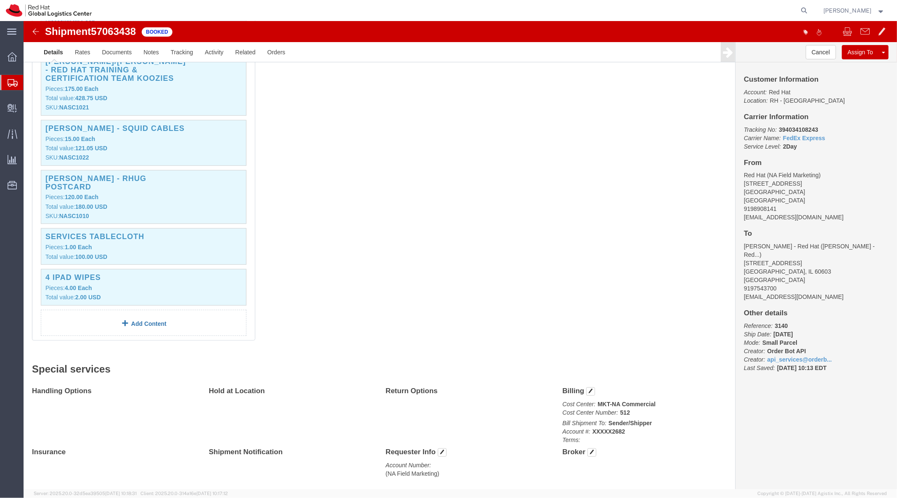
click link "Add Content"
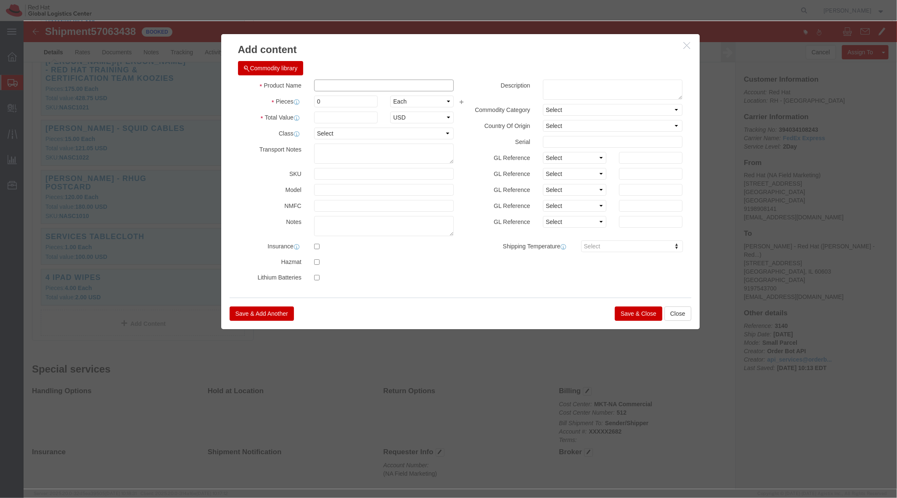
click input "text"
type input "Services ipad"
type input "1"
type input "300"
click button "Save & Close"
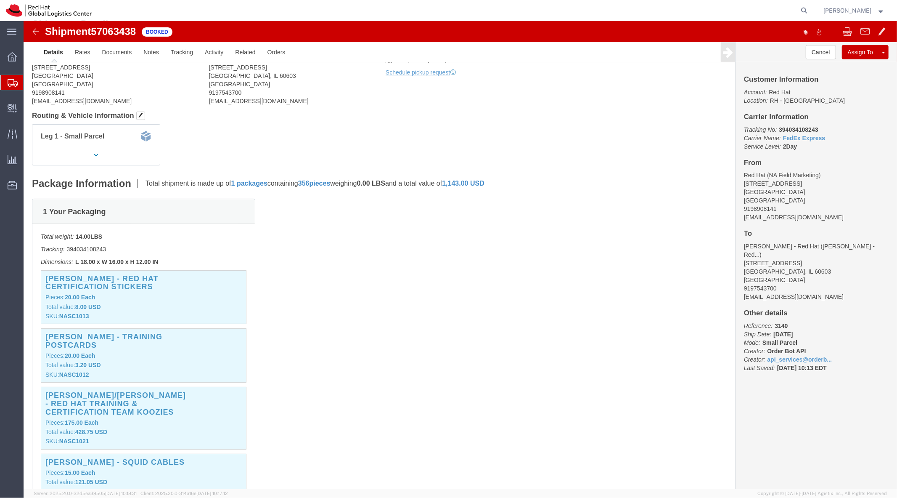
scroll to position [0, 0]
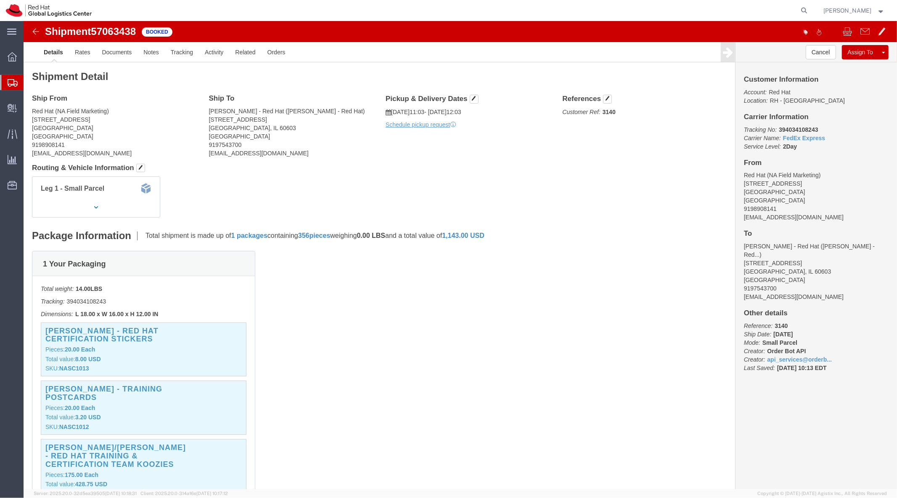
click b "394034108243"
copy b "394034108243"
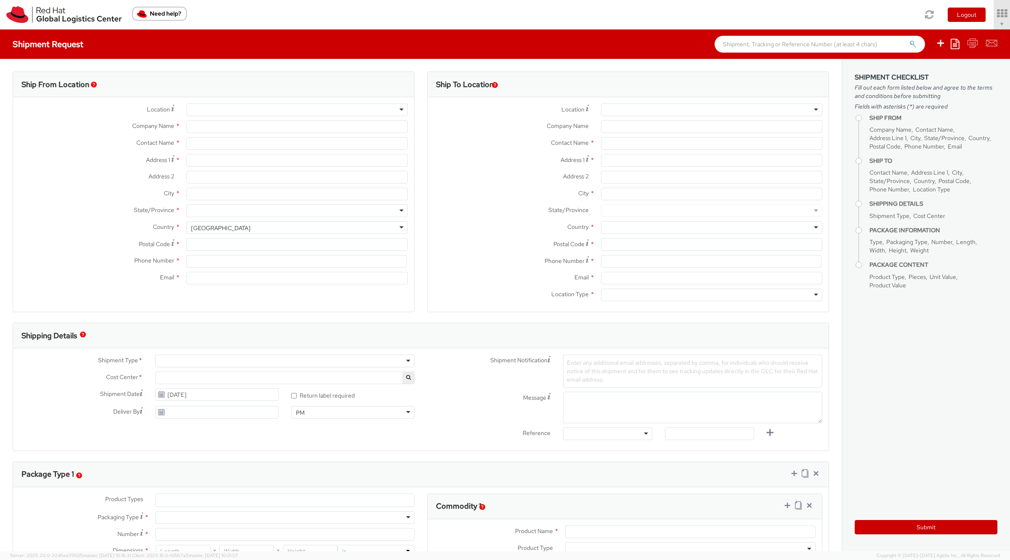
select select "901"
select select
click at [972, 8] on icon at bounding box center [978, 14] width 74 height 12
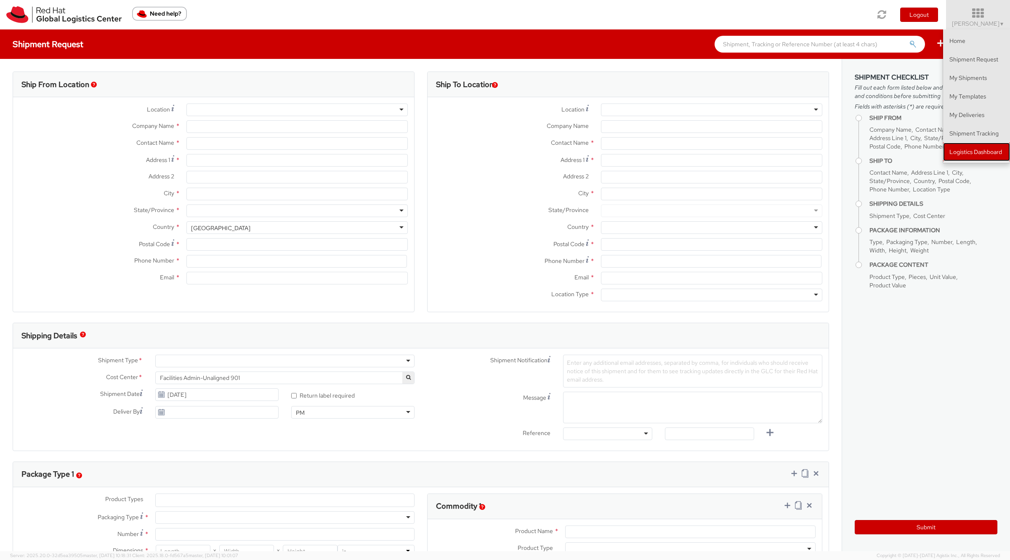
click at [965, 143] on link "Logistics Dashboard" at bounding box center [976, 152] width 67 height 19
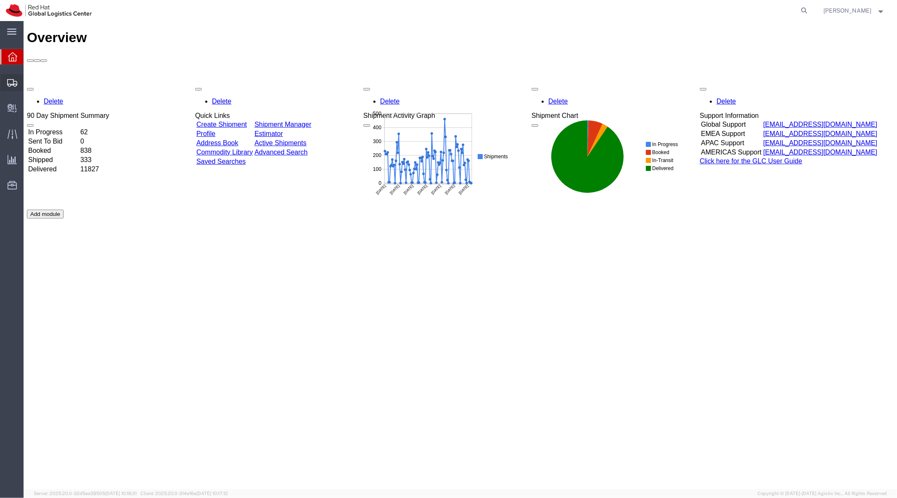
click at [0, 0] on span "Shipment Manager" at bounding box center [0, 0] width 0 height 0
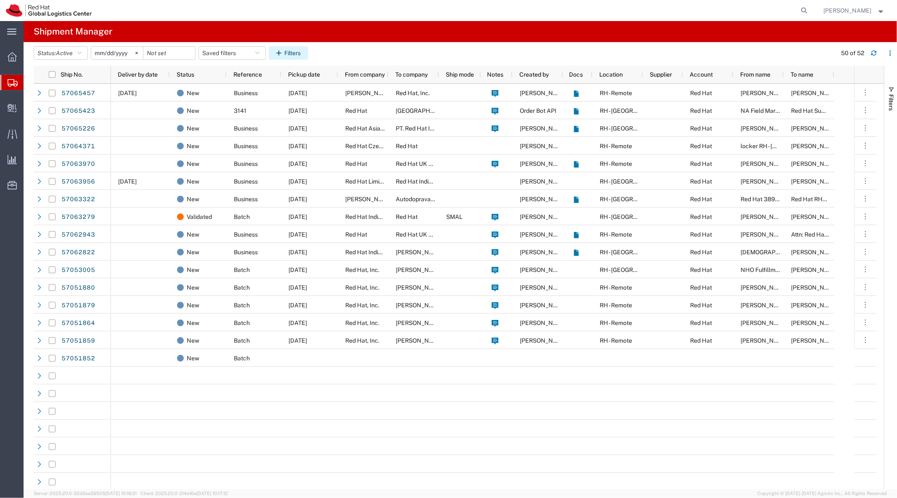
click at [301, 52] on button "Filters" at bounding box center [289, 52] width 40 height 13
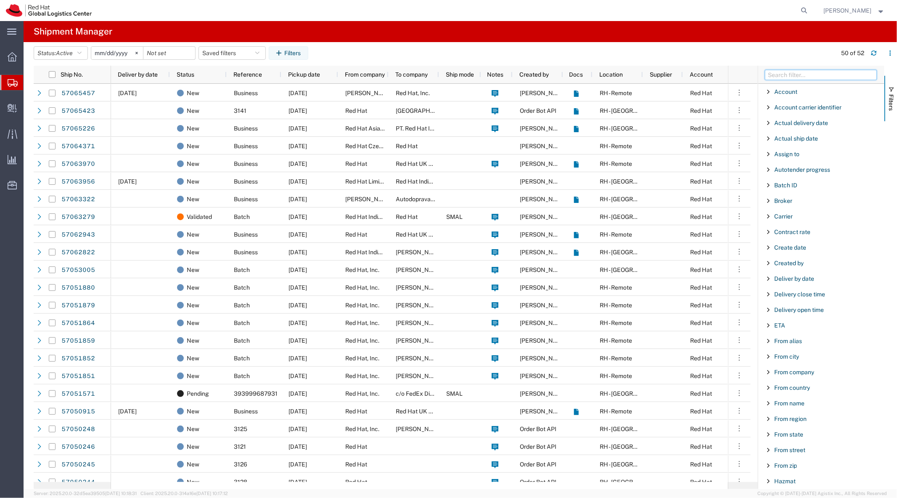
click at [805, 74] on input "Filter Columns Input" at bounding box center [821, 75] width 112 height 10
type input "ref"
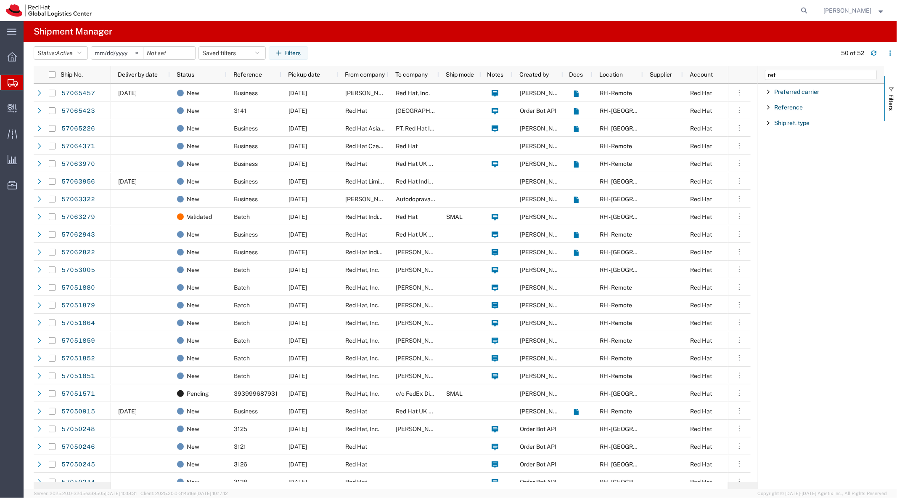
click at [795, 108] on span "Reference" at bounding box center [788, 107] width 29 height 7
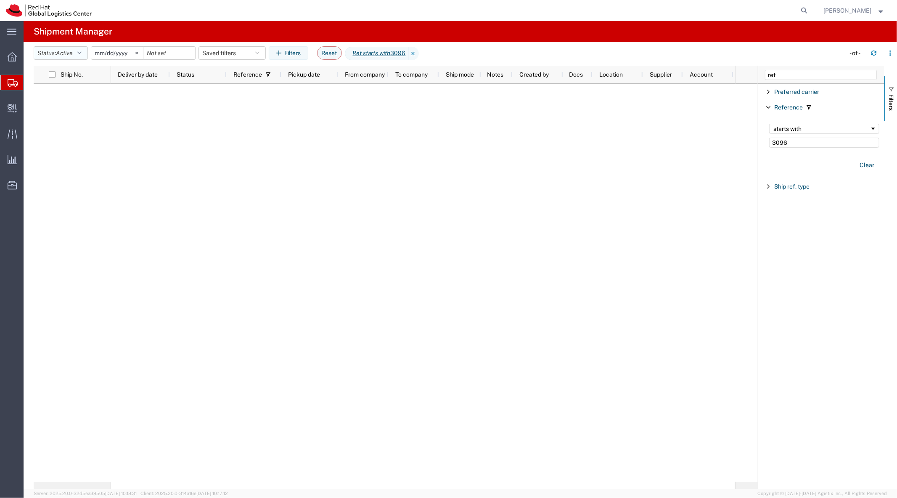
type input "3096"
click at [78, 59] on button "Status: Active" at bounding box center [61, 52] width 54 height 13
click at [78, 97] on span "All" at bounding box center [83, 97] width 98 height 13
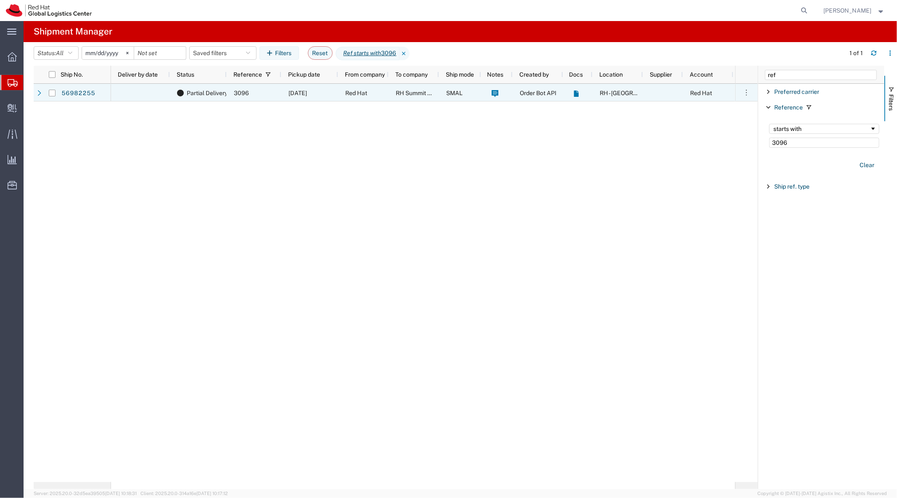
click at [397, 93] on span "RH Summit Connect" at bounding box center [423, 93] width 55 height 7
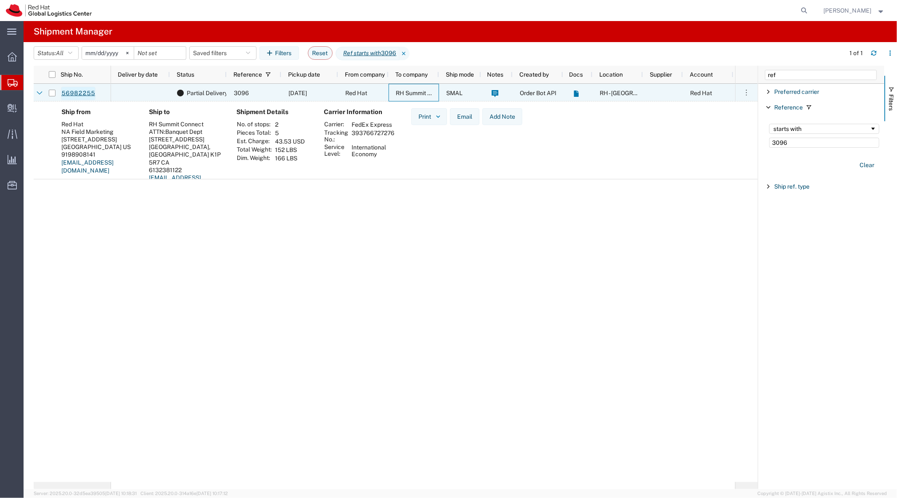
click at [81, 89] on link "56982255" at bounding box center [78, 93] width 34 height 13
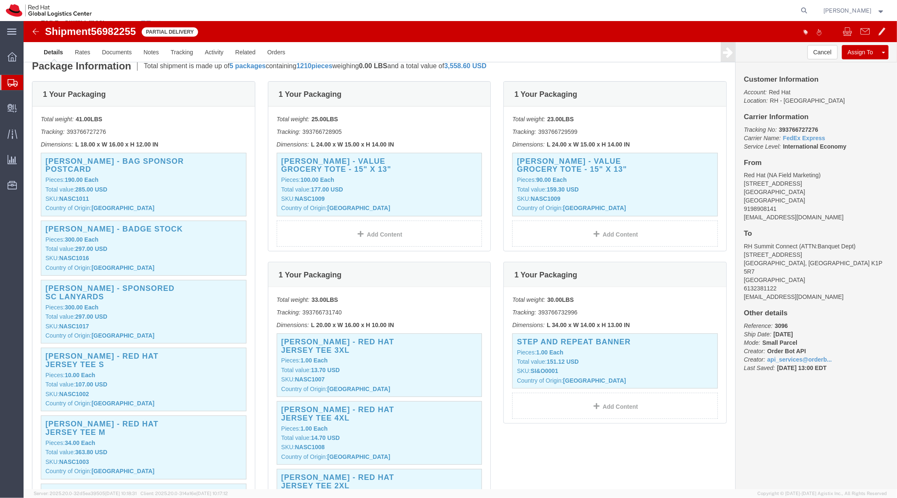
scroll to position [170, 0]
click link "Tracking"
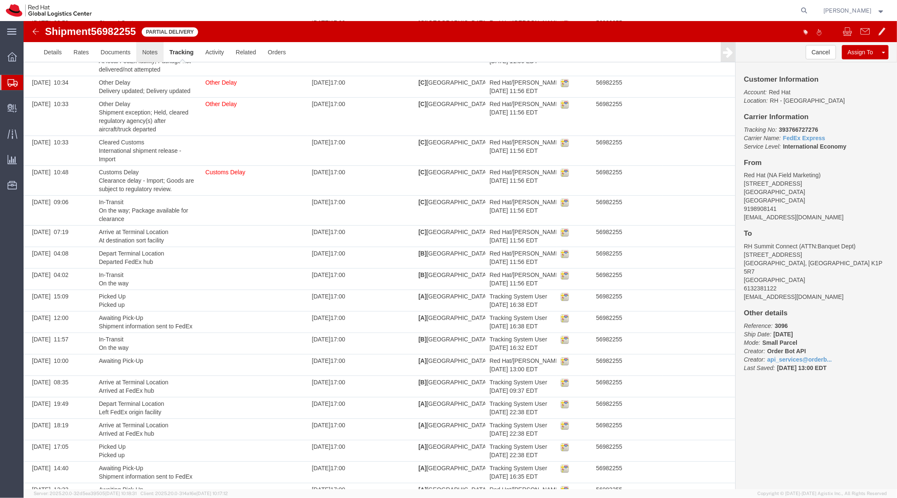
click at [147, 53] on link "Notes" at bounding box center [149, 52] width 27 height 20
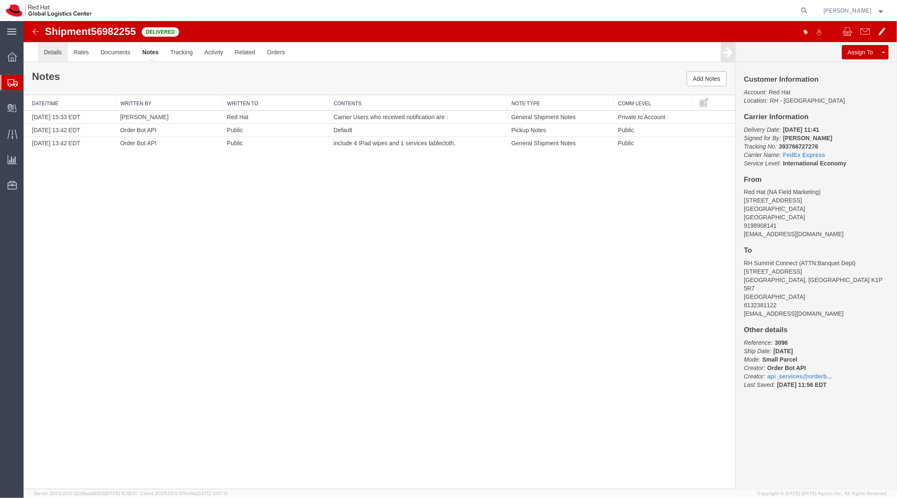
click at [58, 50] on link "Details" at bounding box center [52, 52] width 30 height 20
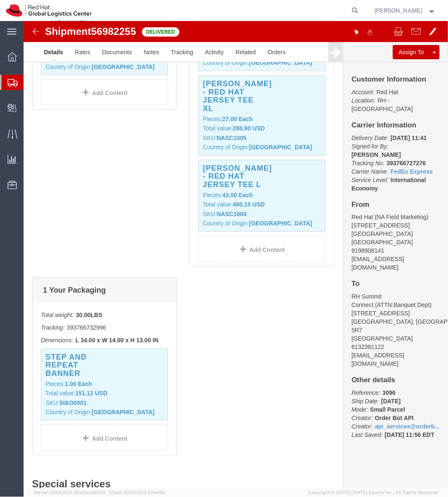
scroll to position [1095, 0]
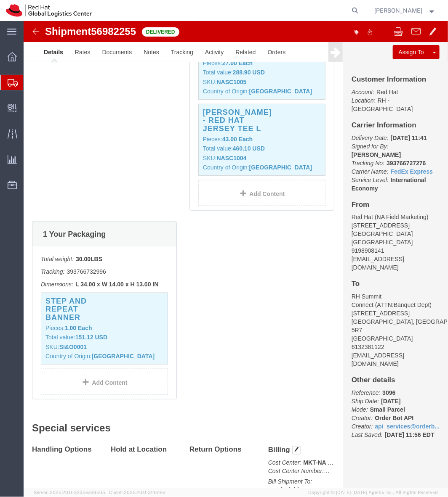
click div "1 Your Packaging Total weight: 41.00 LBS Tracking: 393766727276 Dimensions: L 1…"
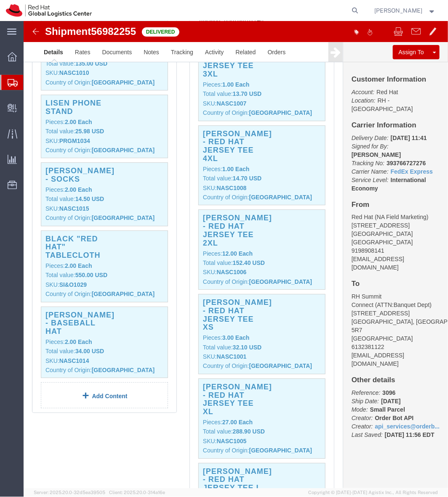
scroll to position [737, 0]
click div "1 Your Packaging Total weight: 41.00 LBS Tracking: 393766727276 Dimensions: L 1…"
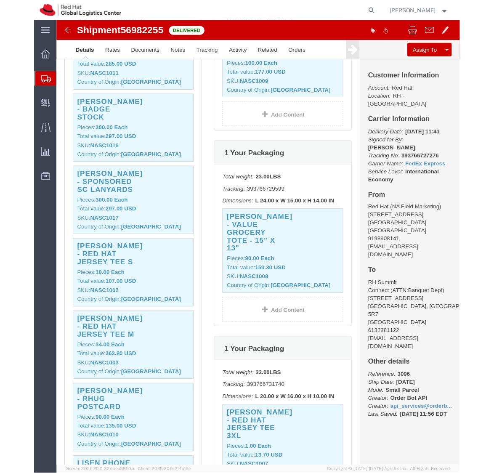
scroll to position [339, 0]
